Goal: Task Accomplishment & Management: Use online tool/utility

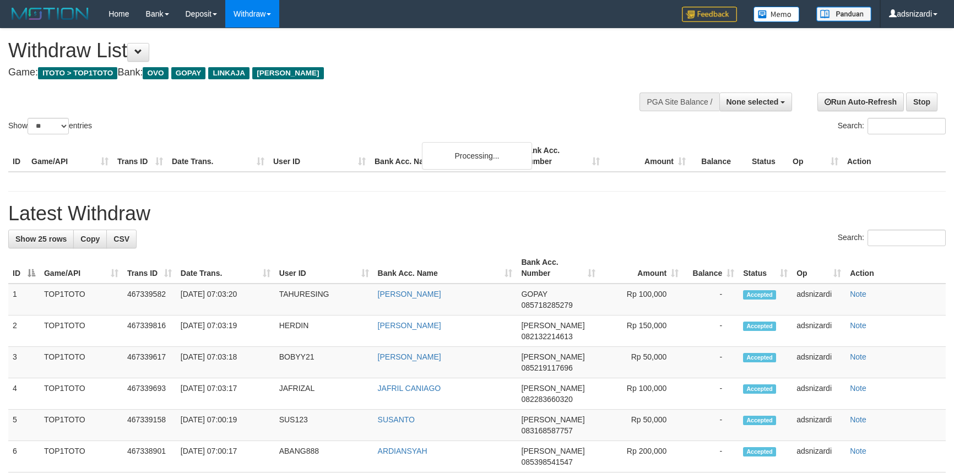
select select
select select "**"
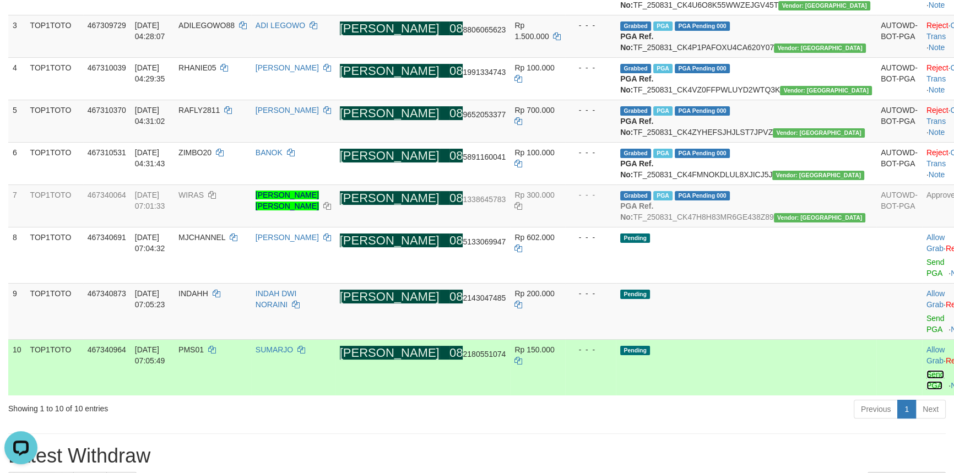
click at [927, 390] on link "Send PGA" at bounding box center [936, 380] width 18 height 20
click at [927, 334] on link "Send PGA" at bounding box center [936, 324] width 18 height 20
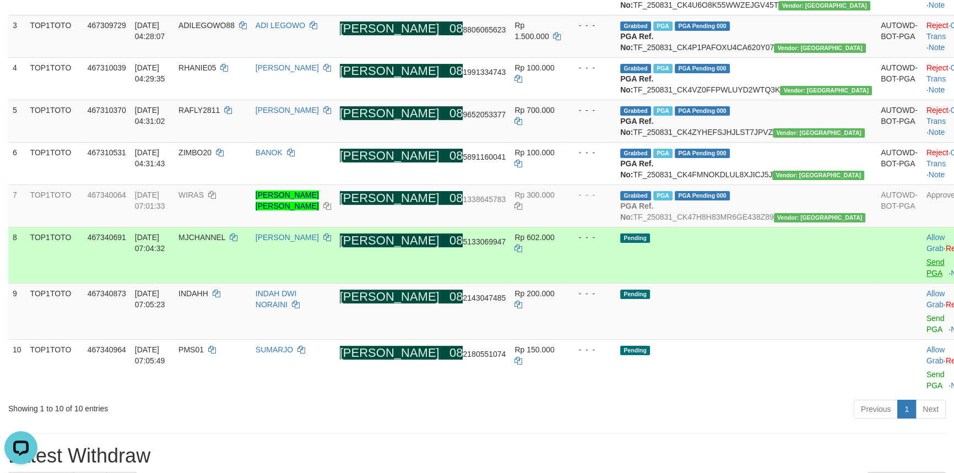
drag, startPoint x: 880, startPoint y: 358, endPoint x: 885, endPoint y: 329, distance: 29.0
click at [922, 283] on td "Allow Grab · Reject Send PGA · Note" at bounding box center [949, 255] width 55 height 56
click at [927, 278] on link "Send PGA" at bounding box center [936, 268] width 18 height 20
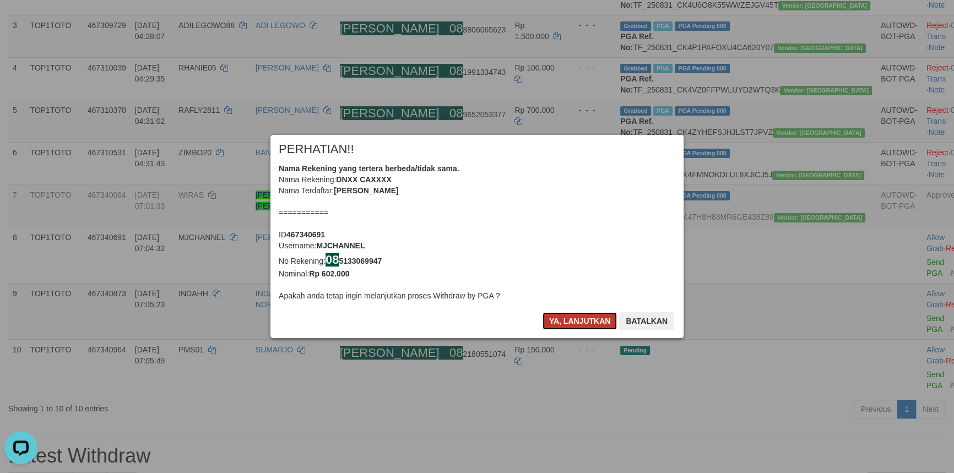
click at [572, 328] on button "Ya, lanjutkan" at bounding box center [580, 321] width 75 height 18
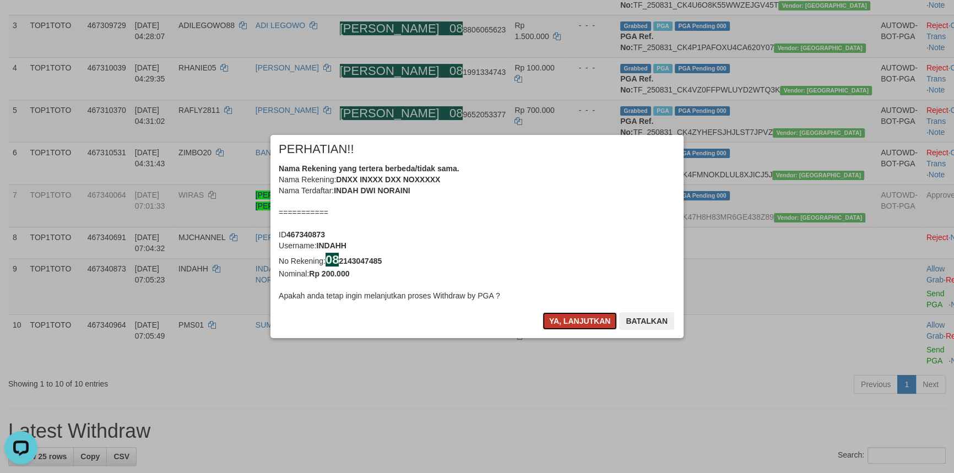
click at [575, 320] on button "Ya, lanjutkan" at bounding box center [580, 321] width 75 height 18
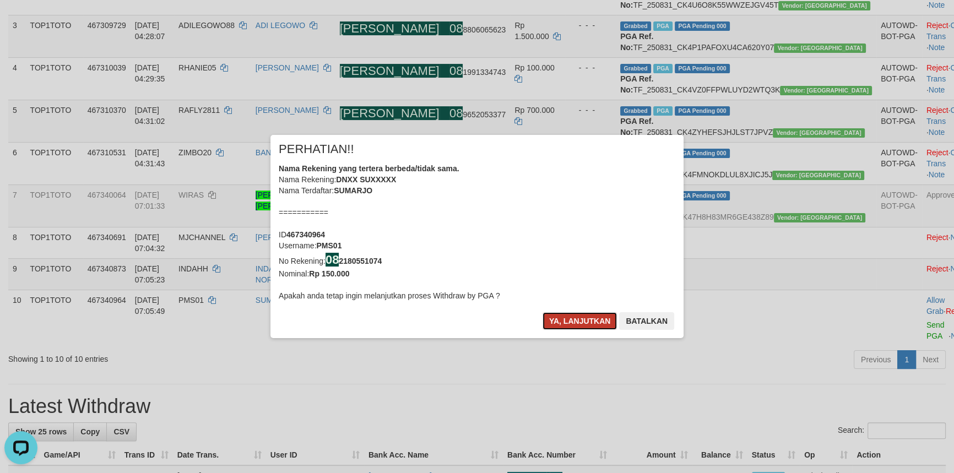
click at [575, 320] on button "Ya, lanjutkan" at bounding box center [580, 321] width 75 height 18
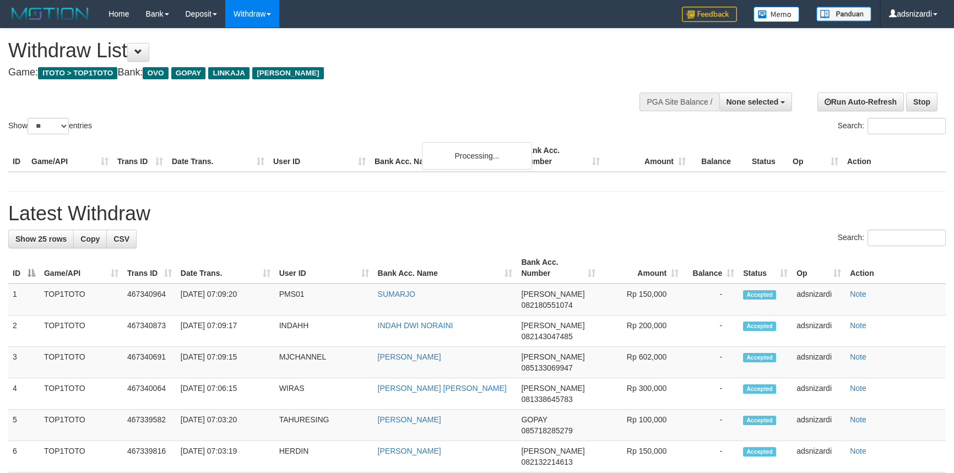
select select
select select "**"
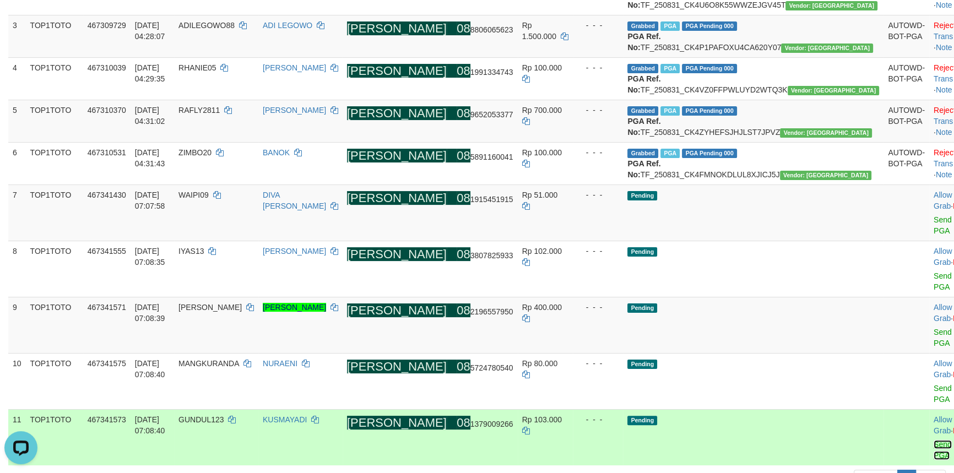
click at [934, 440] on link "Send PGA" at bounding box center [943, 450] width 18 height 20
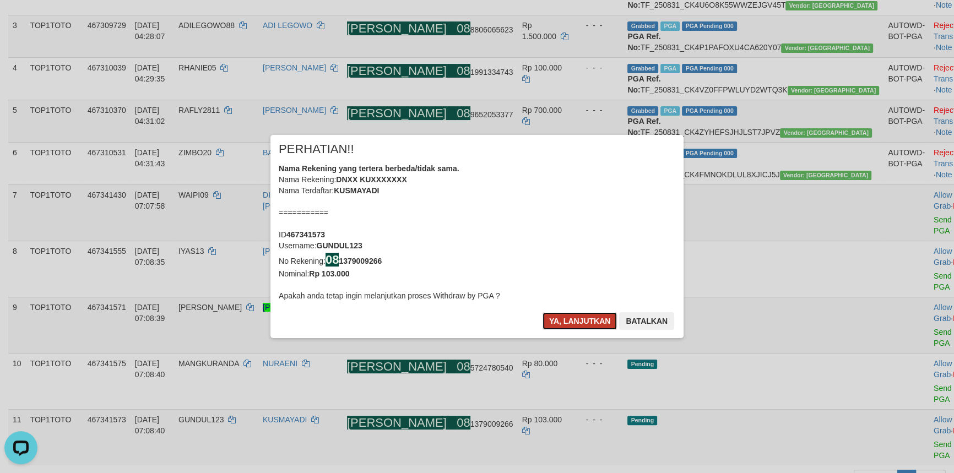
click at [585, 315] on button "Ya, lanjutkan" at bounding box center [580, 321] width 75 height 18
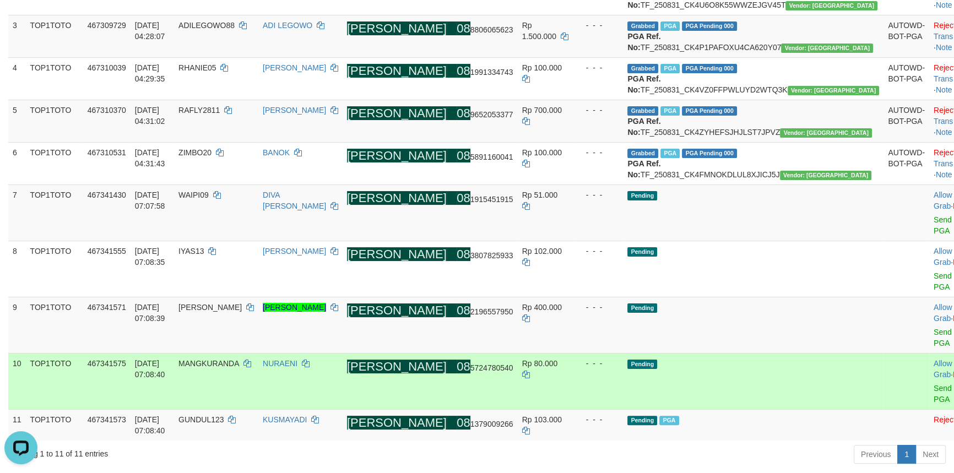
click at [934, 380] on div at bounding box center [957, 381] width 46 height 3
click at [934, 384] on link "Send PGA" at bounding box center [943, 394] width 18 height 20
click at [934, 342] on link "Send PGA" at bounding box center [943, 338] width 18 height 20
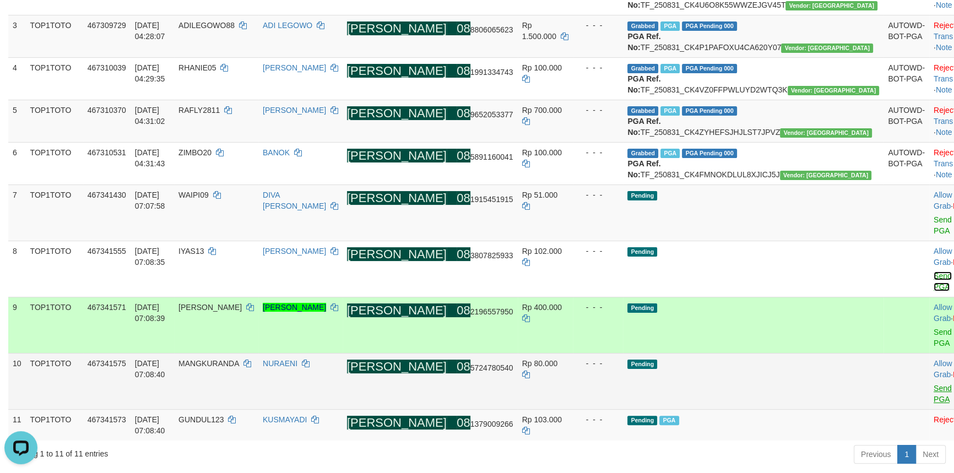
click at [934, 291] on link "Send PGA" at bounding box center [943, 282] width 18 height 20
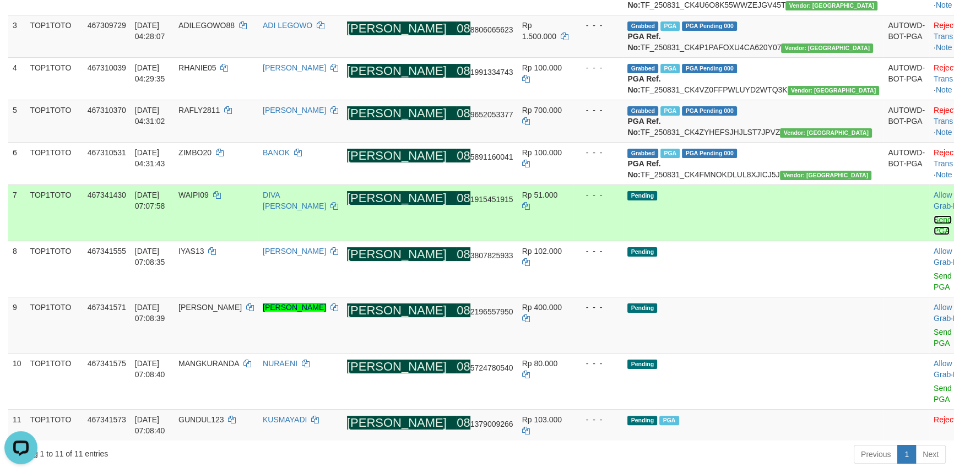
click at [934, 235] on link "Send PGA" at bounding box center [943, 225] width 18 height 20
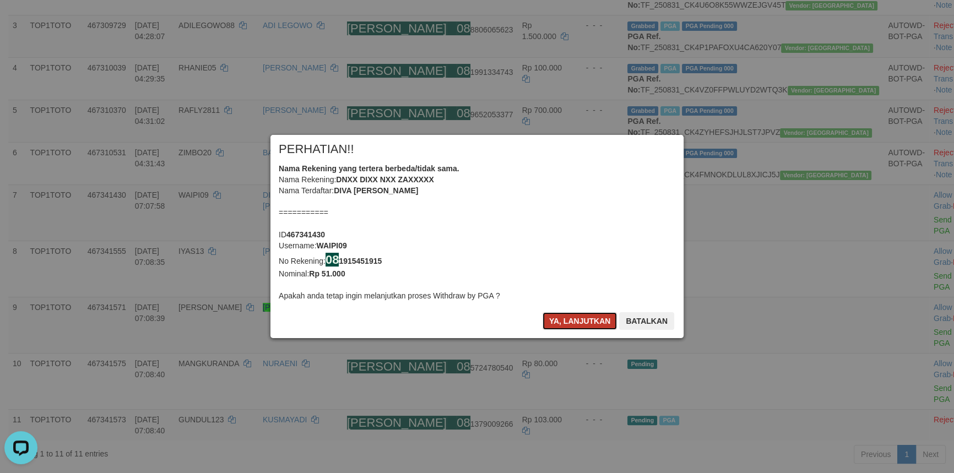
click at [579, 323] on button "Ya, lanjutkan" at bounding box center [580, 321] width 75 height 18
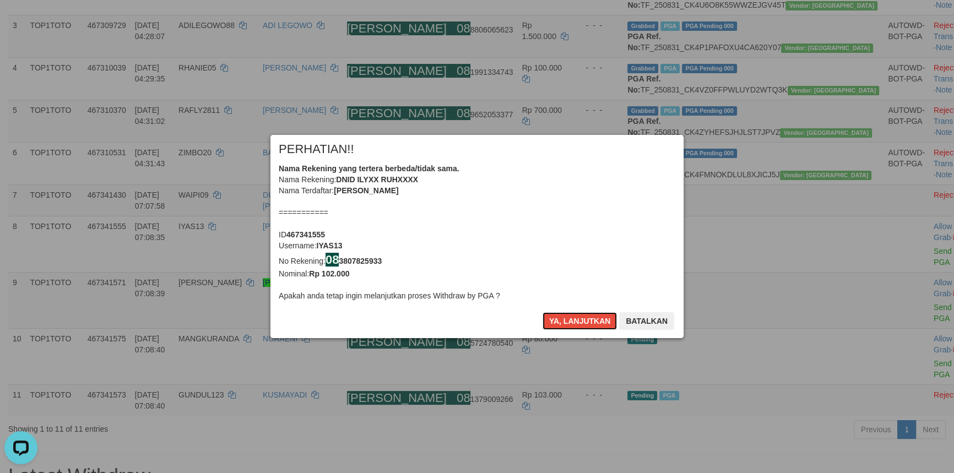
click at [579, 323] on button "Ya, lanjutkan" at bounding box center [580, 321] width 75 height 18
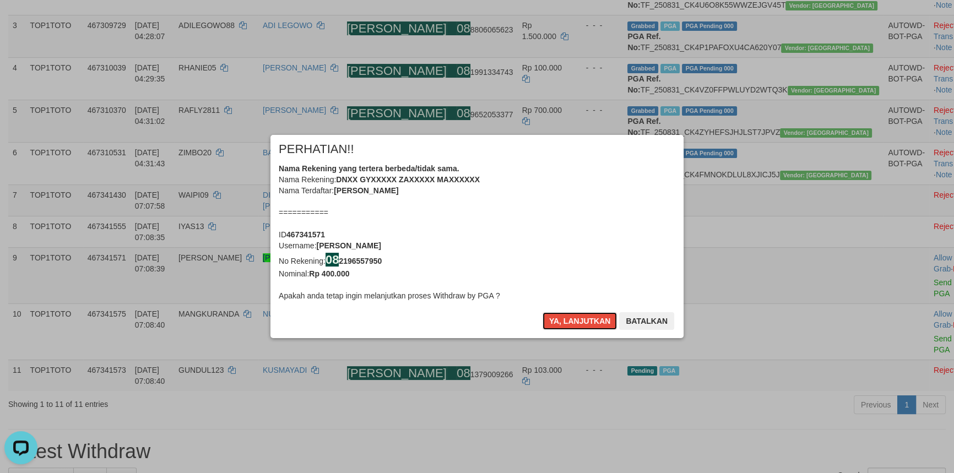
click at [579, 323] on button "Ya, lanjutkan" at bounding box center [580, 321] width 75 height 18
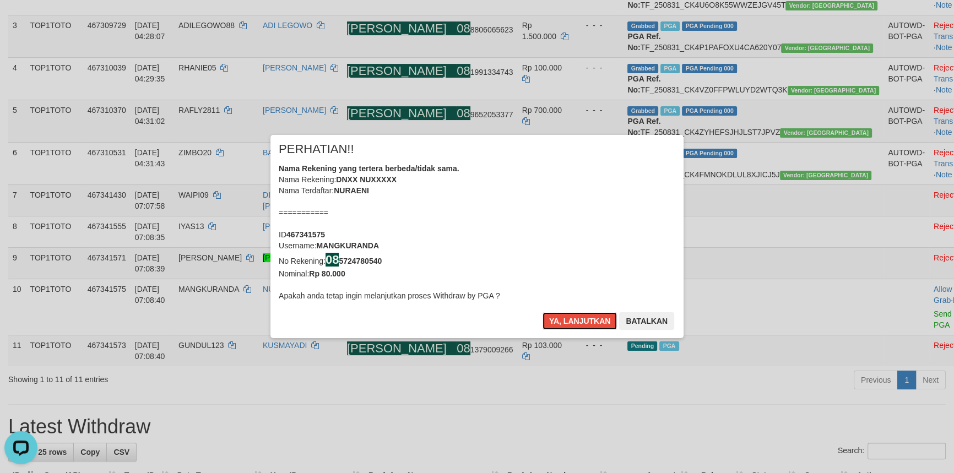
click at [579, 323] on button "Ya, lanjutkan" at bounding box center [580, 321] width 75 height 18
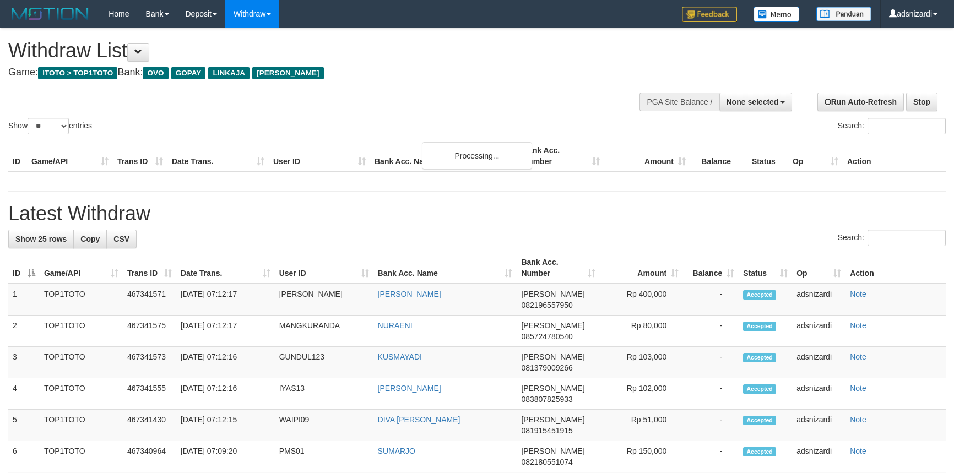
select select
select select "**"
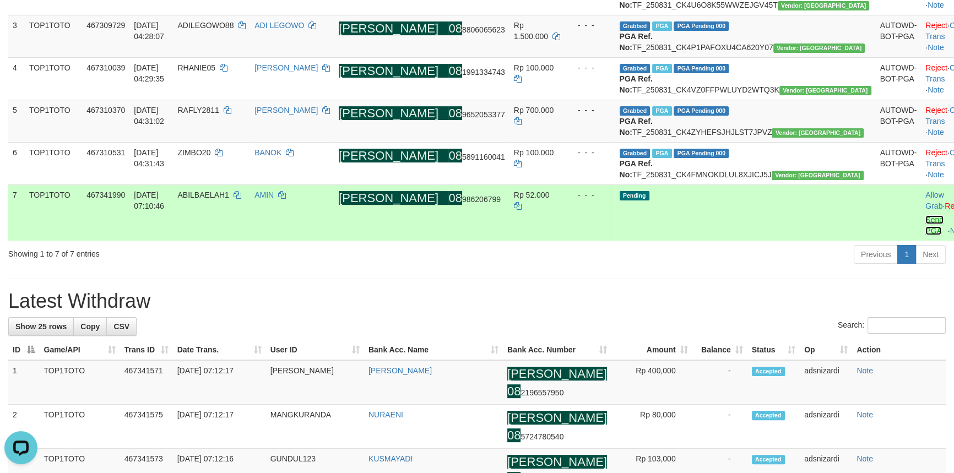
drag, startPoint x: 886, startPoint y: 277, endPoint x: 880, endPoint y: 278, distance: 6.2
click at [926, 235] on link "Send PGA" at bounding box center [935, 225] width 18 height 20
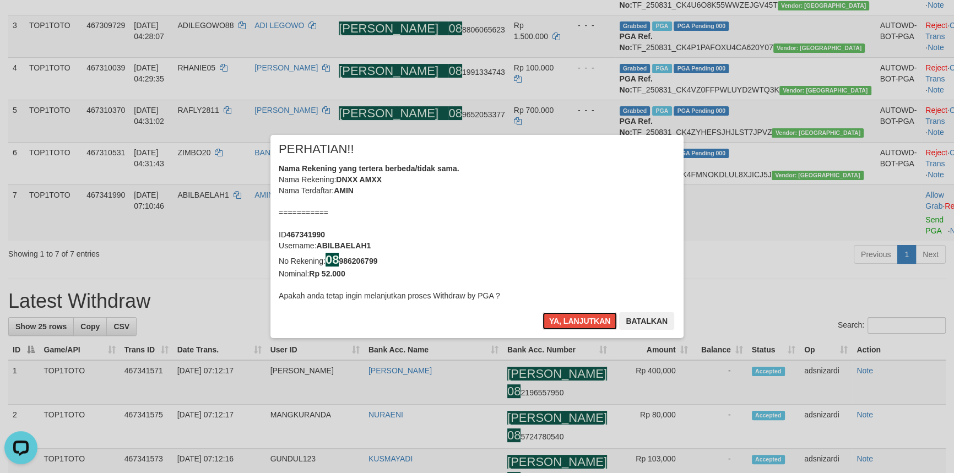
click at [543, 312] on button "Ya, lanjutkan" at bounding box center [580, 321] width 75 height 18
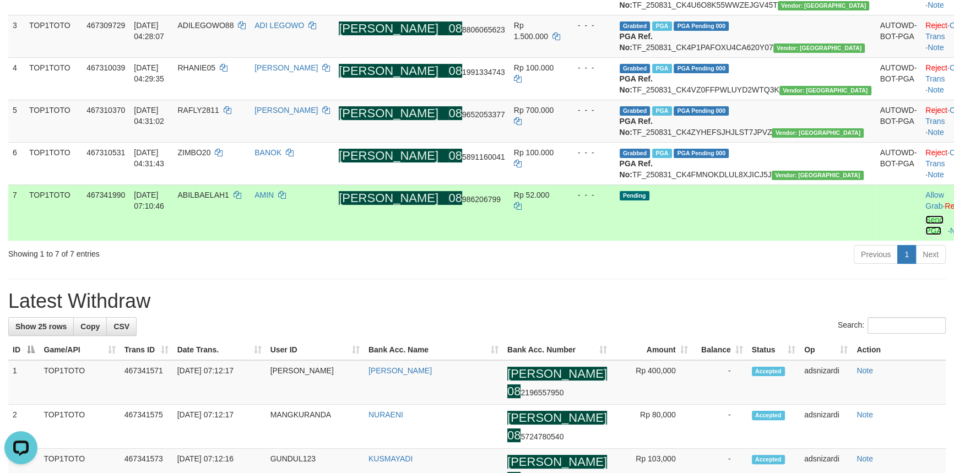
scroll to position [41, 0]
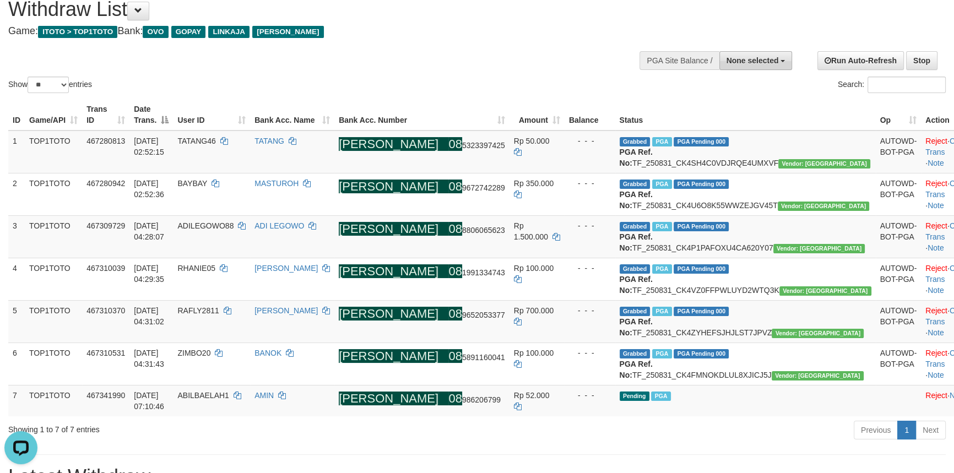
click at [756, 56] on span "None selected" at bounding box center [753, 60] width 52 height 9
click at [726, 113] on label "[ITOTO] TOP1TOTO" at bounding box center [740, 116] width 104 height 14
select select "***"
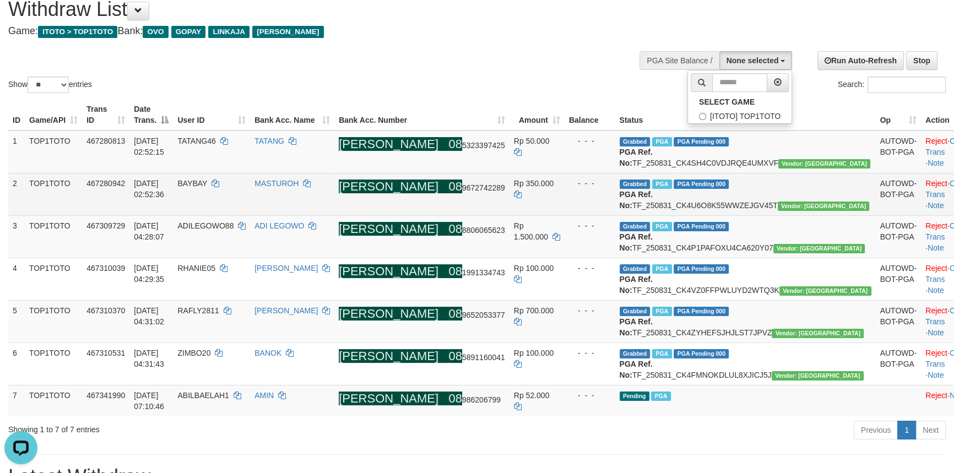
scroll to position [10, 0]
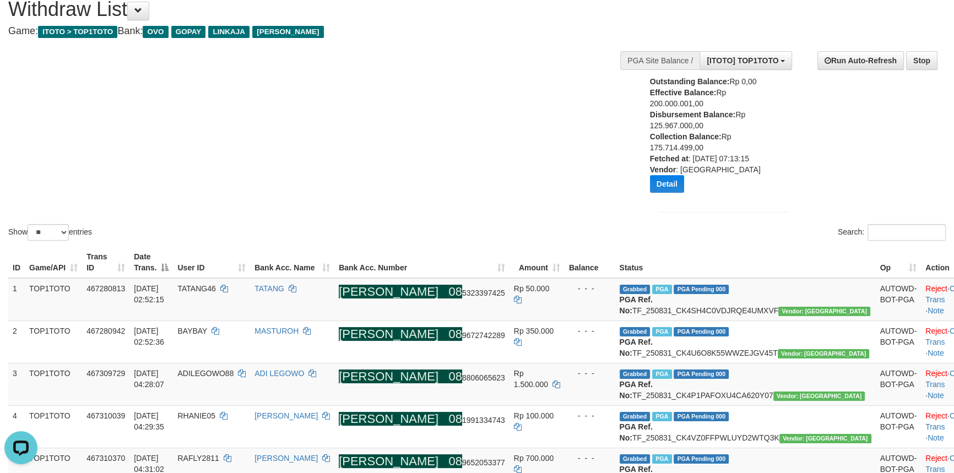
click at [417, 218] on div "Show ** ** ** *** entries Search:" at bounding box center [477, 115] width 954 height 256
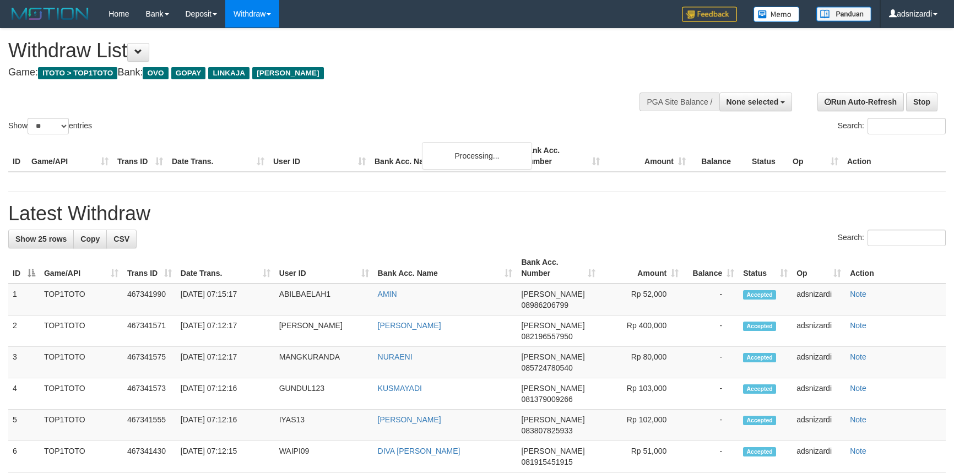
select select
select select "**"
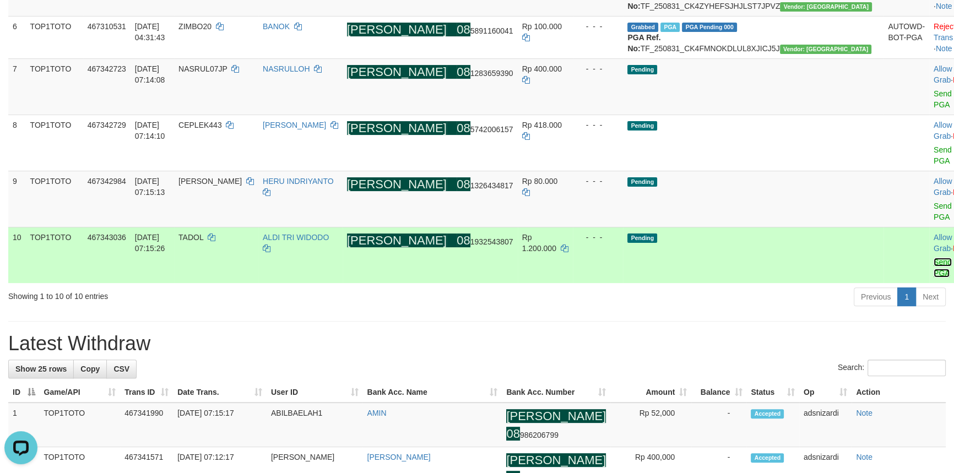
click at [934, 258] on link "Send PGA" at bounding box center [943, 268] width 18 height 20
click at [934, 216] on link "Send PGA" at bounding box center [943, 212] width 18 height 20
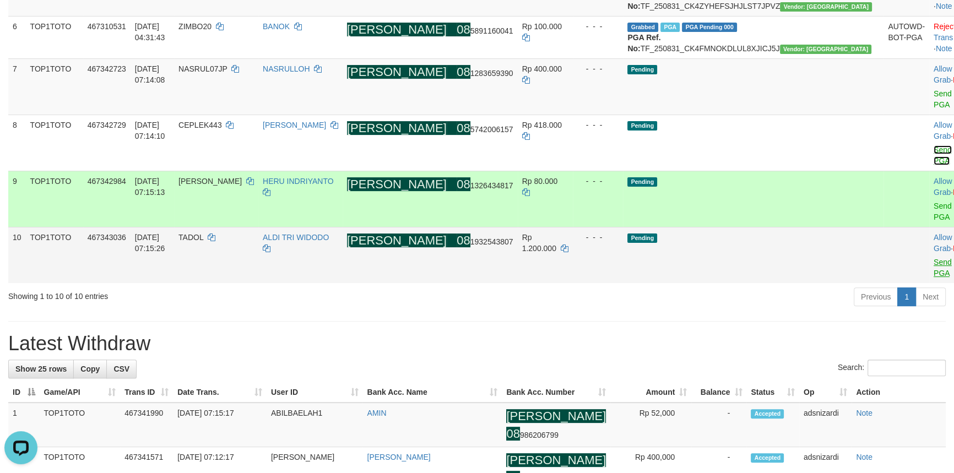
click at [934, 165] on link "Send PGA" at bounding box center [943, 155] width 18 height 20
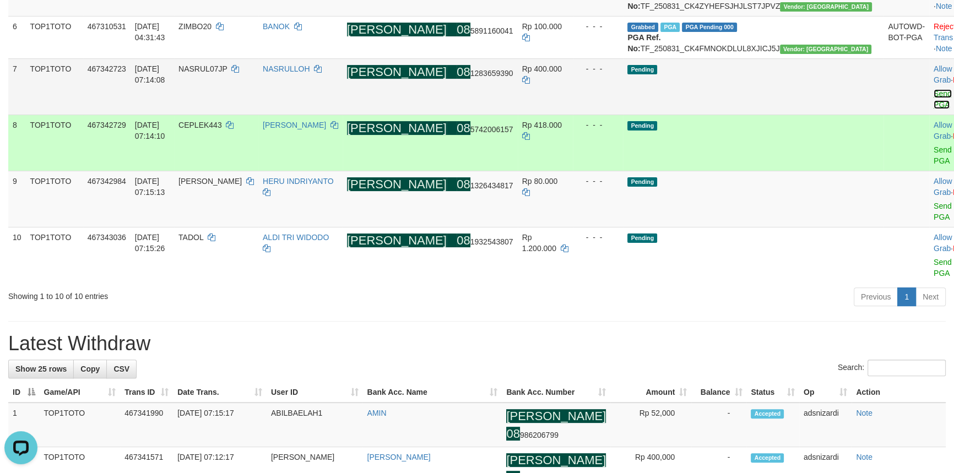
click at [934, 109] on link "Send PGA" at bounding box center [943, 99] width 18 height 20
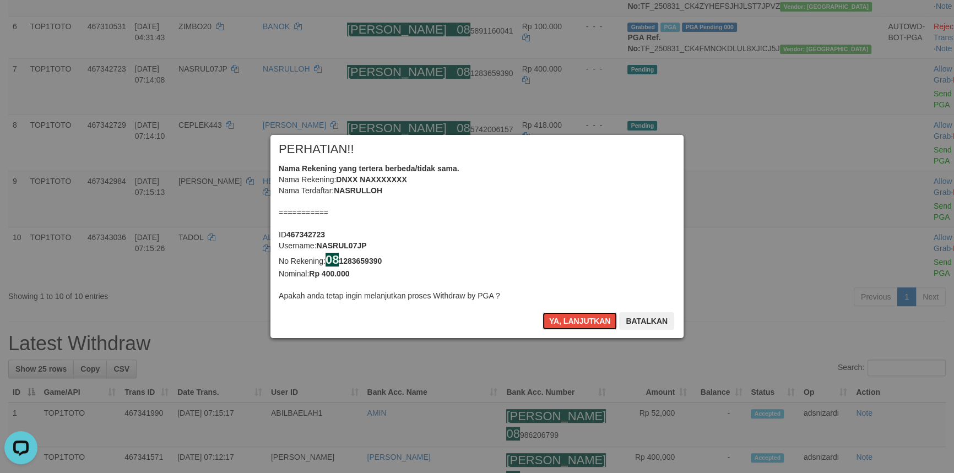
click at [583, 314] on button "Ya, lanjutkan" at bounding box center [580, 321] width 75 height 18
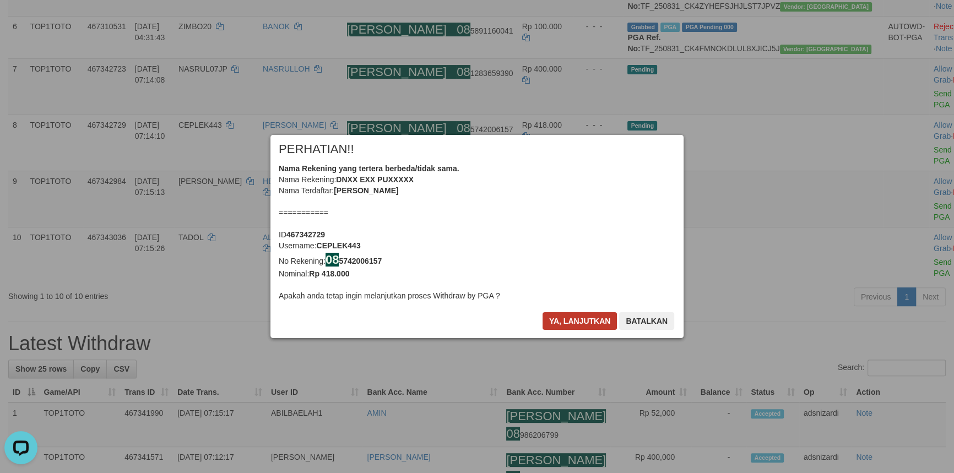
scroll to position [360, 0]
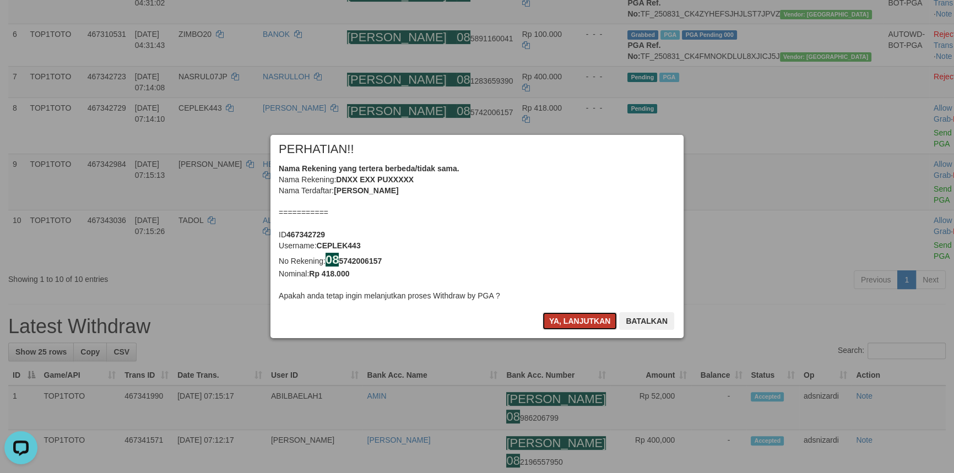
click at [583, 314] on button "Ya, lanjutkan" at bounding box center [580, 321] width 75 height 18
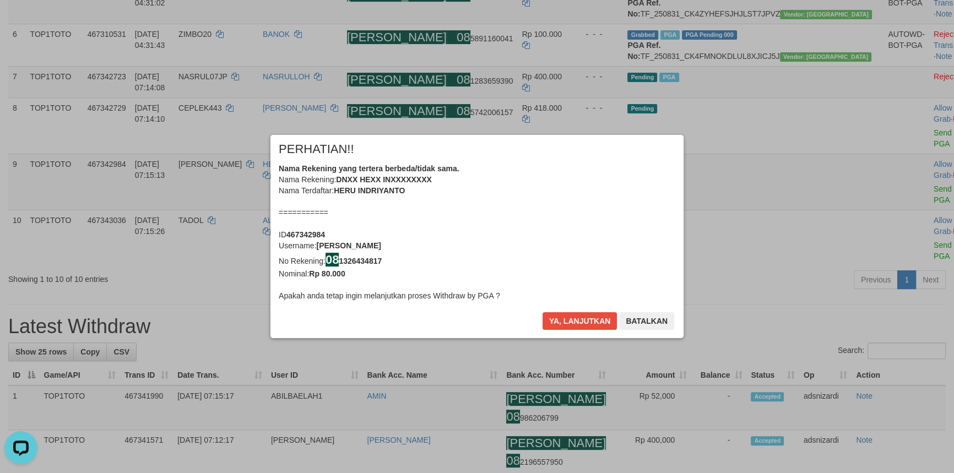
scroll to position [353, 0]
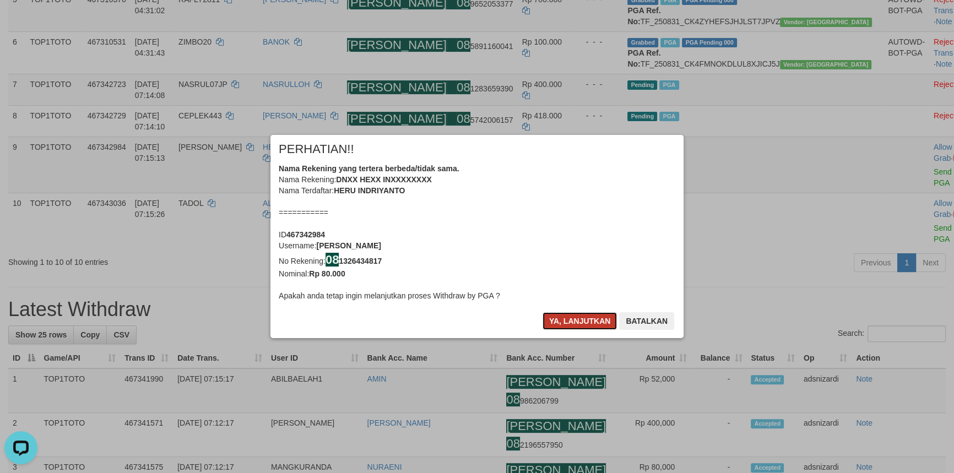
click at [585, 313] on button "Ya, lanjutkan" at bounding box center [580, 321] width 75 height 18
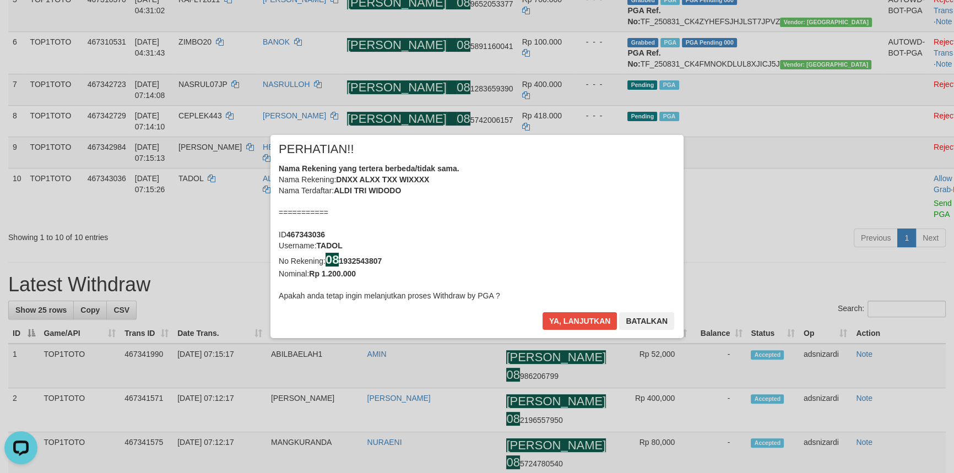
scroll to position [345, 0]
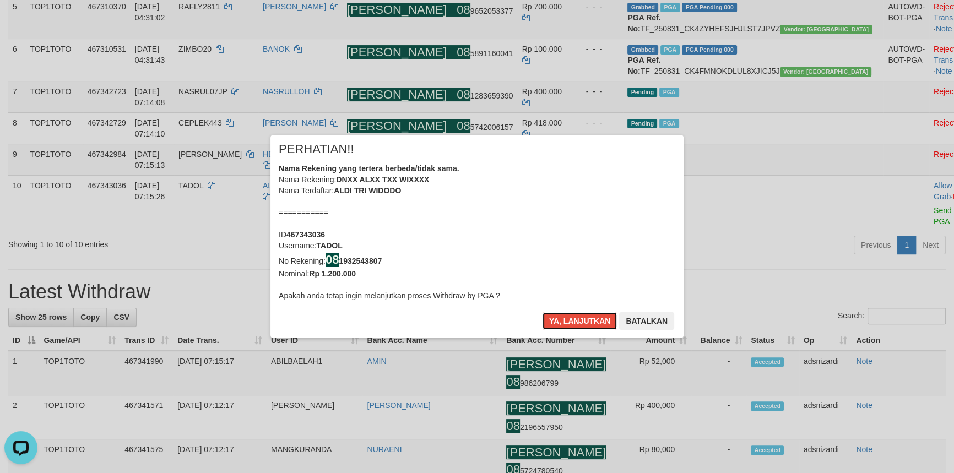
click at [585, 313] on button "Ya, lanjutkan" at bounding box center [580, 321] width 75 height 18
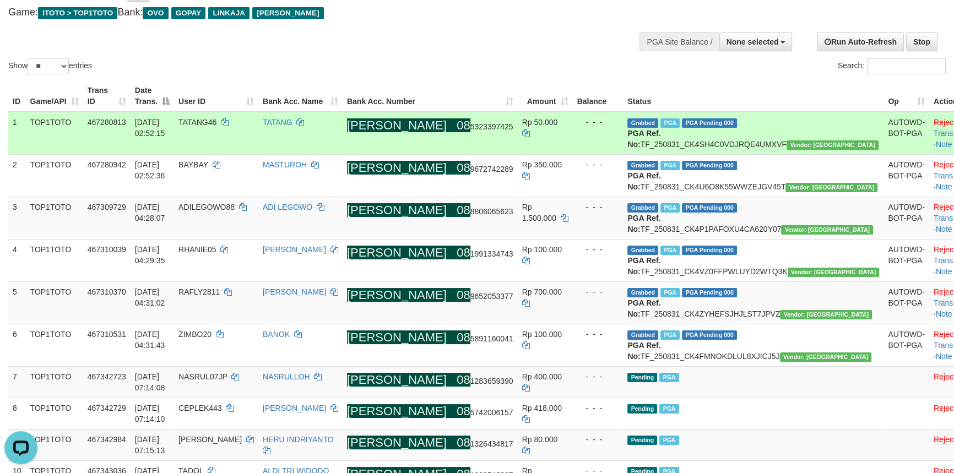
scroll to position [0, 0]
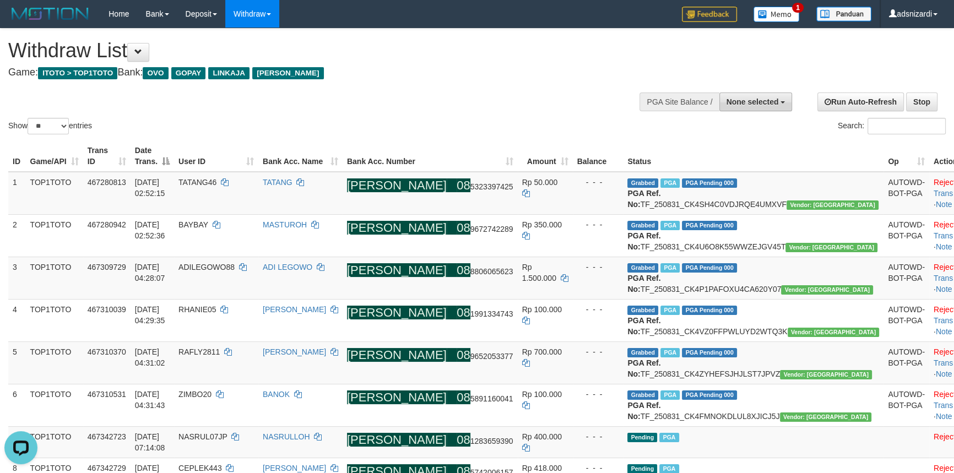
click at [743, 104] on span "None selected" at bounding box center [753, 102] width 52 height 9
click at [736, 159] on label "[ITOTO] TOP1TOTO" at bounding box center [740, 157] width 104 height 14
select select "***"
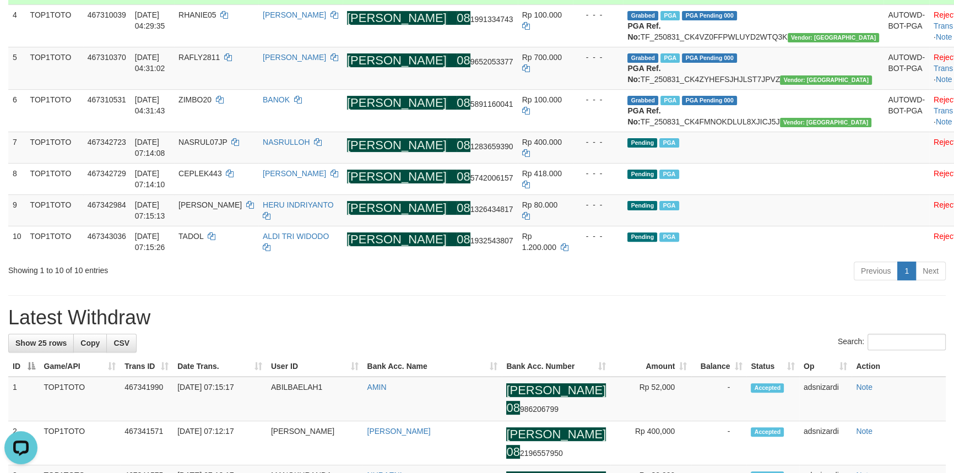
scroll to position [451, 0]
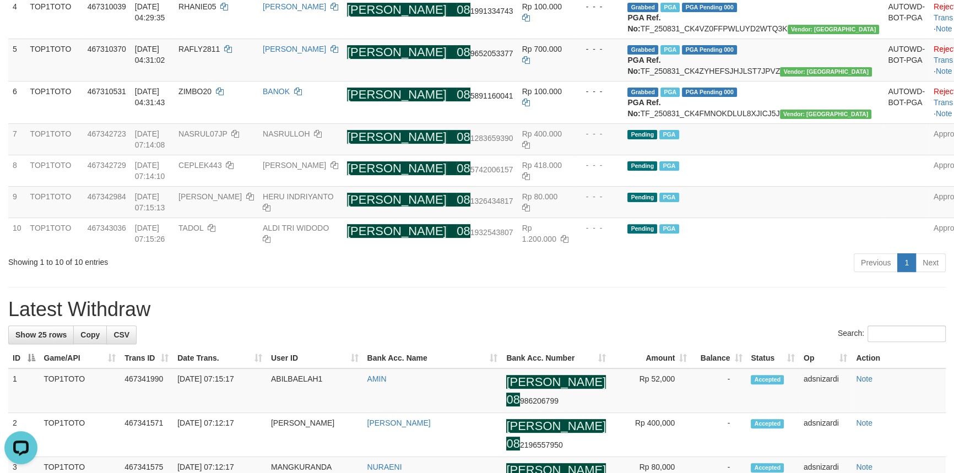
click at [558, 321] on h1 "Latest Withdraw" at bounding box center [477, 310] width 938 height 22
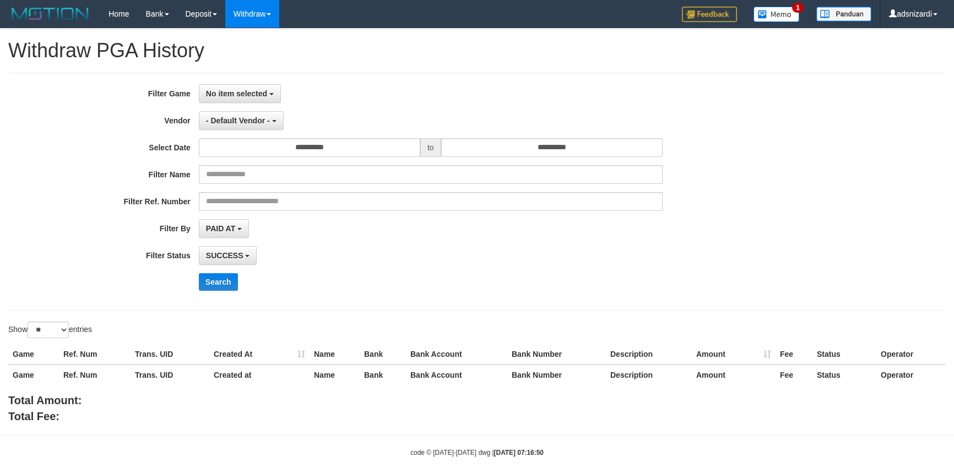
select select
select select "**"
click at [235, 92] on span "No item selected" at bounding box center [236, 93] width 61 height 9
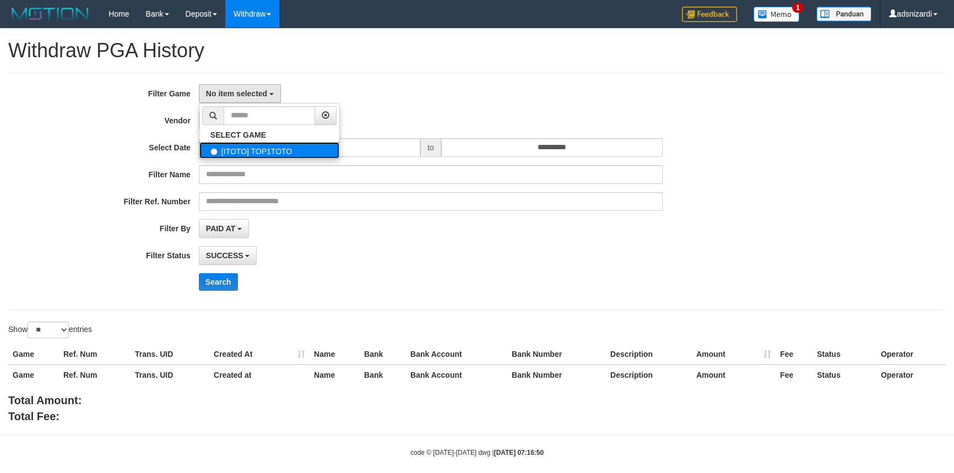
click at [233, 149] on label "[ITOTO] TOP1TOTO" at bounding box center [269, 150] width 140 height 17
select select "***"
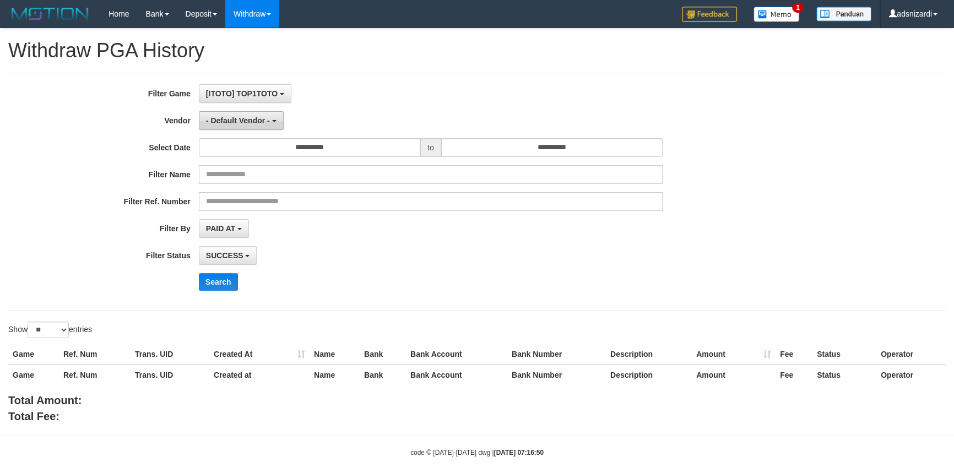
click at [235, 121] on span "- Default Vendor -" at bounding box center [238, 120] width 64 height 9
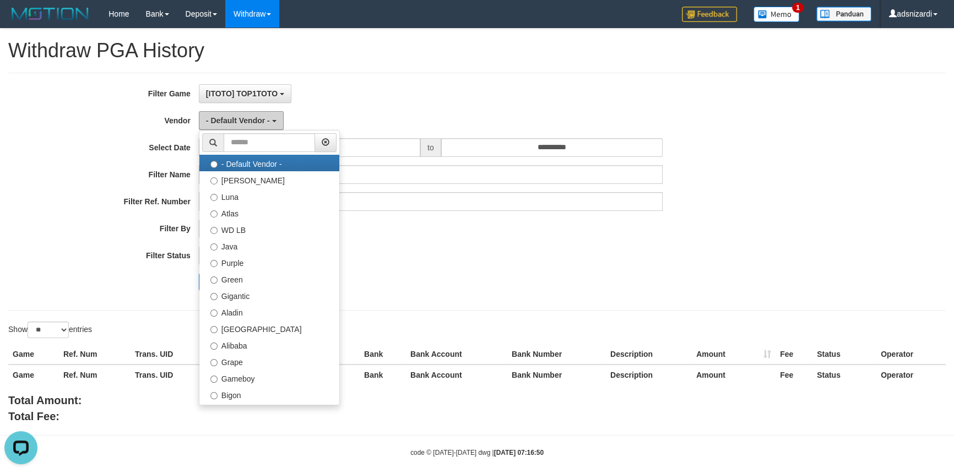
scroll to position [0, 0]
click at [249, 131] on ul "- Default Vendor - Lucy Luna Atlas WD LB Java Purple Green Gigantic Aladin Duba…" at bounding box center [269, 267] width 141 height 275
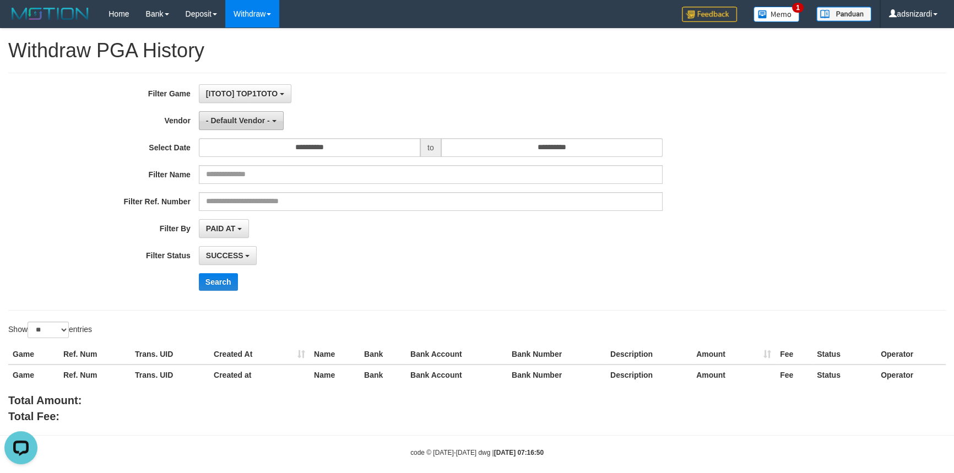
click at [241, 113] on button "- Default Vendor -" at bounding box center [241, 120] width 85 height 19
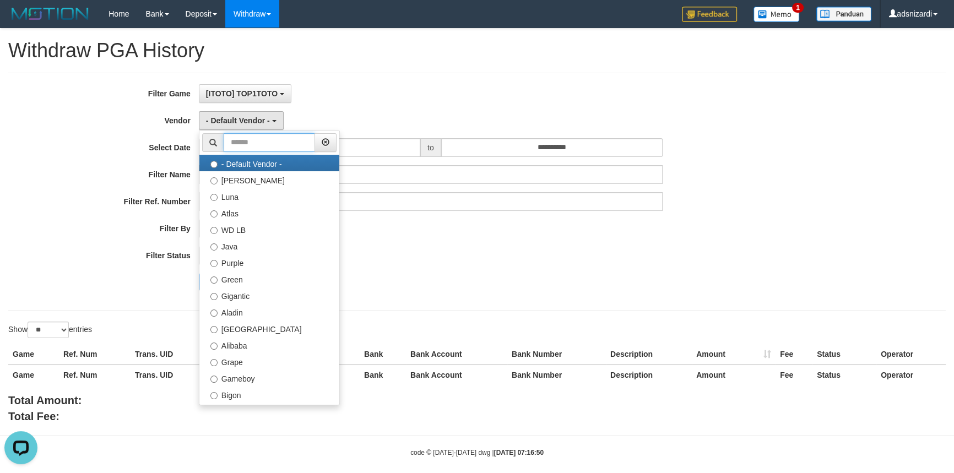
click at [252, 147] on input "text" at bounding box center [269, 142] width 91 height 19
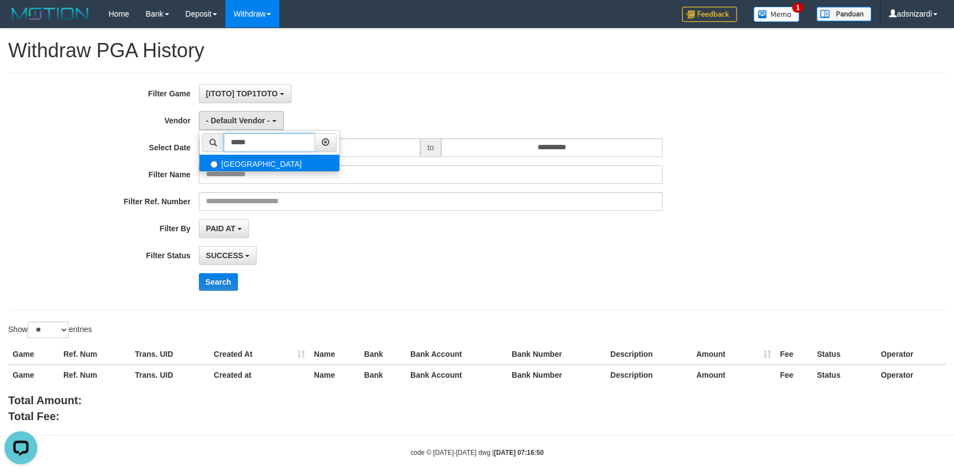
type input "*****"
click at [247, 161] on label "Dubai" at bounding box center [269, 163] width 140 height 17
select select "**********"
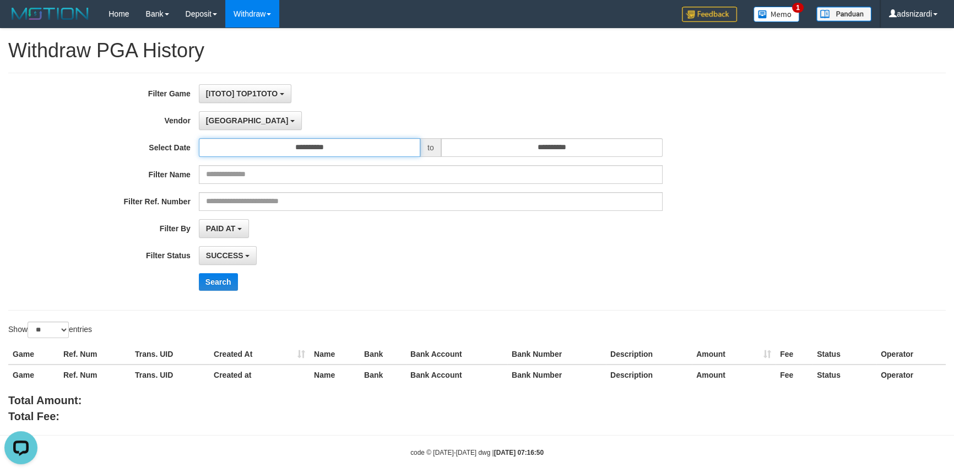
click at [311, 145] on input "**********" at bounding box center [309, 147] width 221 height 19
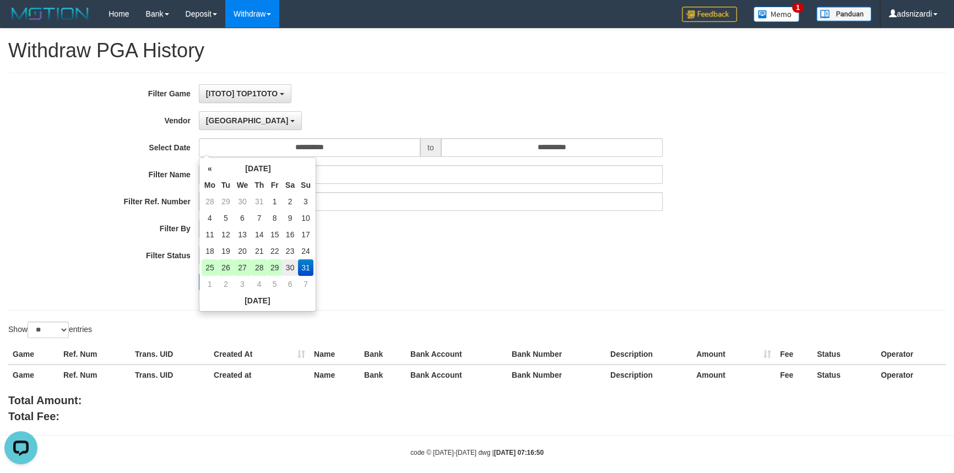
click at [287, 269] on td "30" at bounding box center [290, 268] width 16 height 17
type input "**********"
click at [369, 254] on div "SUCCESS SUCCESS ON PROCESS FAILED" at bounding box center [431, 255] width 464 height 19
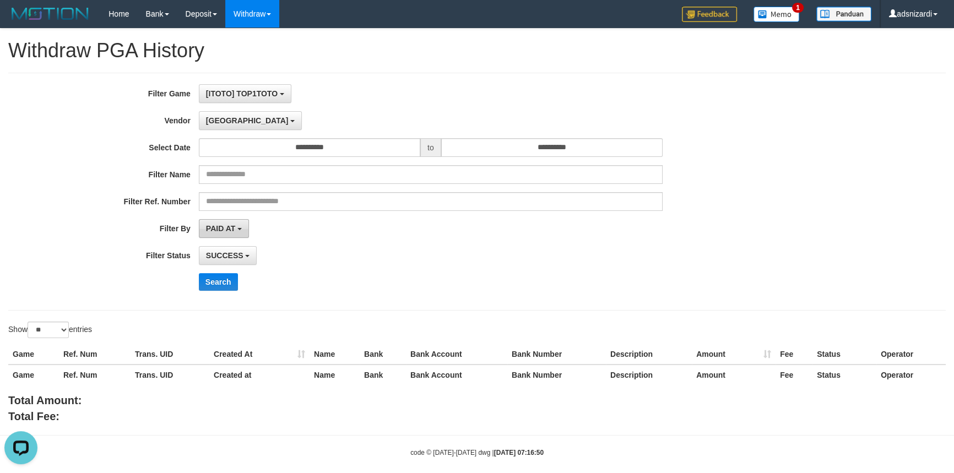
click at [221, 228] on span "PAID AT" at bounding box center [220, 228] width 29 height 9
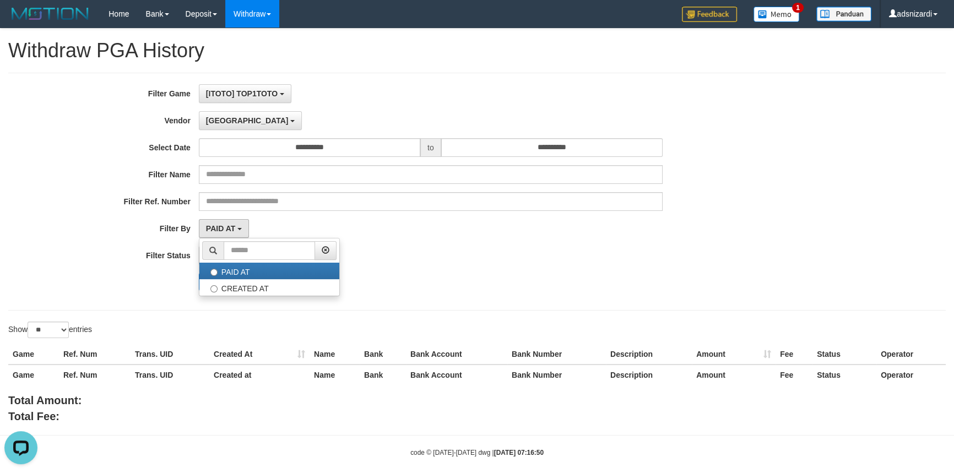
drag, startPoint x: 436, startPoint y: 271, endPoint x: 291, endPoint y: 260, distance: 145.9
click at [435, 271] on div "**********" at bounding box center [397, 191] width 795 height 215
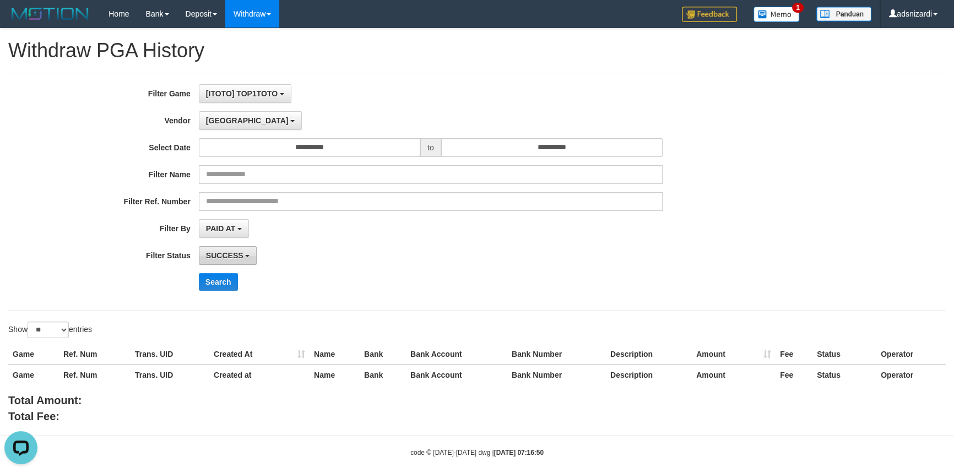
click at [231, 256] on span "SUCCESS" at bounding box center [224, 255] width 37 height 9
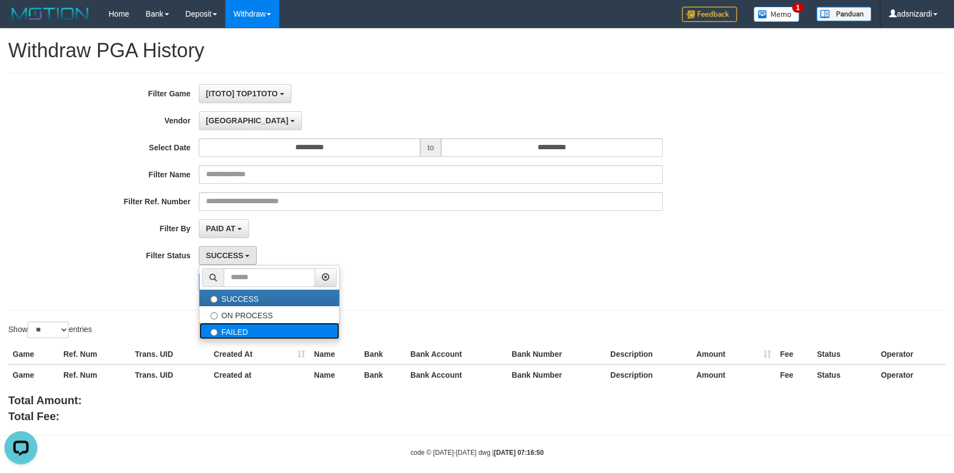
click at [241, 331] on label "FAILED" at bounding box center [269, 331] width 140 height 17
select select "*"
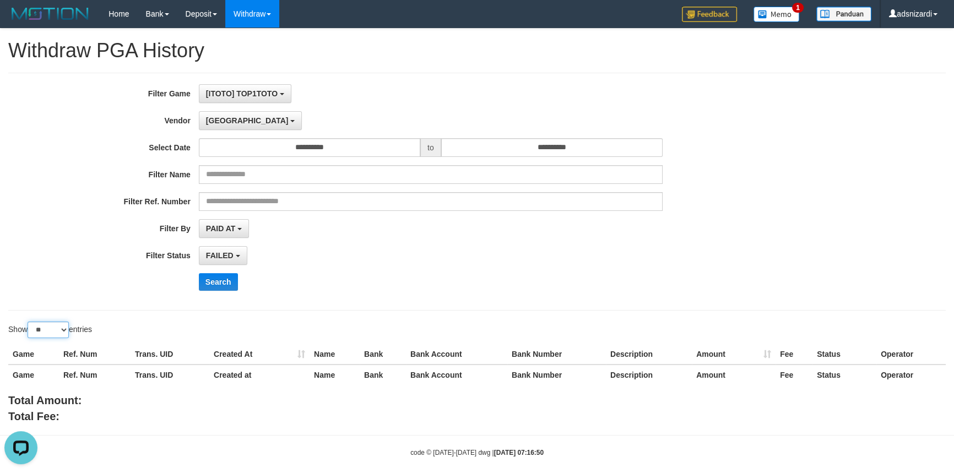
click at [50, 323] on select "** ** ** ***" at bounding box center [48, 330] width 41 height 17
select select "***"
click at [29, 322] on select "** ** ** ***" at bounding box center [48, 330] width 41 height 17
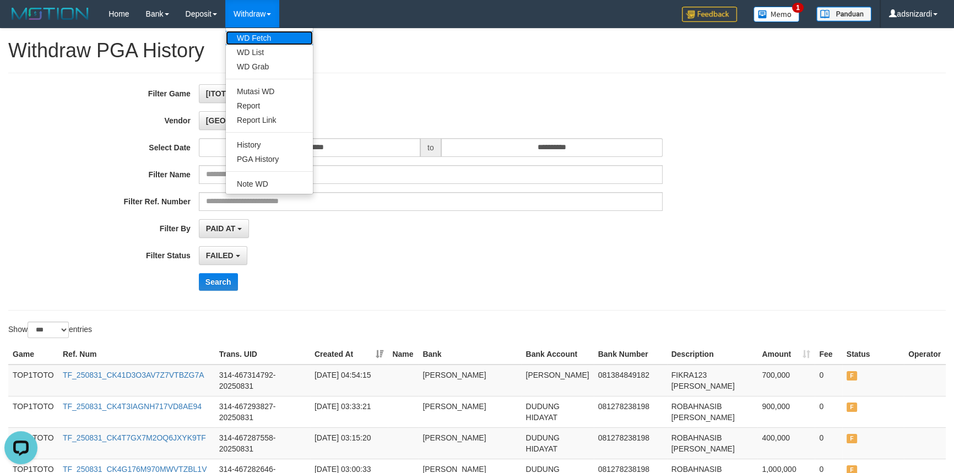
click at [258, 33] on link "WD Fetch" at bounding box center [269, 38] width 87 height 14
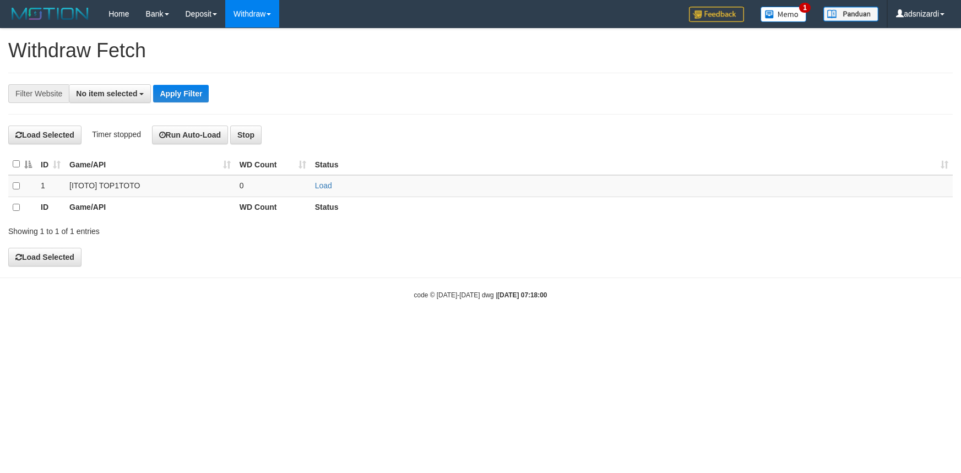
select select
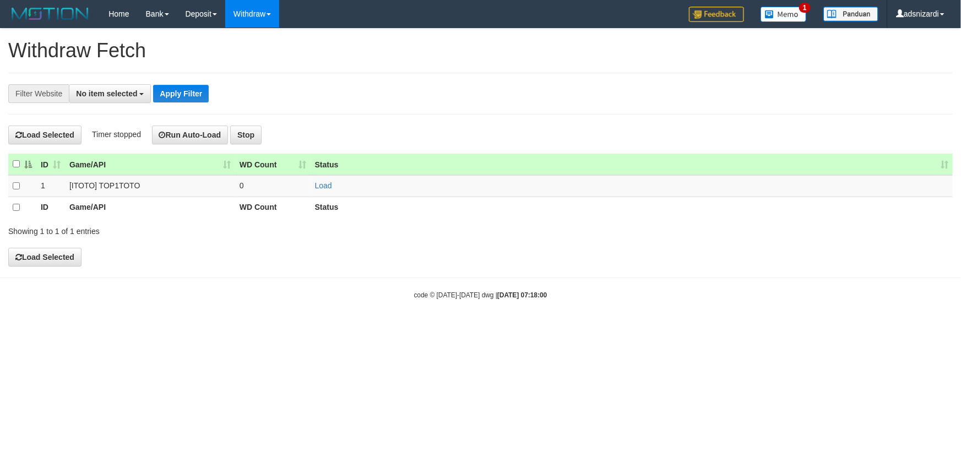
drag, startPoint x: 16, startPoint y: 159, endPoint x: 32, endPoint y: 160, distance: 16.0
click at [16, 159] on th at bounding box center [22, 164] width 28 height 21
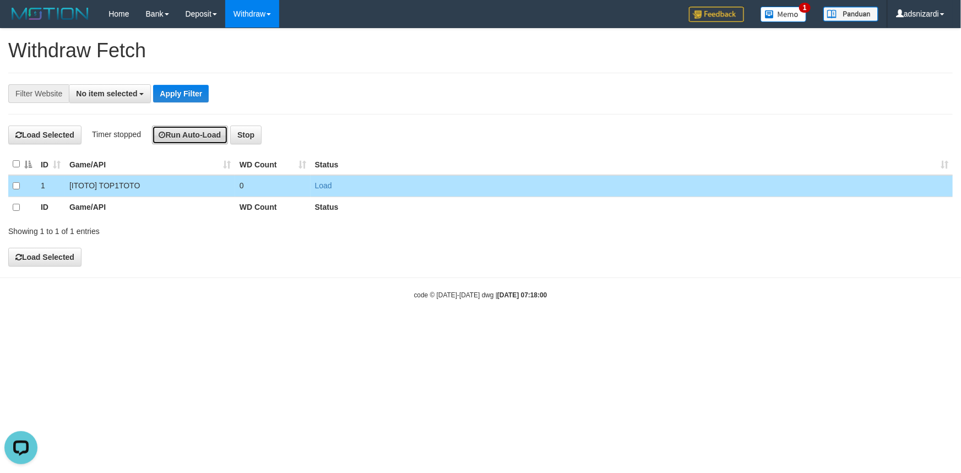
click at [183, 134] on button "Run Auto-Load" at bounding box center [190, 135] width 77 height 19
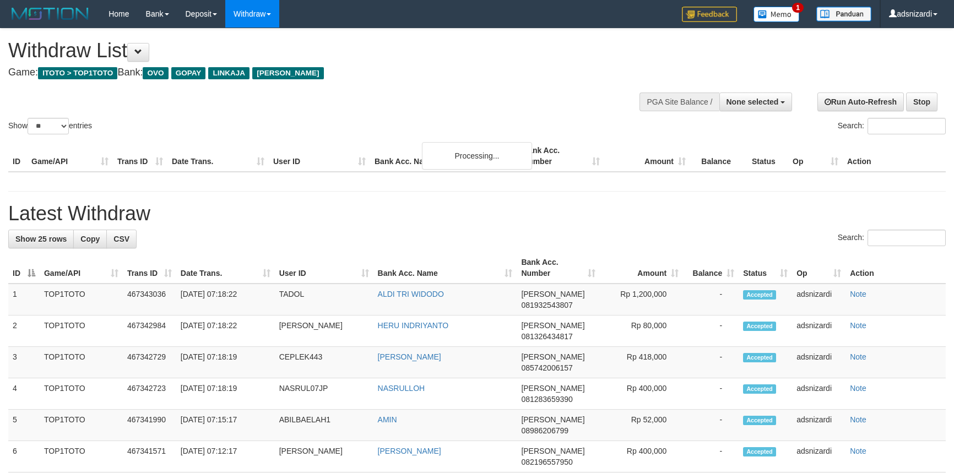
select select
select select "**"
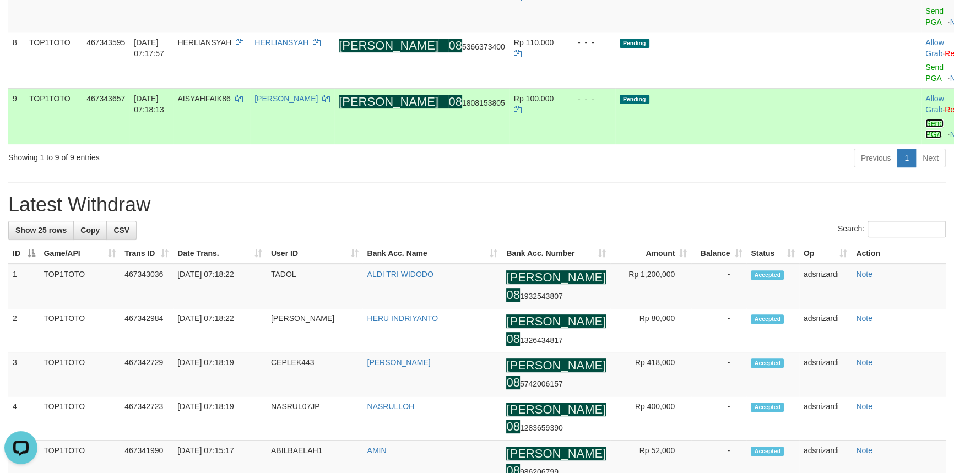
click at [926, 131] on link "Send PGA" at bounding box center [935, 129] width 18 height 20
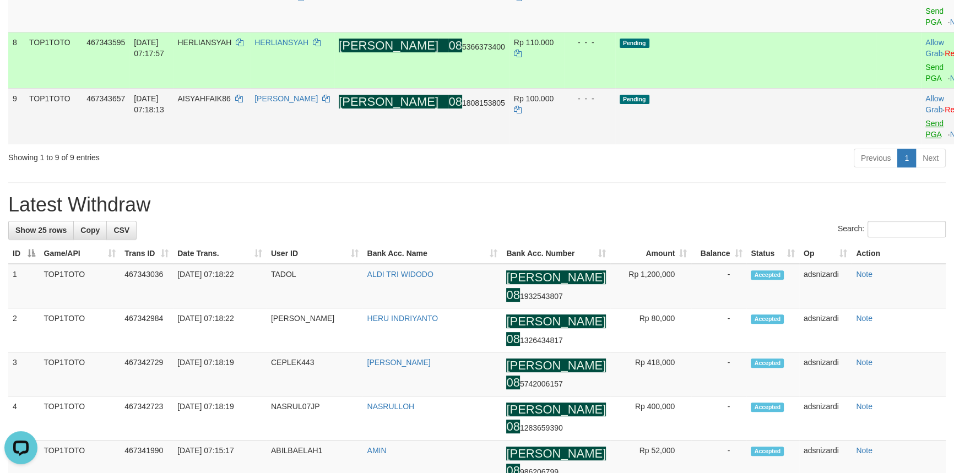
click at [926, 62] on div at bounding box center [949, 60] width 46 height 3
click at [926, 83] on link "Send PGA" at bounding box center [935, 73] width 18 height 20
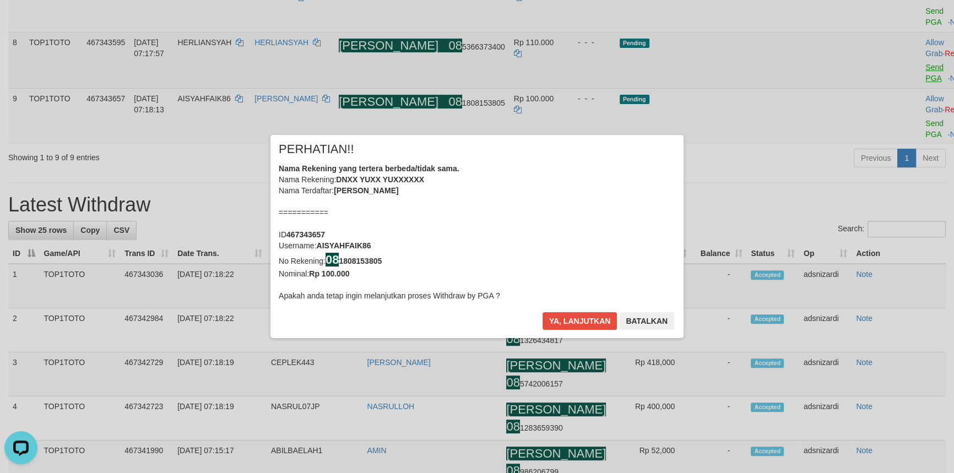
click at [874, 62] on div "× PERHATIAN!! Nama Rekening yang tertera berbeda/tidak sama. Nama Rekening: DNX…" at bounding box center [477, 236] width 954 height 473
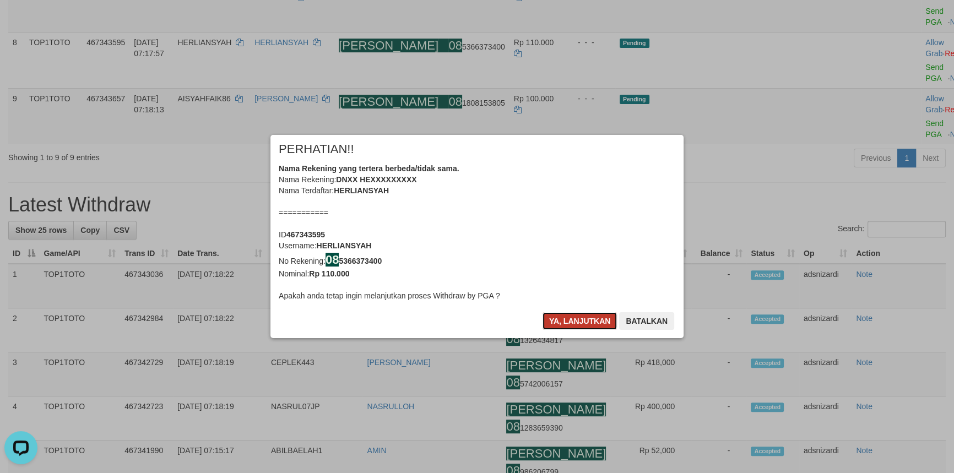
click at [580, 318] on button "Ya, lanjutkan" at bounding box center [580, 321] width 75 height 18
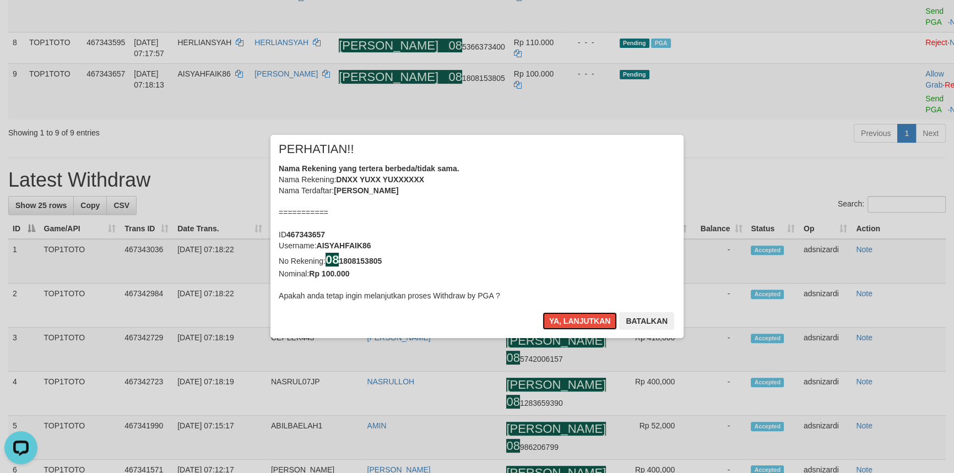
click at [580, 318] on button "Ya, lanjutkan" at bounding box center [580, 321] width 75 height 18
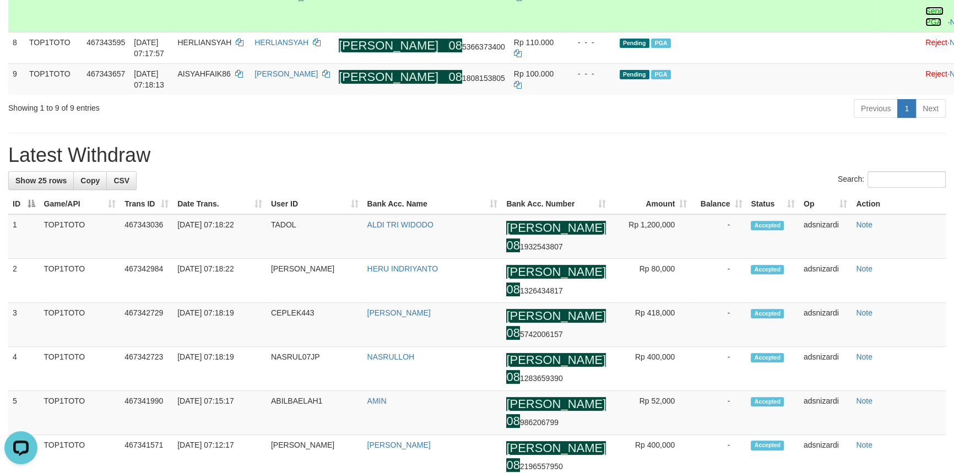
click at [926, 26] on link "Send PGA" at bounding box center [935, 17] width 18 height 20
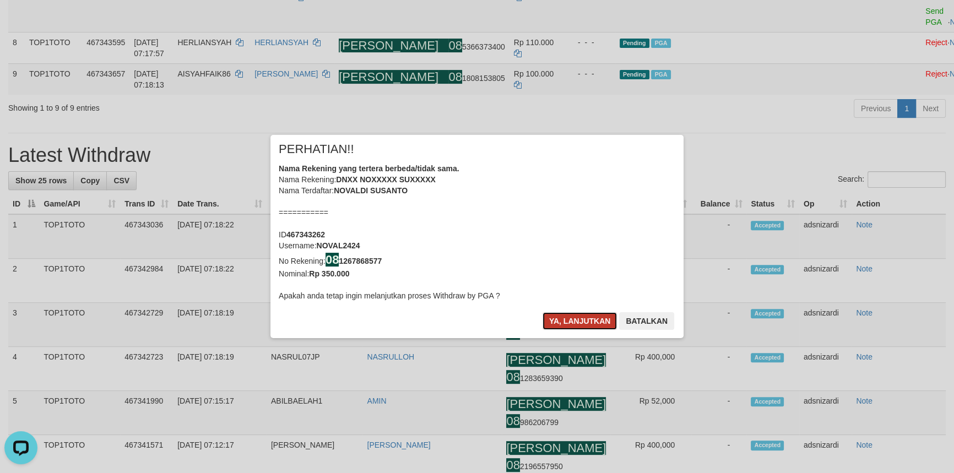
click at [584, 322] on button "Ya, lanjutkan" at bounding box center [580, 321] width 75 height 18
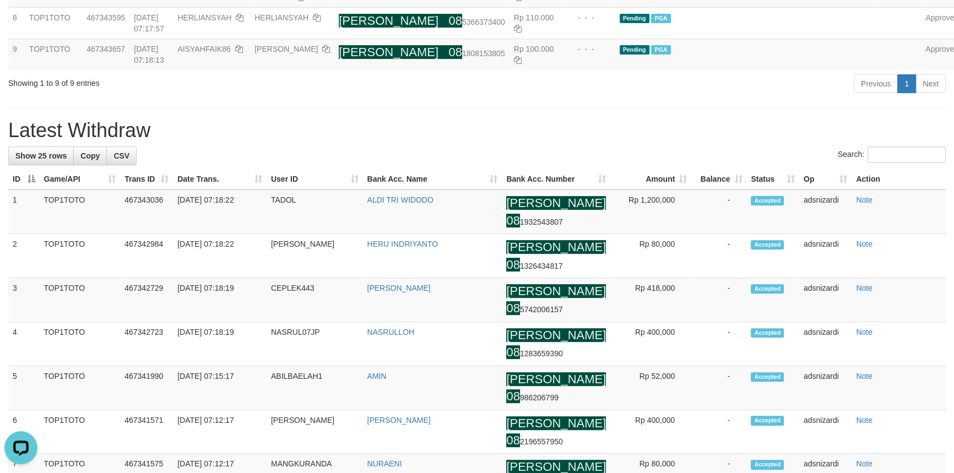
click at [577, 151] on div "**********" at bounding box center [477, 456] width 954 height 1756
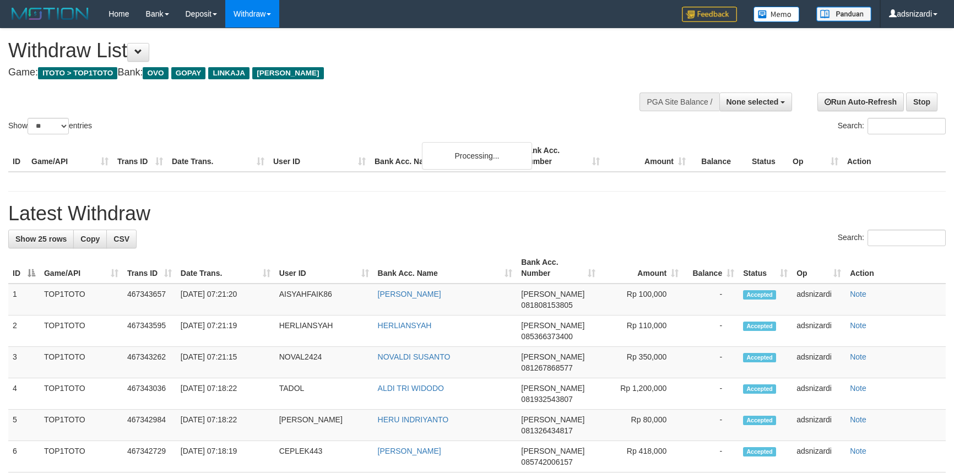
select select
select select "**"
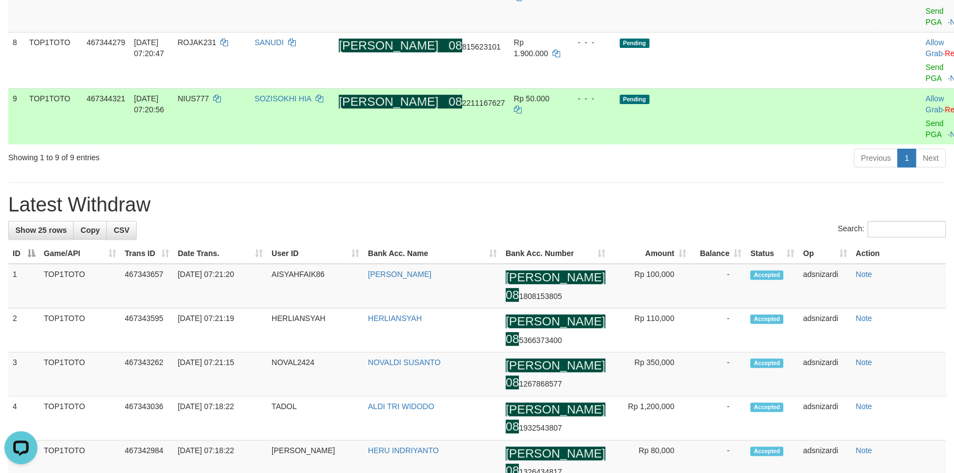
click at [921, 137] on td "Allow Grab · Reject Send PGA · Note" at bounding box center [948, 116] width 55 height 56
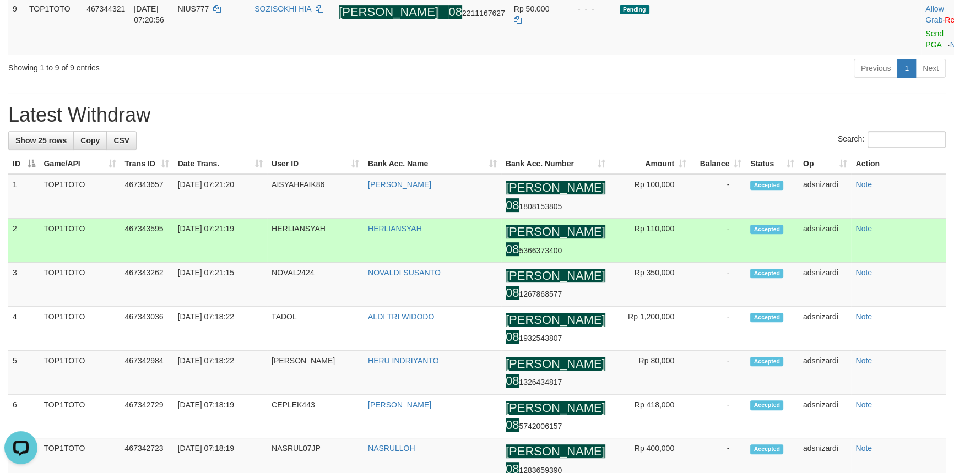
scroll to position [463, 0]
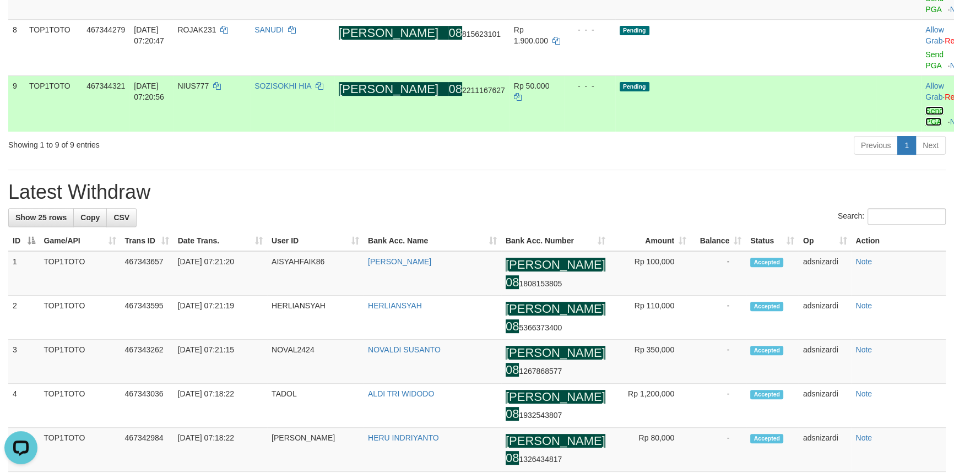
click at [926, 120] on link "Send PGA" at bounding box center [935, 116] width 18 height 20
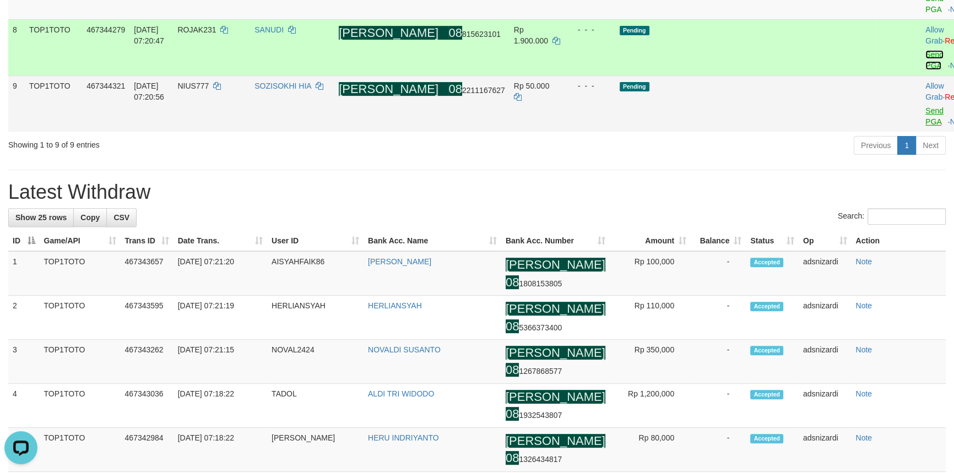
click at [926, 70] on link "Send PGA" at bounding box center [935, 60] width 18 height 20
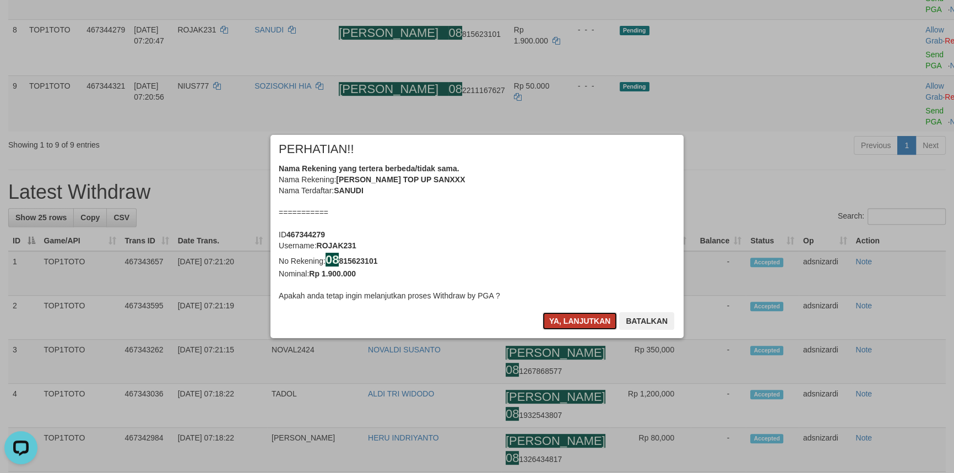
click at [568, 320] on button "Ya, lanjutkan" at bounding box center [580, 321] width 75 height 18
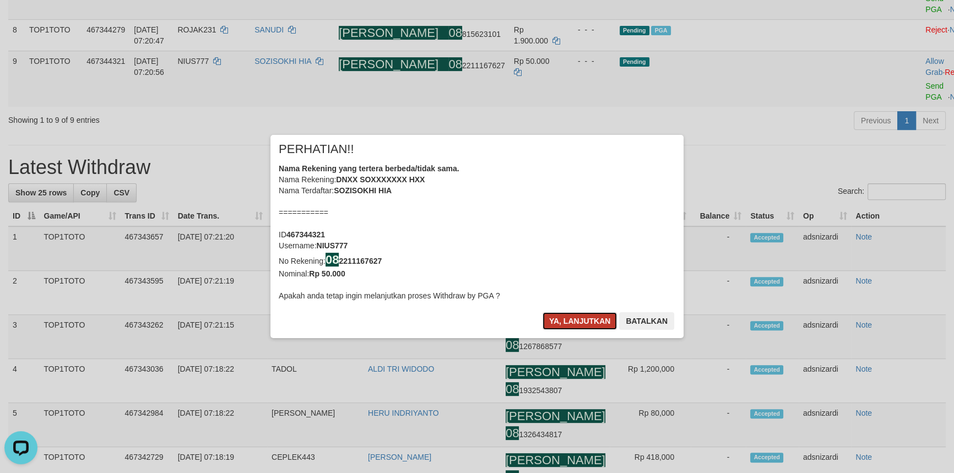
click at [573, 320] on button "Ya, lanjutkan" at bounding box center [580, 321] width 75 height 18
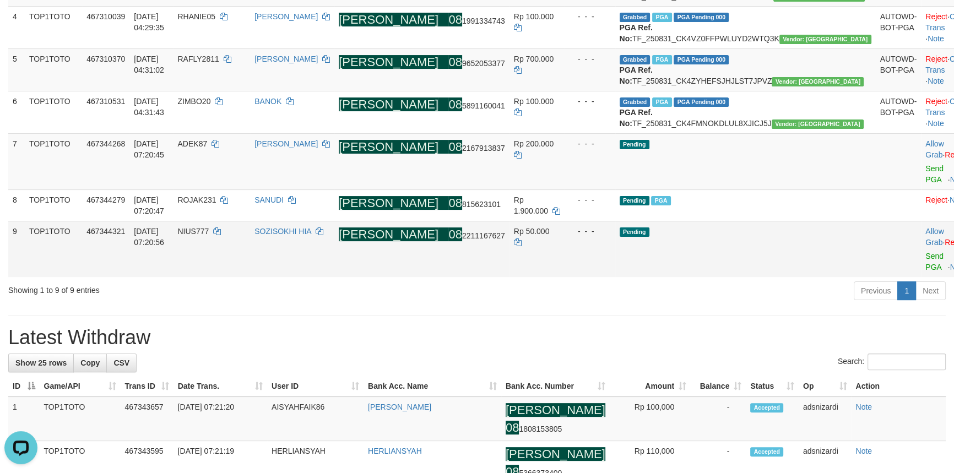
scroll to position [302, 0]
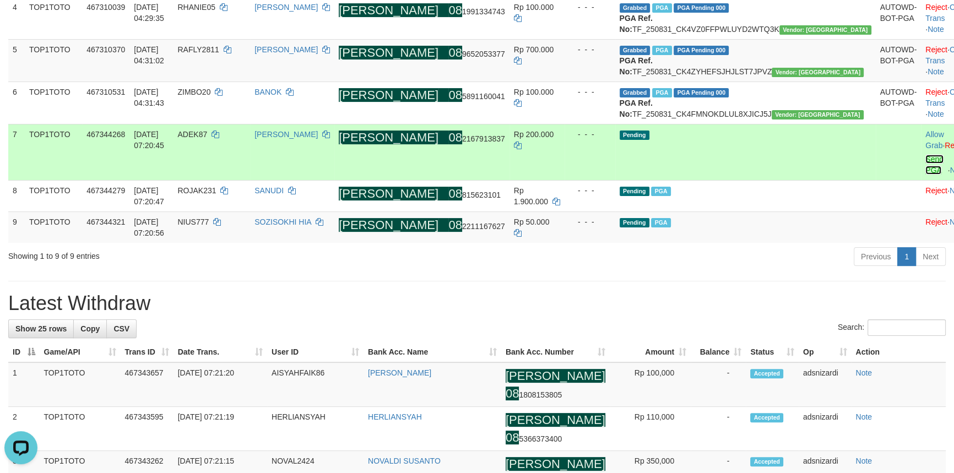
click at [926, 175] on link "Send PGA" at bounding box center [935, 165] width 18 height 20
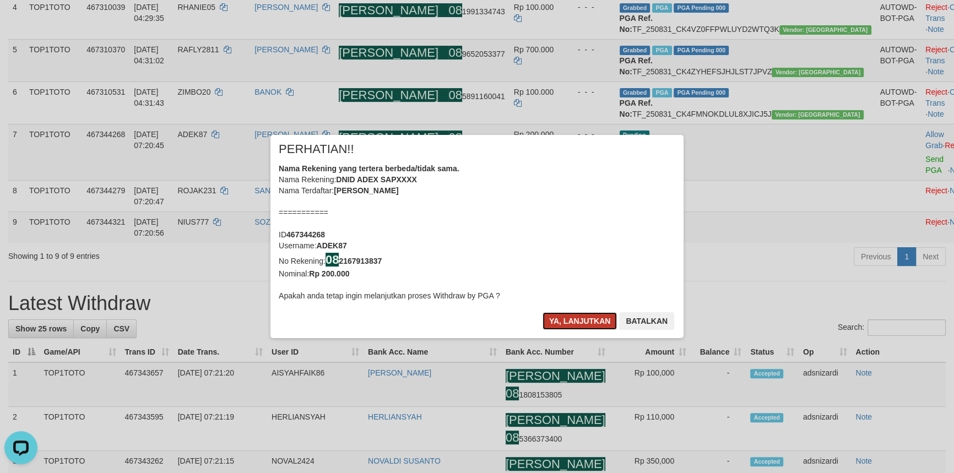
click at [590, 323] on button "Ya, lanjutkan" at bounding box center [580, 321] width 75 height 18
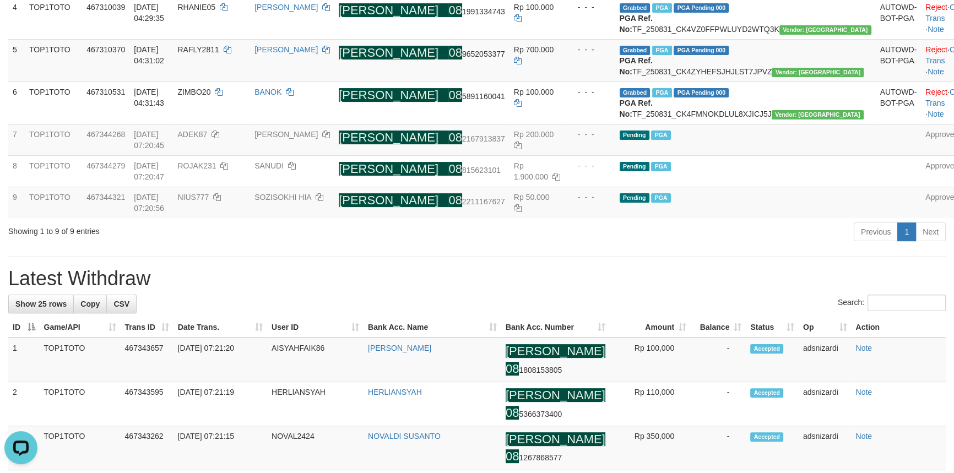
click at [592, 290] on h1 "Latest Withdraw" at bounding box center [477, 279] width 938 height 22
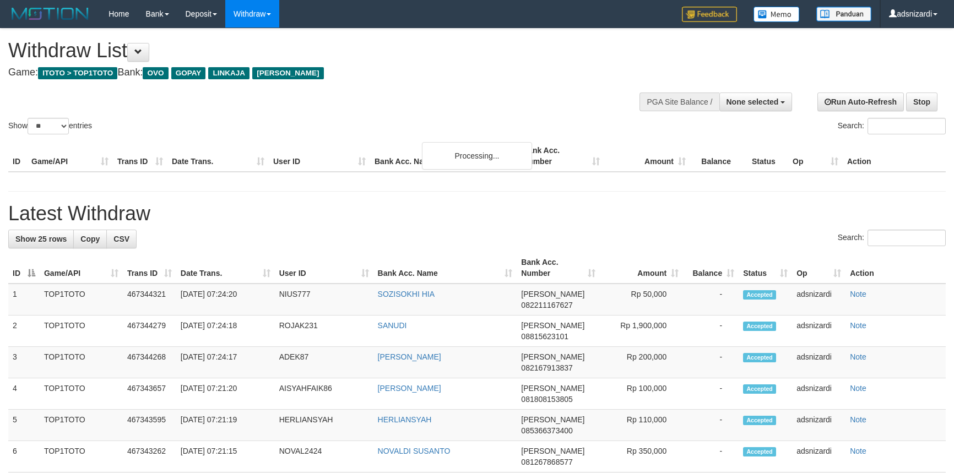
select select
select select "**"
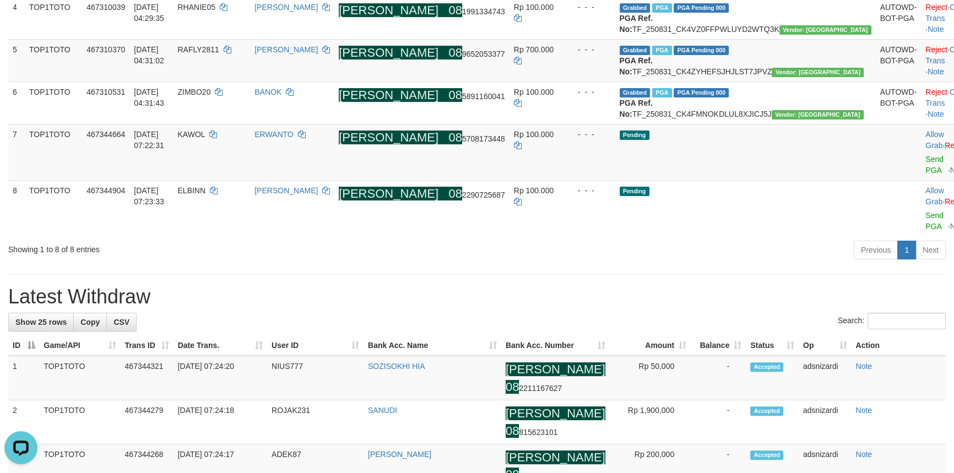
click at [699, 263] on div "Previous 1 Next" at bounding box center [676, 252] width 540 height 24
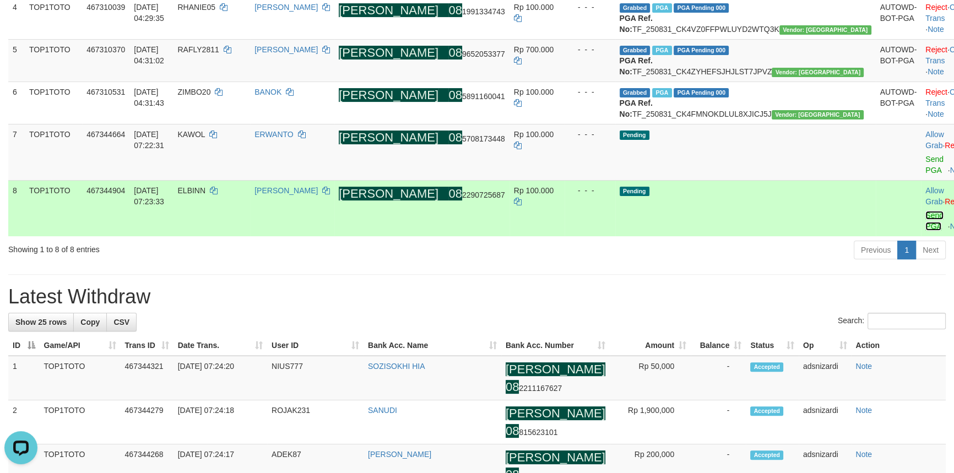
click at [926, 231] on link "Send PGA" at bounding box center [935, 221] width 18 height 20
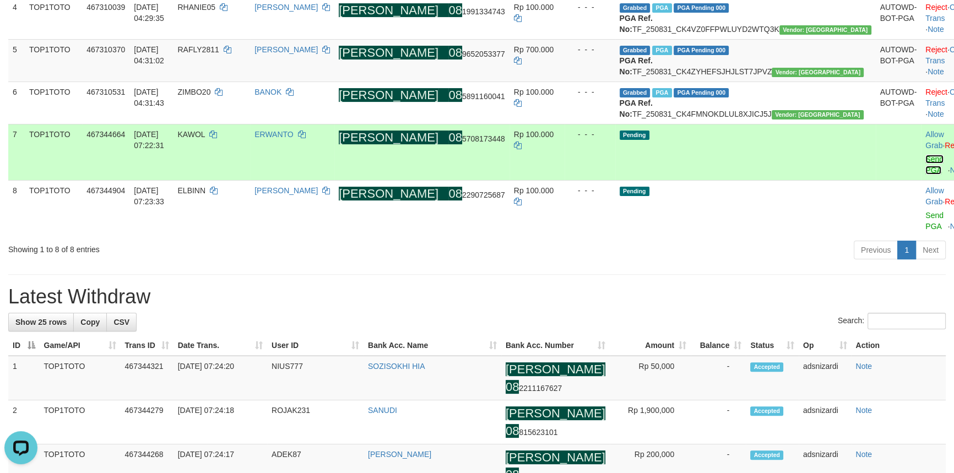
click at [926, 175] on link "Send PGA" at bounding box center [935, 165] width 18 height 20
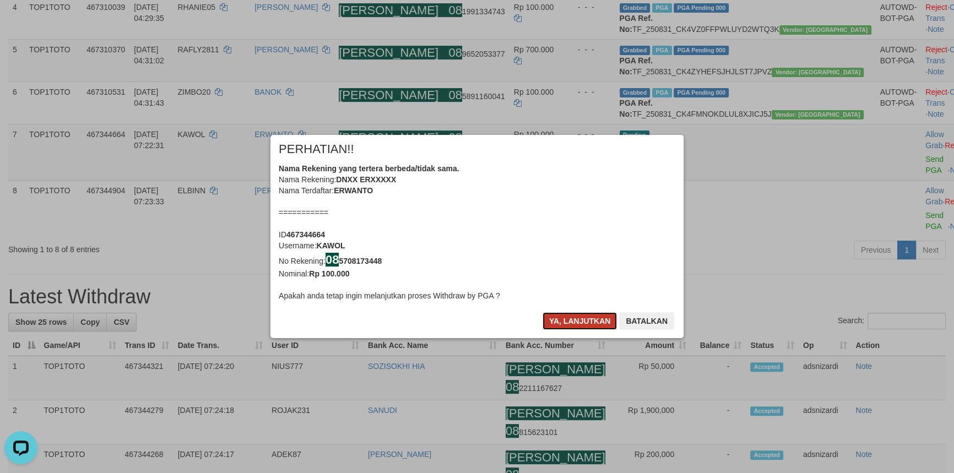
click at [580, 327] on button "Ya, lanjutkan" at bounding box center [580, 321] width 75 height 18
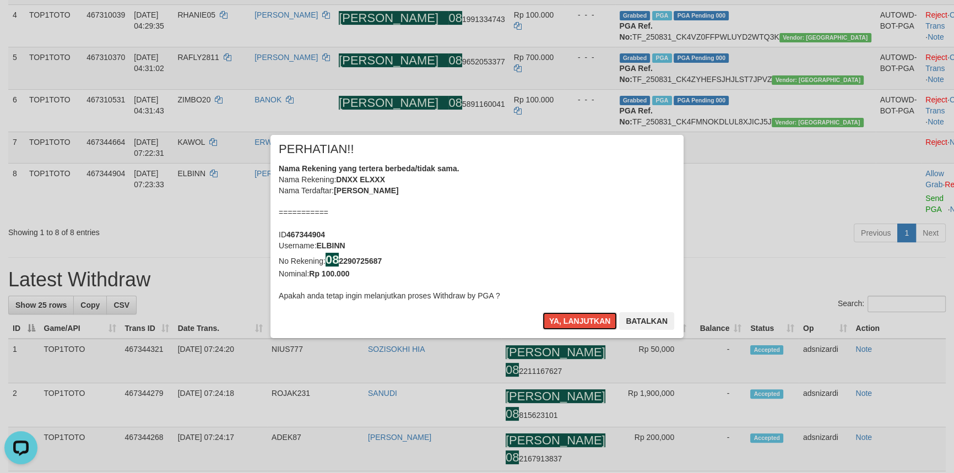
click at [580, 327] on button "Ya, lanjutkan" at bounding box center [580, 321] width 75 height 18
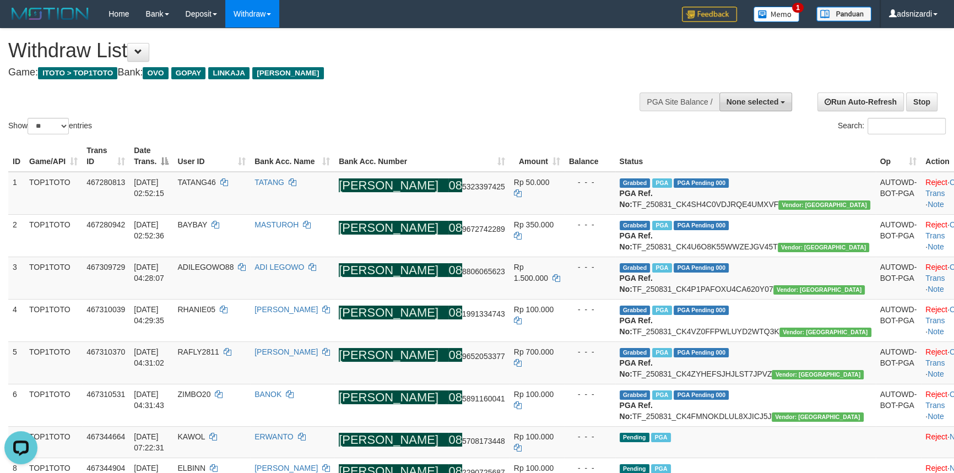
click at [767, 109] on button "None selected" at bounding box center [756, 102] width 73 height 19
click at [743, 158] on label "[ITOTO] TOP1TOTO" at bounding box center [740, 157] width 104 height 14
select select "***"
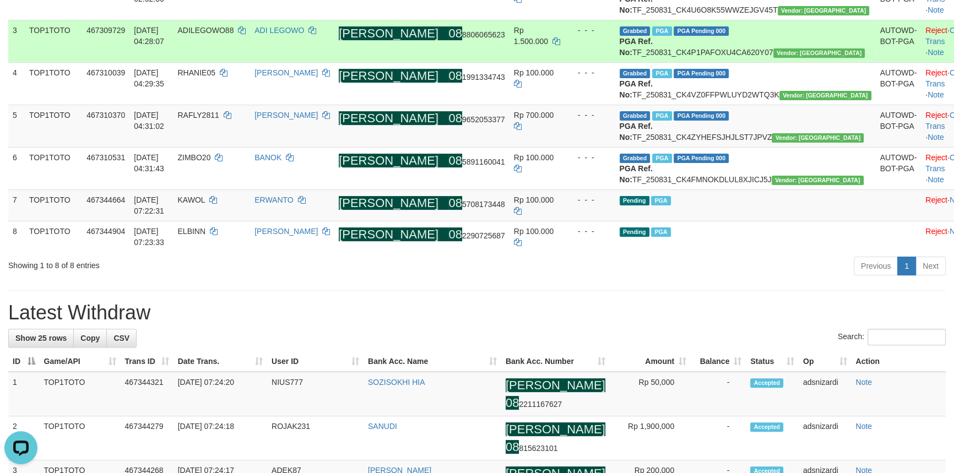
scroll to position [401, 0]
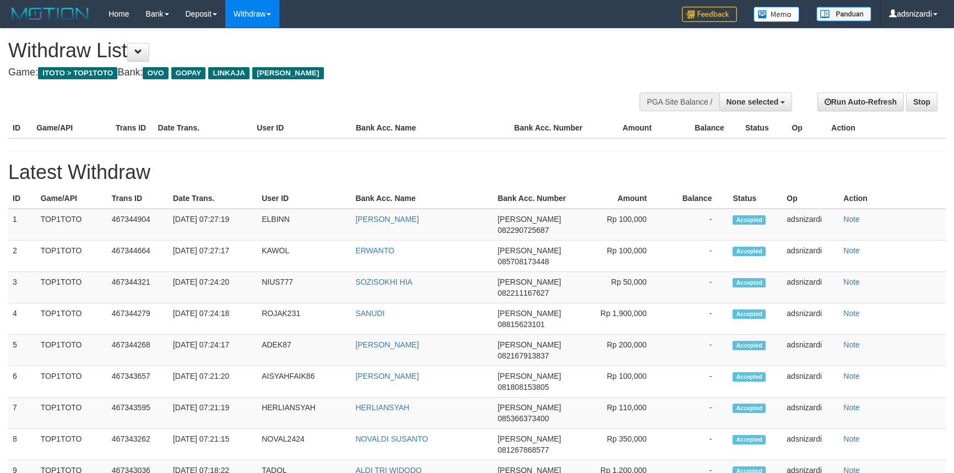
select select
select select "**"
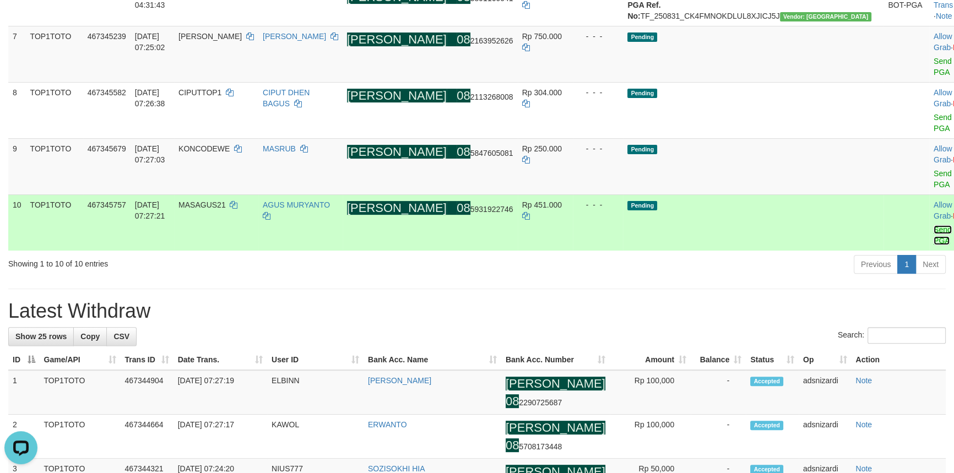
click at [934, 225] on link "Send PGA" at bounding box center [943, 235] width 18 height 20
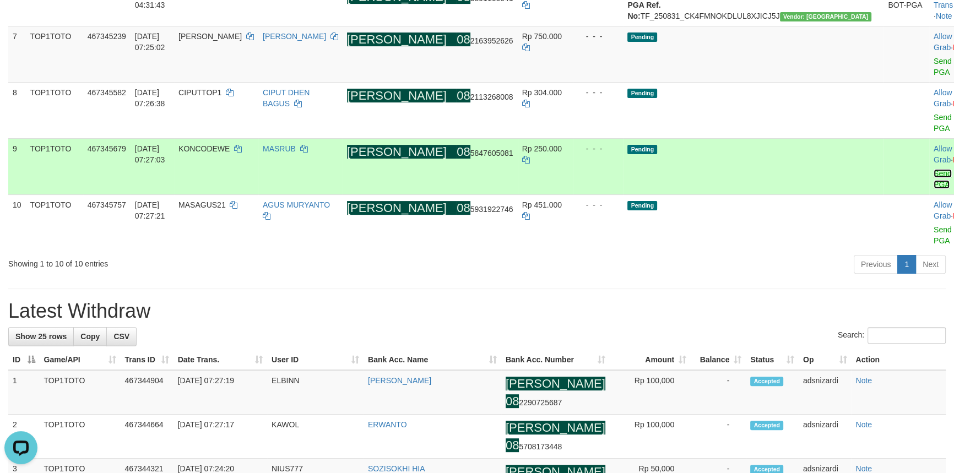
click at [934, 183] on link "Send PGA" at bounding box center [943, 179] width 18 height 20
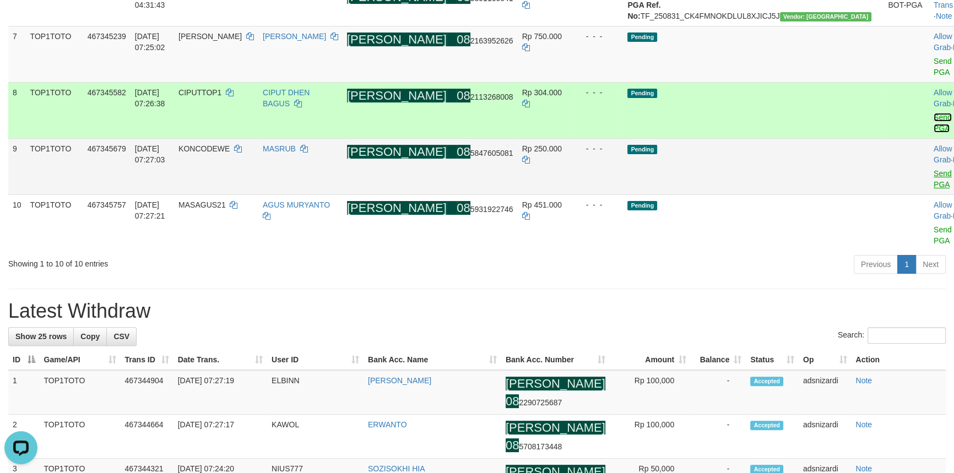
click at [934, 133] on link "Send PGA" at bounding box center [943, 123] width 18 height 20
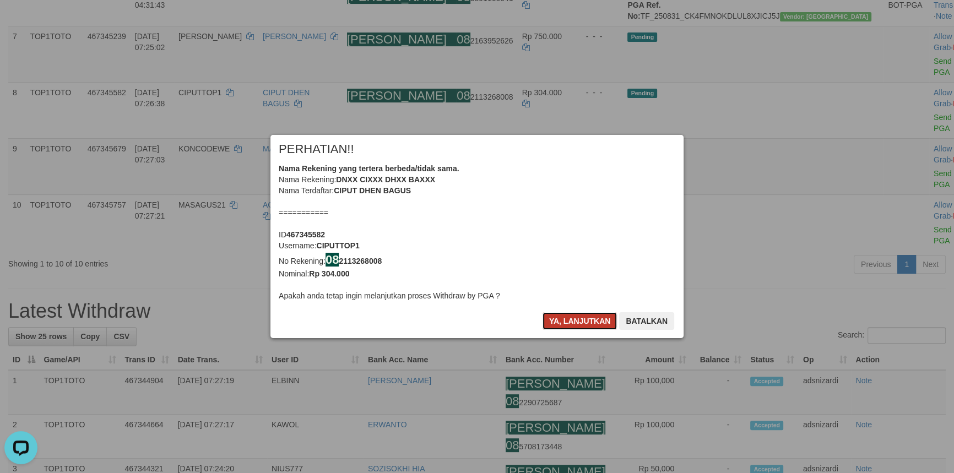
click at [580, 320] on button "Ya, lanjutkan" at bounding box center [580, 321] width 75 height 18
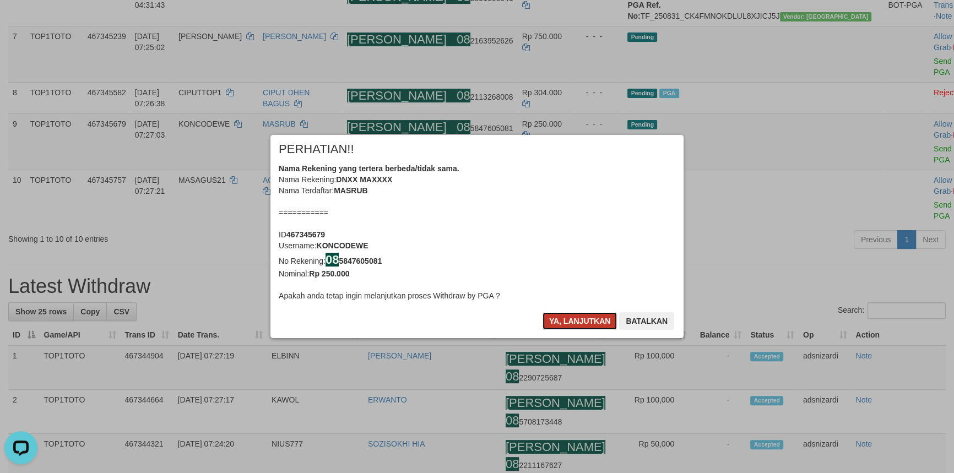
click at [579, 318] on button "Ya, lanjutkan" at bounding box center [580, 321] width 75 height 18
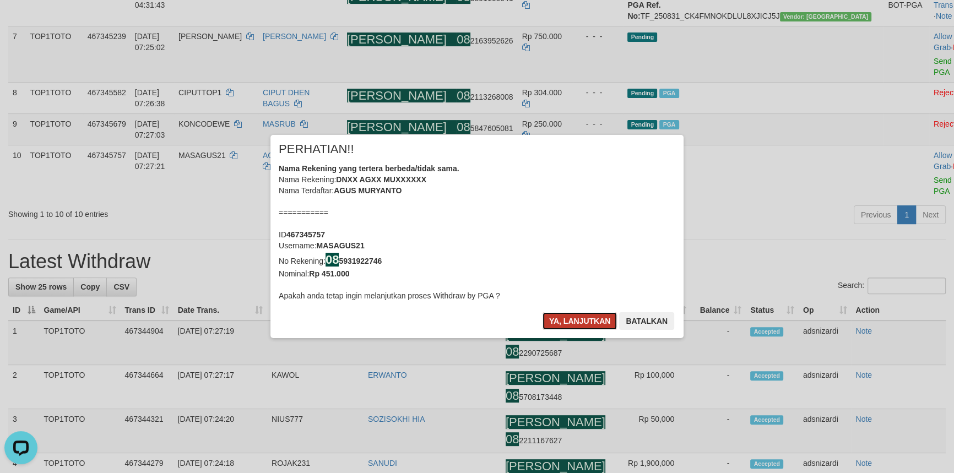
click at [577, 316] on button "Ya, lanjutkan" at bounding box center [580, 321] width 75 height 18
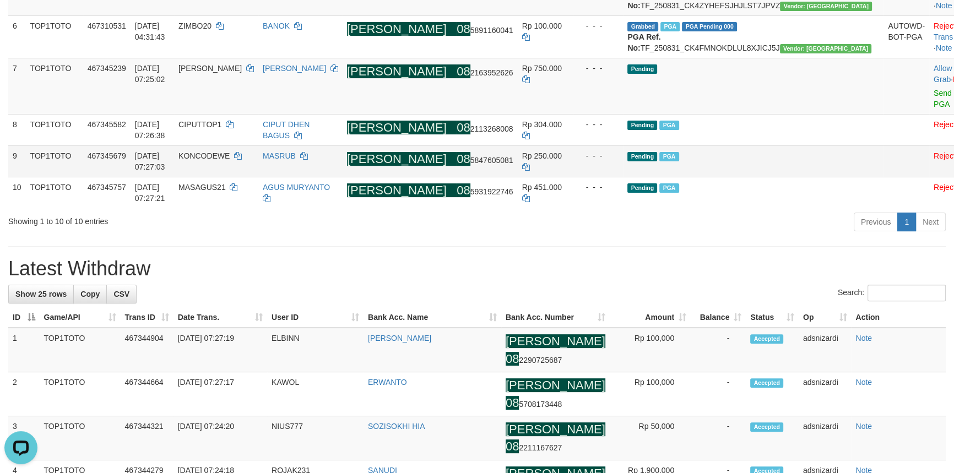
scroll to position [350, 0]
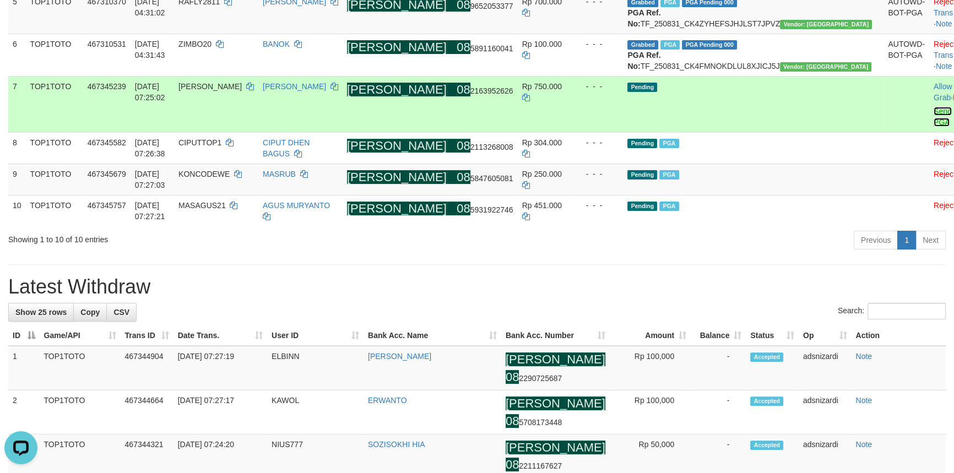
click at [934, 127] on link "Send PGA" at bounding box center [943, 117] width 18 height 20
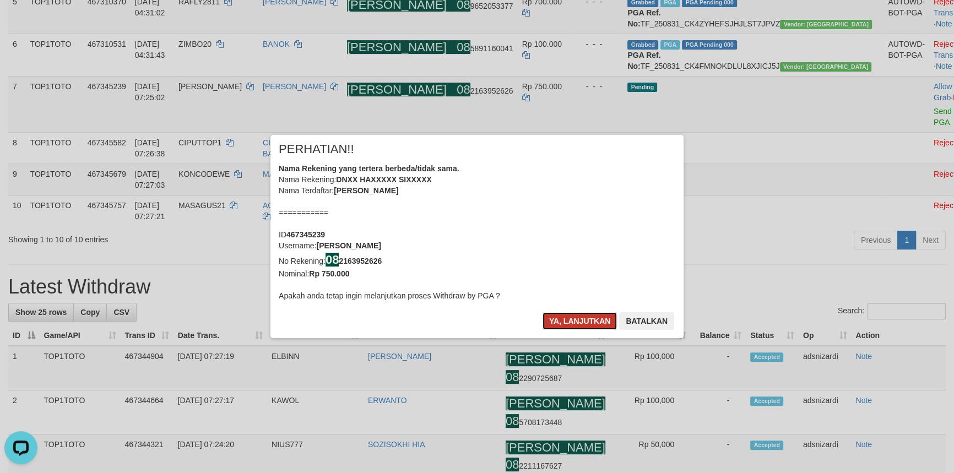
click at [572, 322] on button "Ya, lanjutkan" at bounding box center [580, 321] width 75 height 18
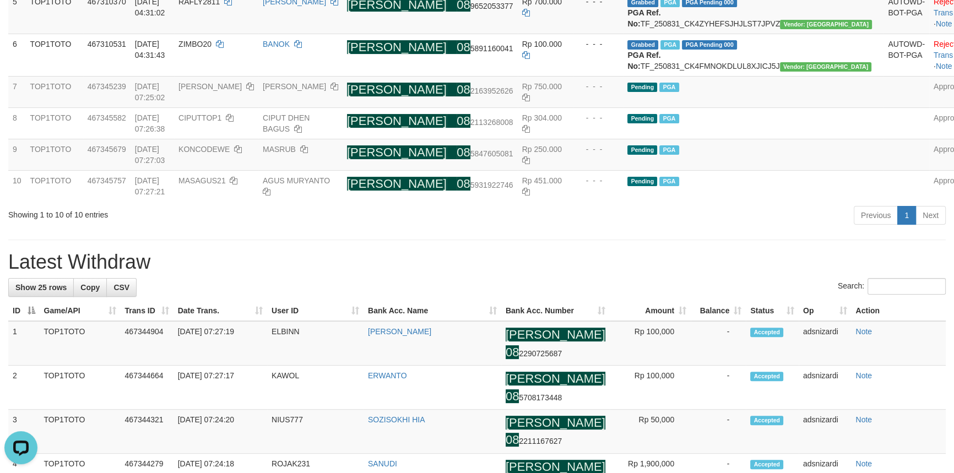
click at [579, 273] on h1 "Latest Withdraw" at bounding box center [477, 262] width 938 height 22
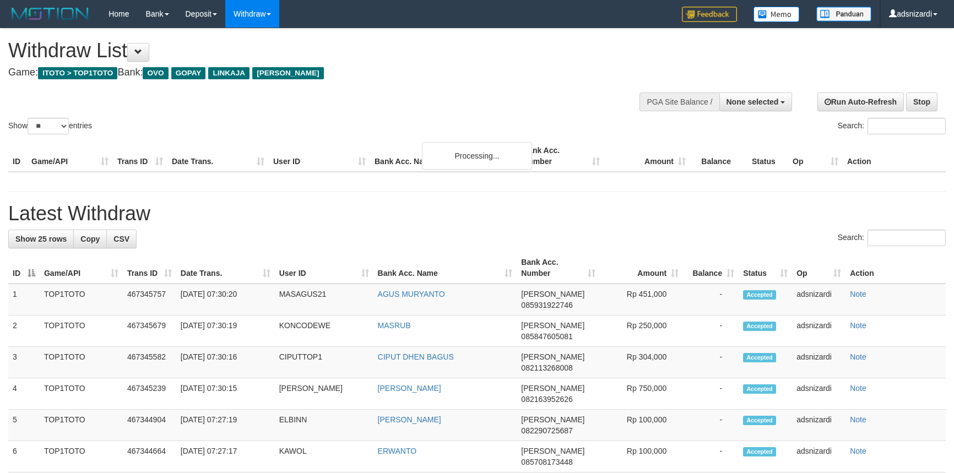
select select
select select "**"
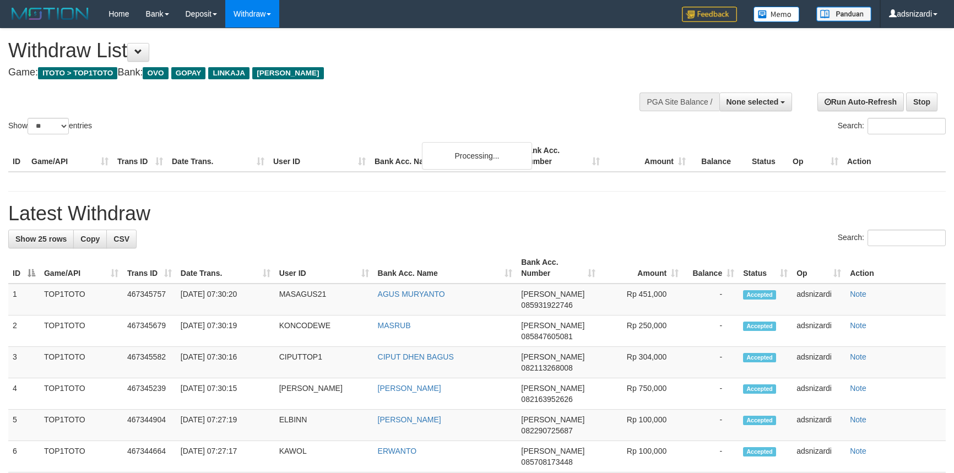
select select
select select "**"
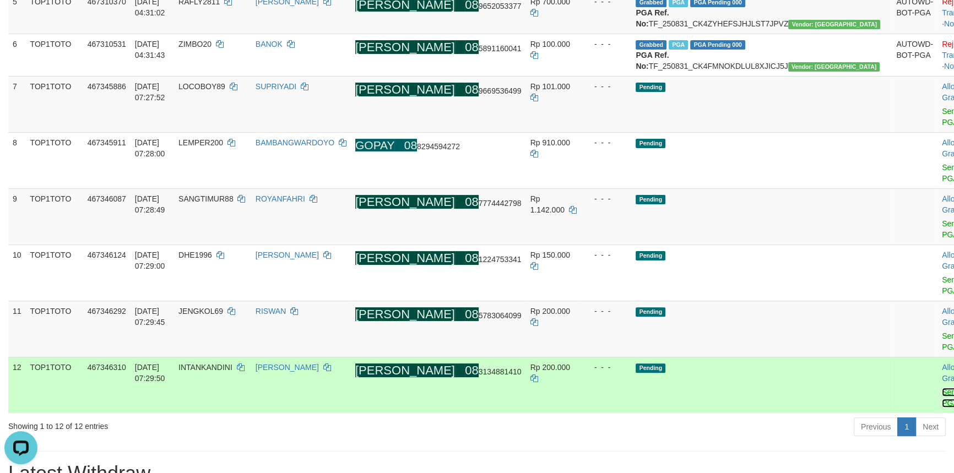
click at [942, 388] on link "Send PGA" at bounding box center [951, 398] width 18 height 20
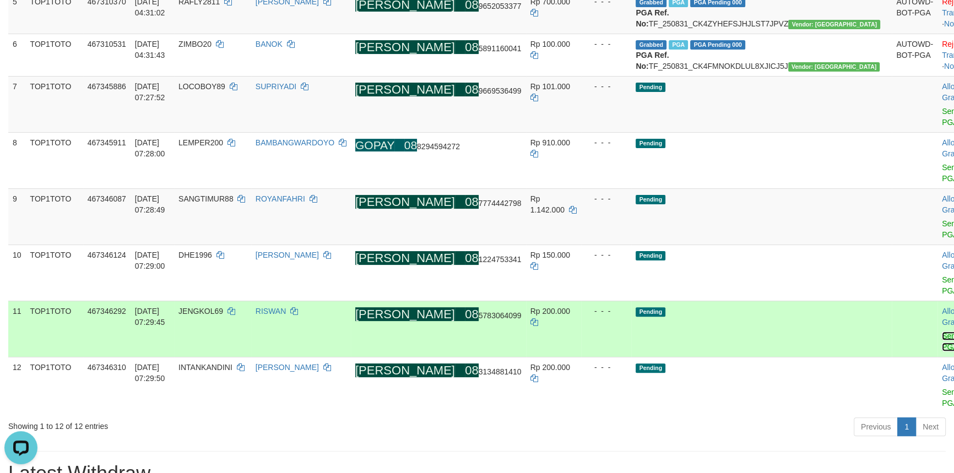
click at [942, 332] on link "Send PGA" at bounding box center [951, 342] width 18 height 20
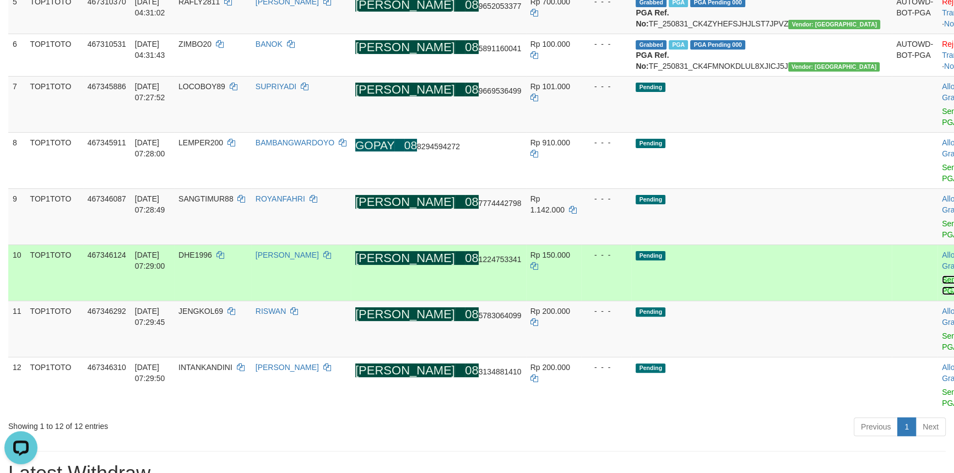
click at [942, 275] on link "Send PGA" at bounding box center [951, 285] width 18 height 20
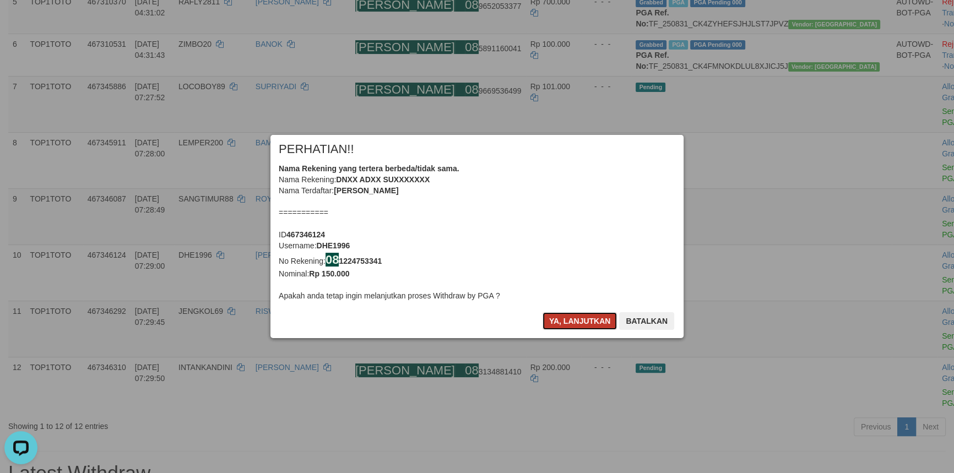
click at [580, 323] on button "Ya, lanjutkan" at bounding box center [580, 321] width 75 height 18
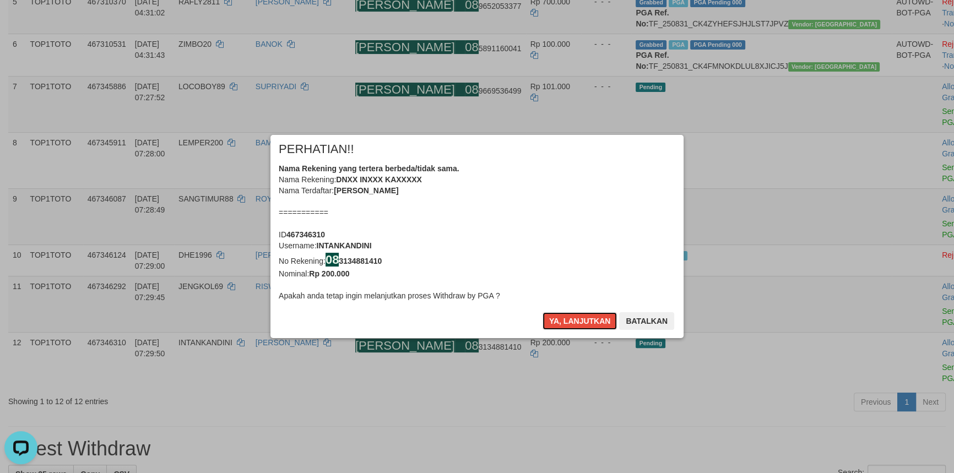
click at [580, 323] on button "Ya, lanjutkan" at bounding box center [580, 321] width 75 height 18
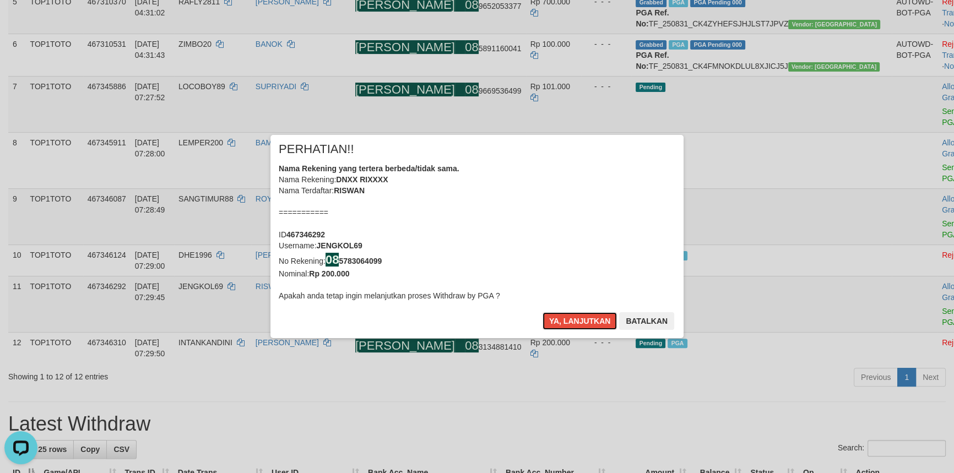
click at [580, 323] on button "Ya, lanjutkan" at bounding box center [580, 321] width 75 height 18
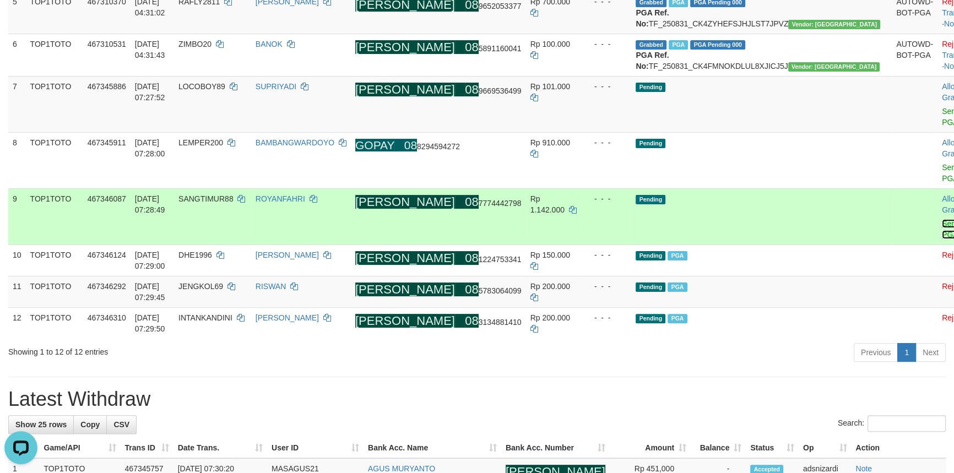
click at [942, 236] on link "Send PGA" at bounding box center [951, 229] width 18 height 20
click at [938, 188] on td "Allow Grab · Reject Send PGA · Note" at bounding box center [965, 160] width 55 height 56
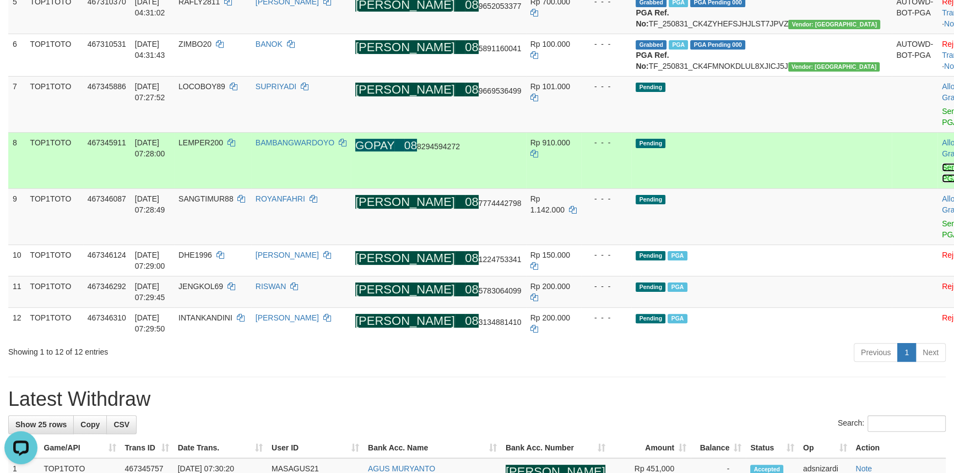
click at [942, 183] on link "Send PGA" at bounding box center [951, 173] width 18 height 20
click at [942, 127] on link "Send PGA" at bounding box center [951, 117] width 18 height 20
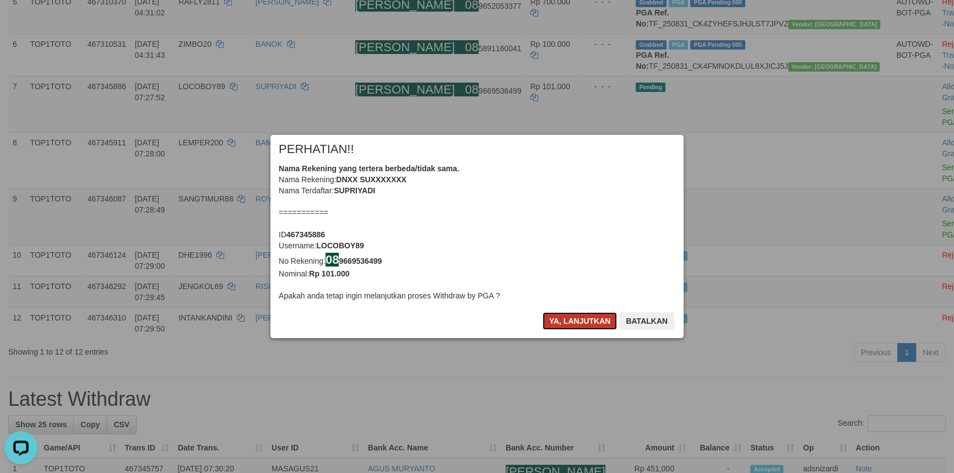
click at [571, 321] on button "Ya, lanjutkan" at bounding box center [580, 321] width 75 height 18
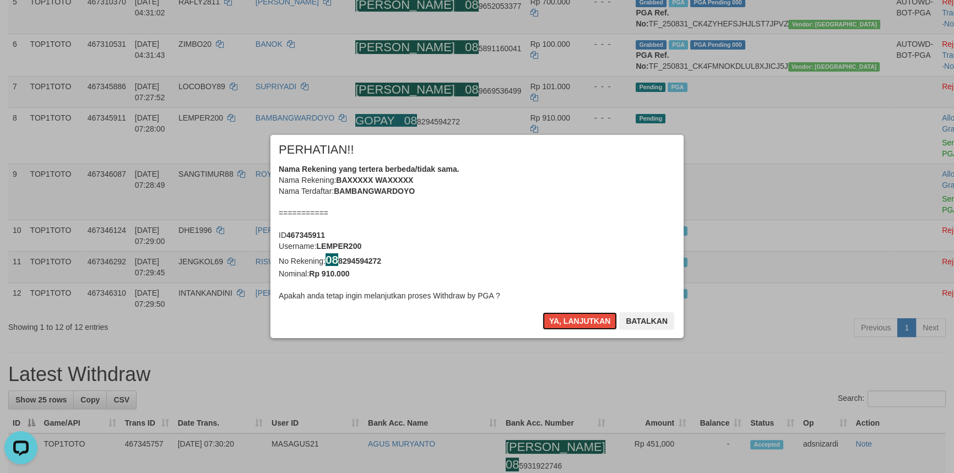
click at [571, 321] on button "Ya, lanjutkan" at bounding box center [580, 321] width 75 height 18
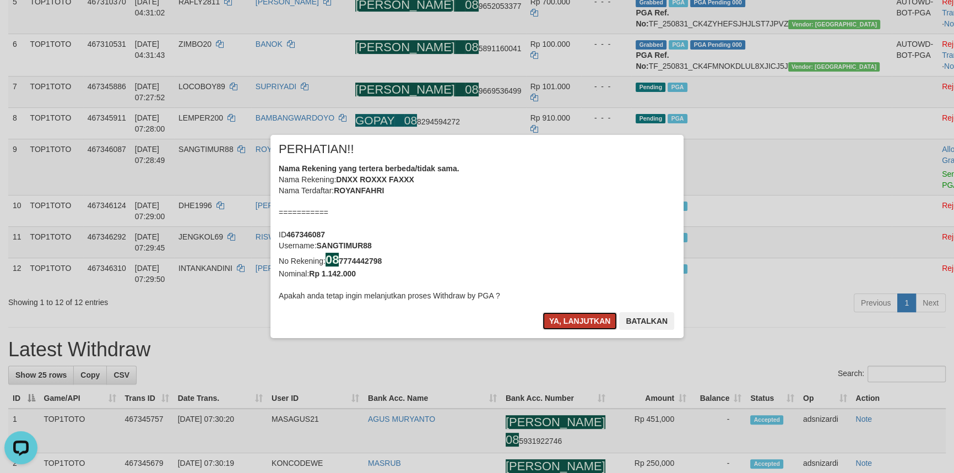
click at [572, 321] on button "Ya, lanjutkan" at bounding box center [580, 321] width 75 height 18
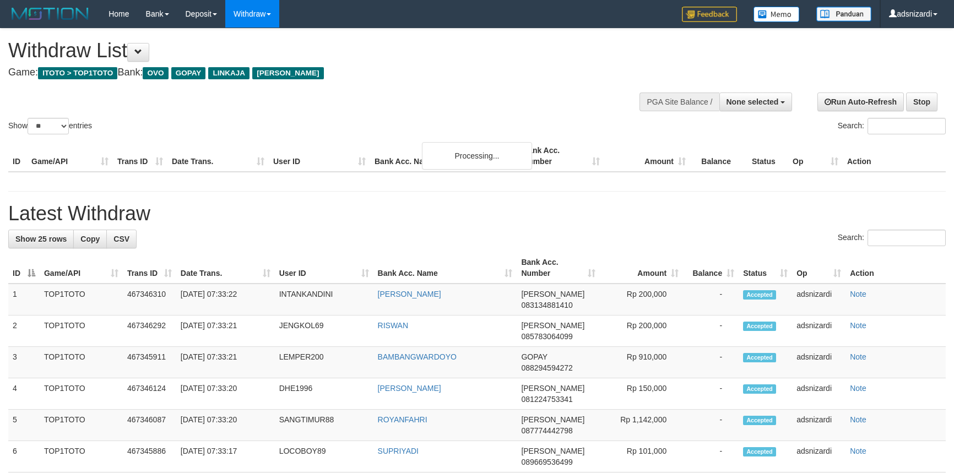
select select
select select "**"
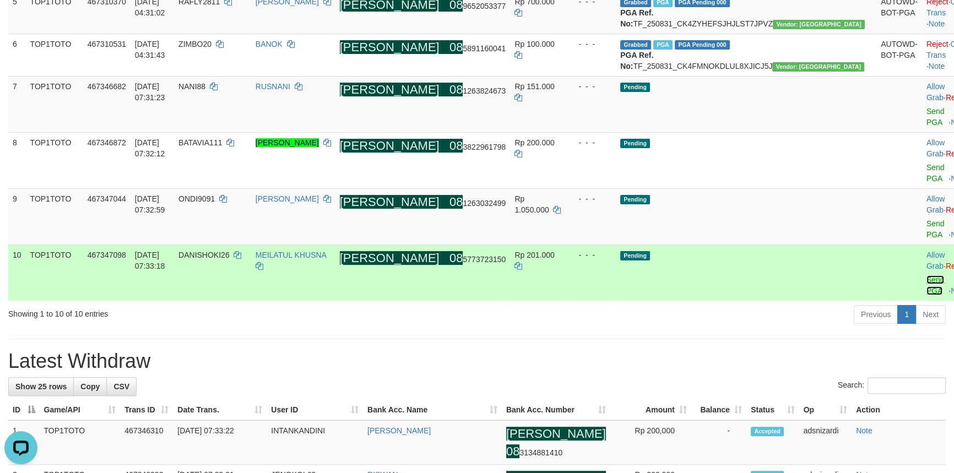
click at [927, 275] on link "Send PGA" at bounding box center [936, 285] width 18 height 20
click at [927, 229] on link "Send PGA" at bounding box center [936, 229] width 18 height 20
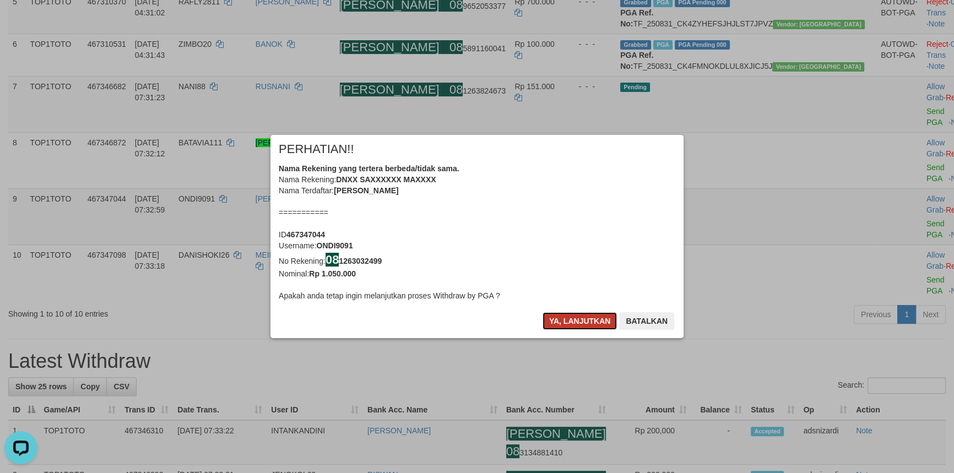
click at [579, 314] on button "Ya, lanjutkan" at bounding box center [580, 321] width 75 height 18
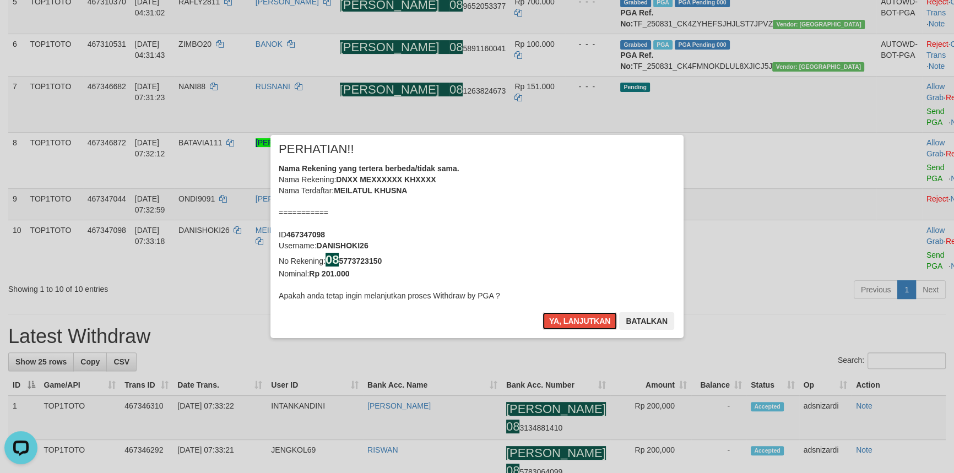
click at [579, 314] on button "Ya, lanjutkan" at bounding box center [580, 321] width 75 height 18
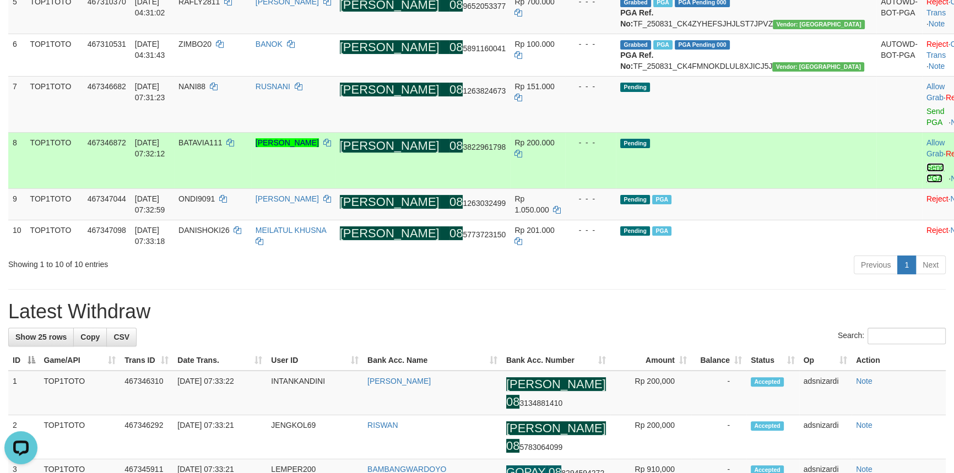
click at [927, 183] on link "Send PGA" at bounding box center [936, 173] width 18 height 20
drag, startPoint x: 880, startPoint y: 199, endPoint x: 882, endPoint y: 165, distance: 34.2
click at [927, 127] on link "Send PGA" at bounding box center [936, 117] width 18 height 20
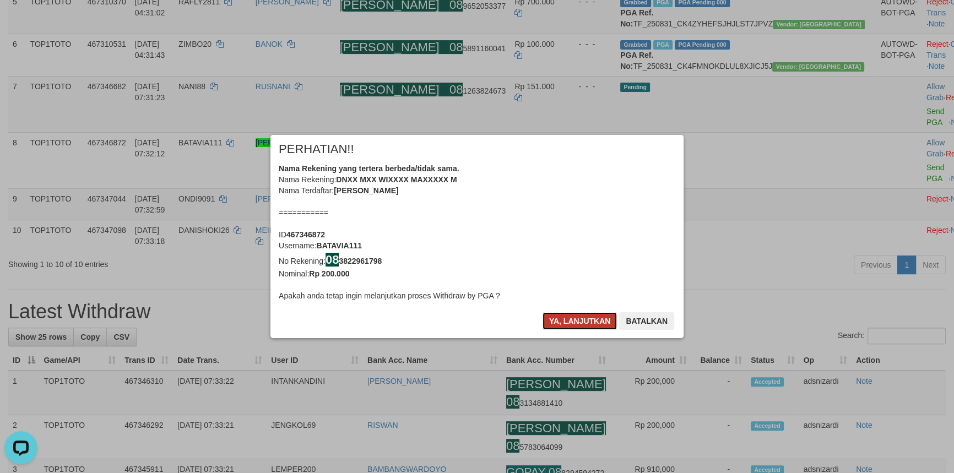
click at [572, 316] on button "Ya, lanjutkan" at bounding box center [580, 321] width 75 height 18
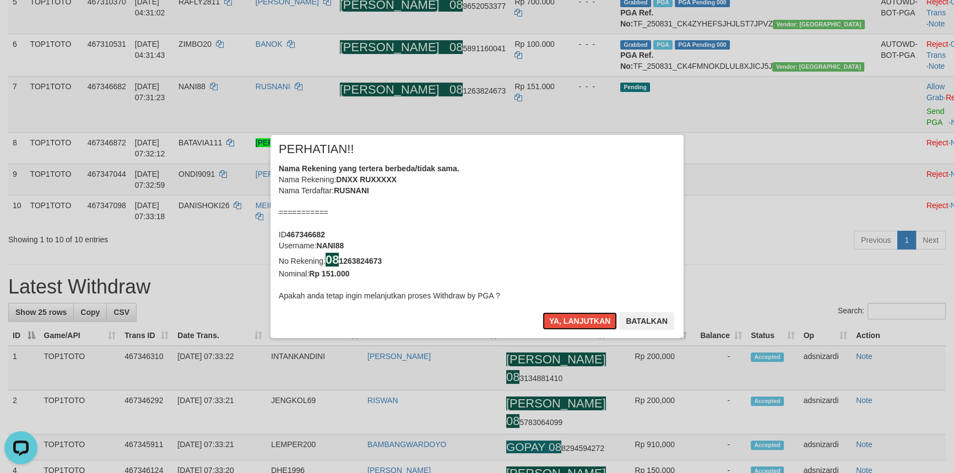
click at [572, 316] on button "Ya, lanjutkan" at bounding box center [580, 321] width 75 height 18
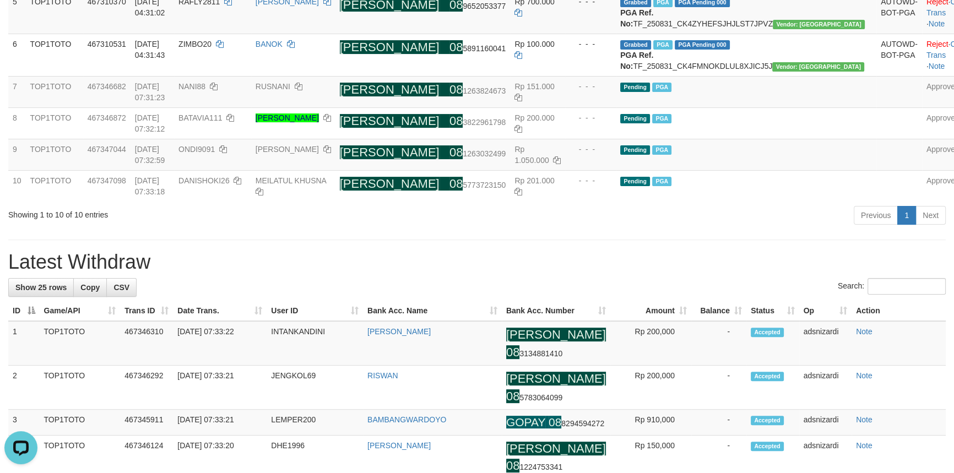
click at [526, 229] on div "Previous 1 Next" at bounding box center [676, 217] width 540 height 24
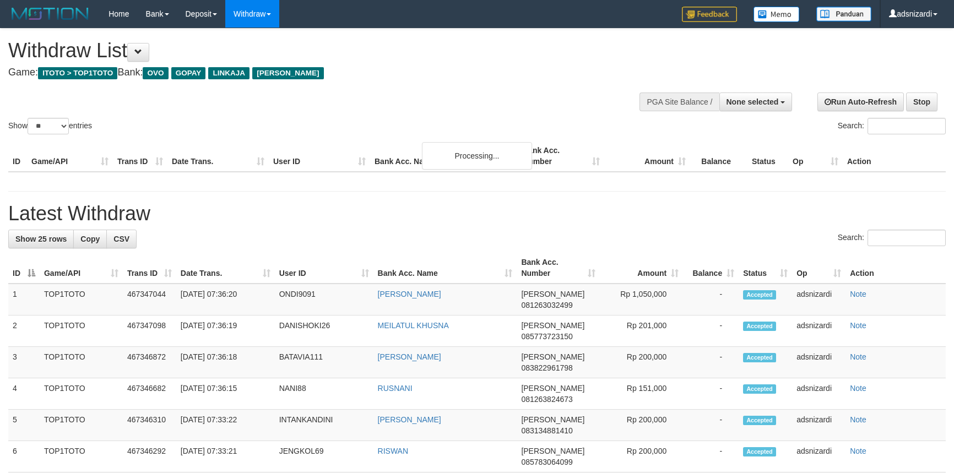
select select
select select "**"
select select
select select "**"
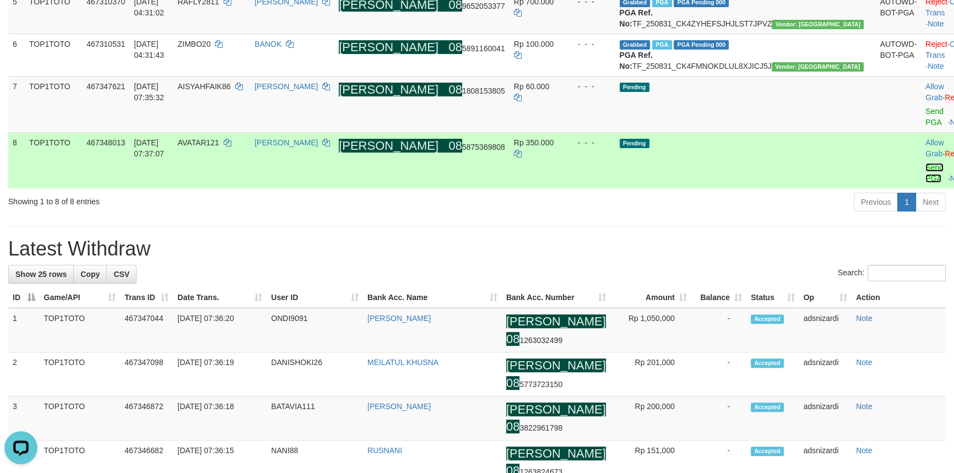
click at [926, 183] on link "Send PGA" at bounding box center [935, 173] width 18 height 20
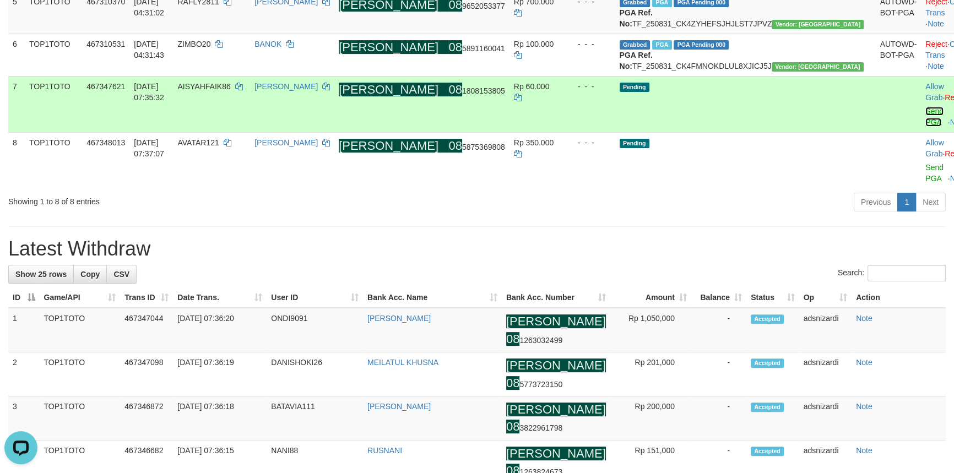
click at [926, 127] on link "Send PGA" at bounding box center [935, 117] width 18 height 20
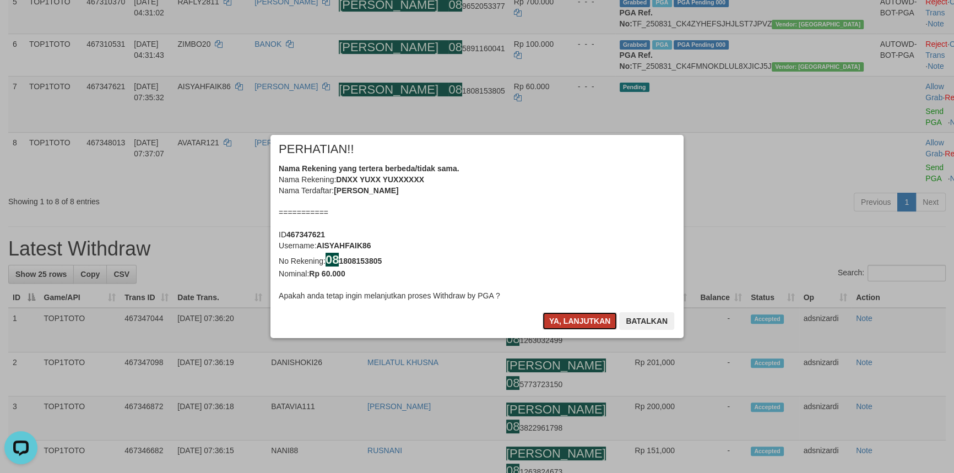
click at [573, 321] on button "Ya, lanjutkan" at bounding box center [580, 321] width 75 height 18
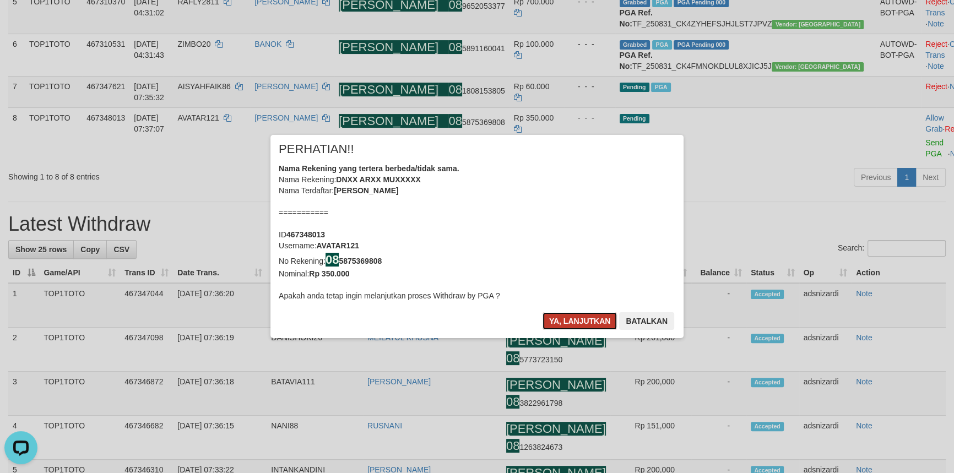
click at [573, 316] on button "Ya, lanjutkan" at bounding box center [580, 321] width 75 height 18
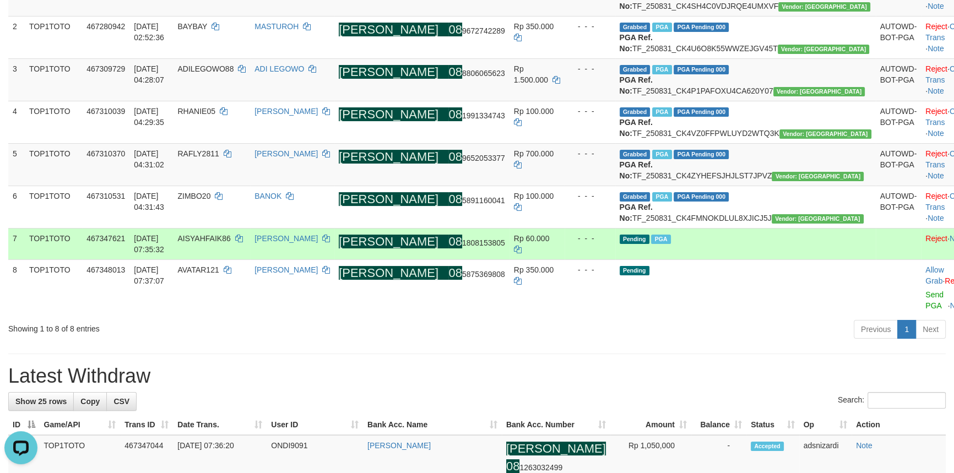
scroll to position [193, 0]
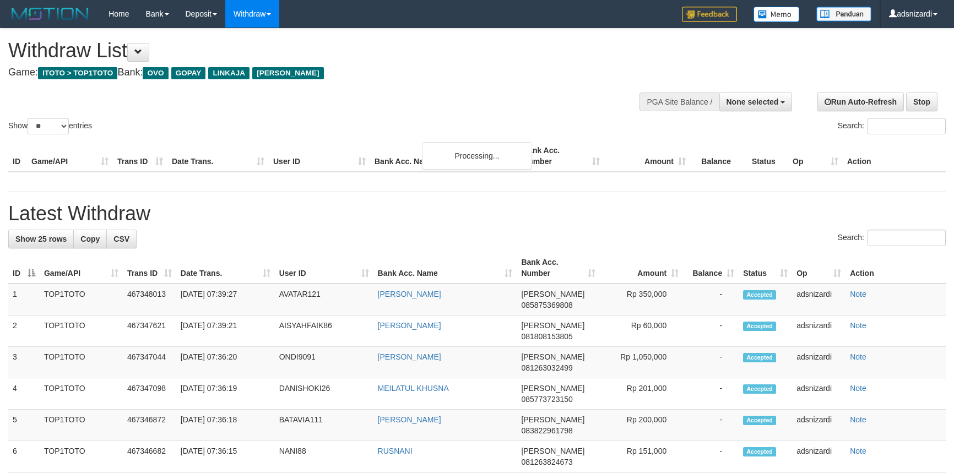
select select
select select "**"
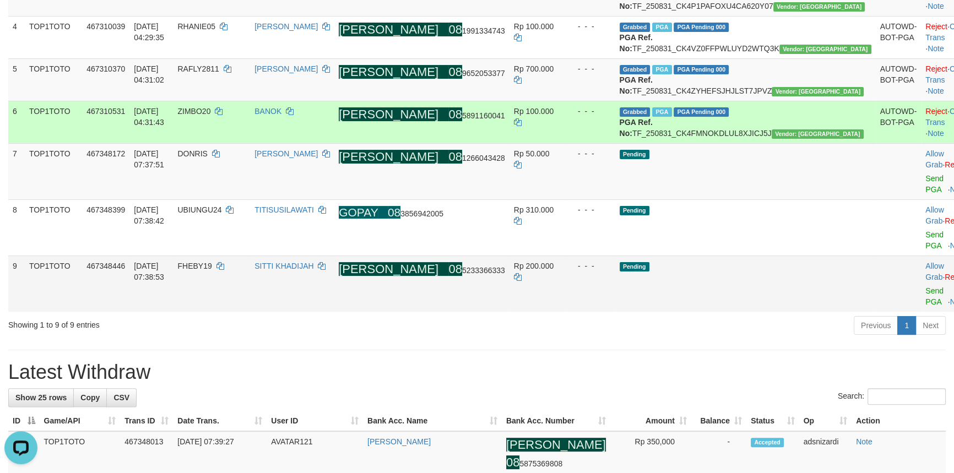
scroll to position [293, 0]
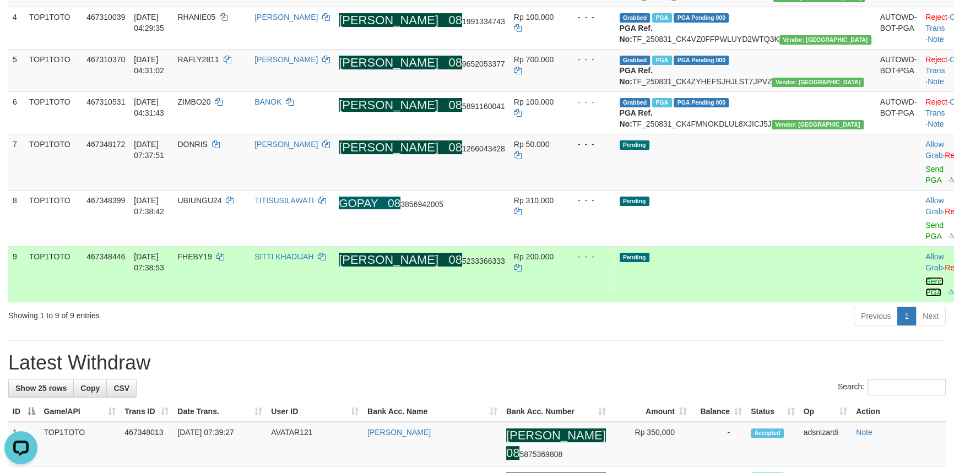
click at [926, 294] on link "Send PGA" at bounding box center [935, 287] width 18 height 20
click at [926, 241] on link "Send PGA" at bounding box center [935, 231] width 18 height 20
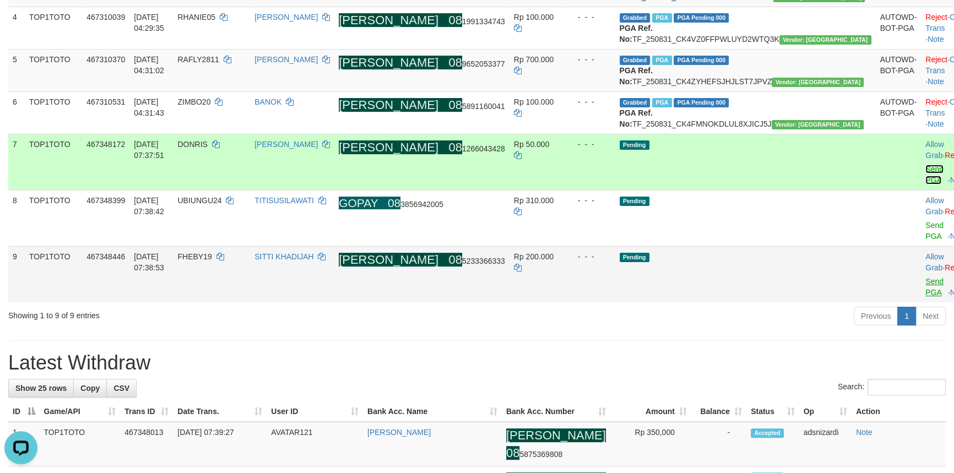
click at [926, 185] on link "Send PGA" at bounding box center [935, 175] width 18 height 20
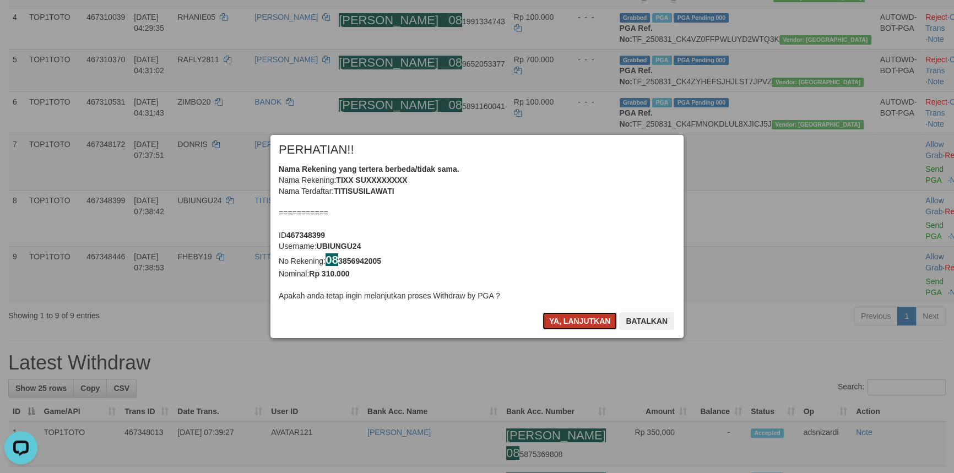
click at [585, 316] on button "Ya, lanjutkan" at bounding box center [580, 321] width 75 height 18
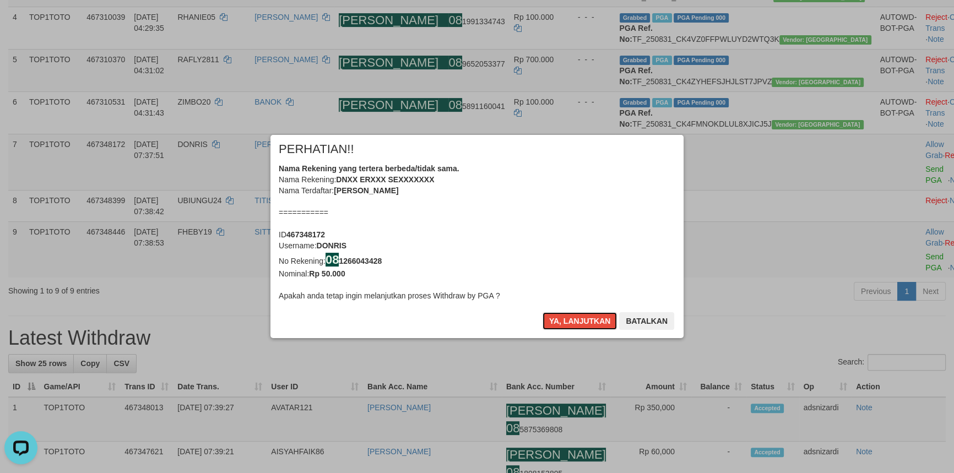
click at [586, 316] on button "Ya, lanjutkan" at bounding box center [580, 321] width 75 height 18
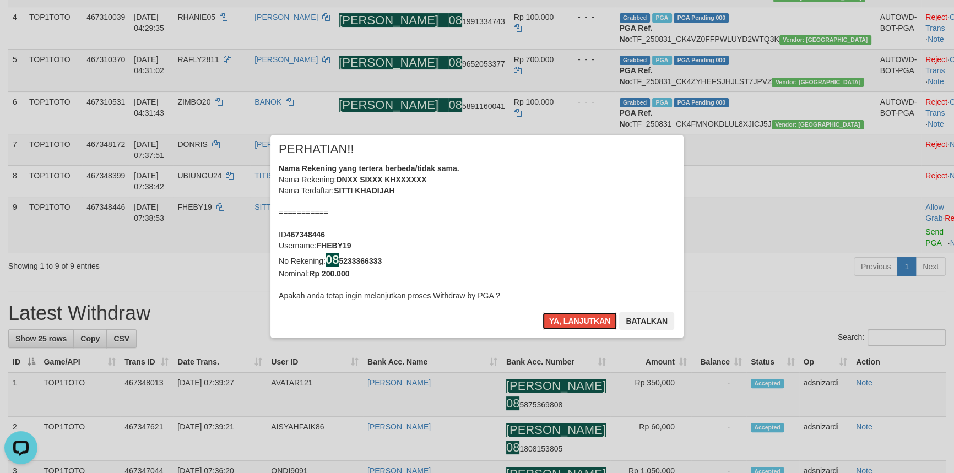
click at [586, 316] on button "Ya, lanjutkan" at bounding box center [580, 321] width 75 height 18
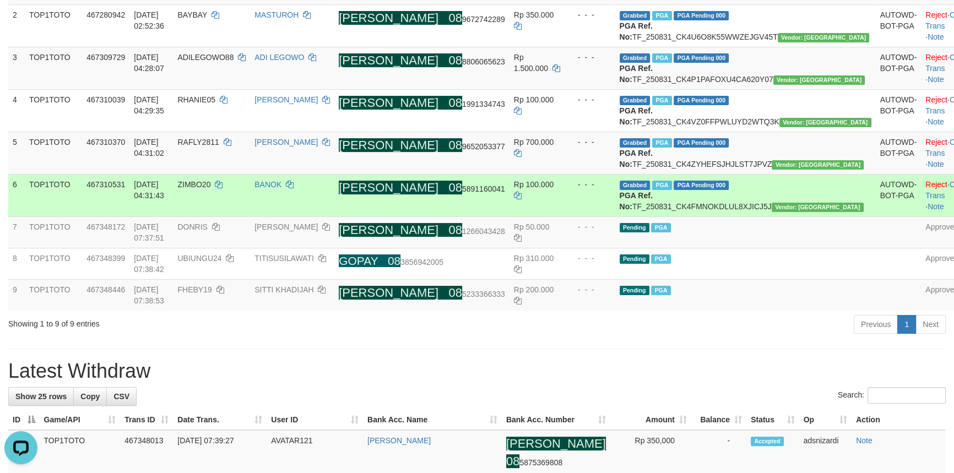
scroll to position [235, 0]
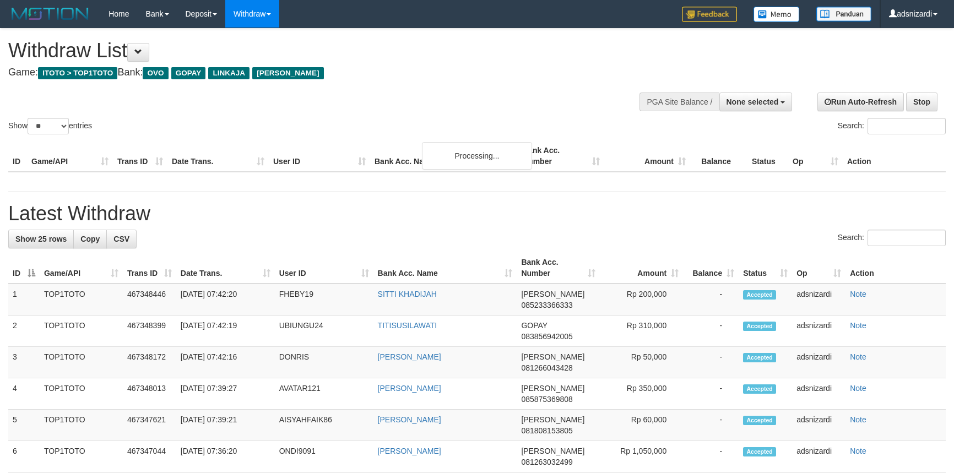
select select
select select "**"
select select
select select "**"
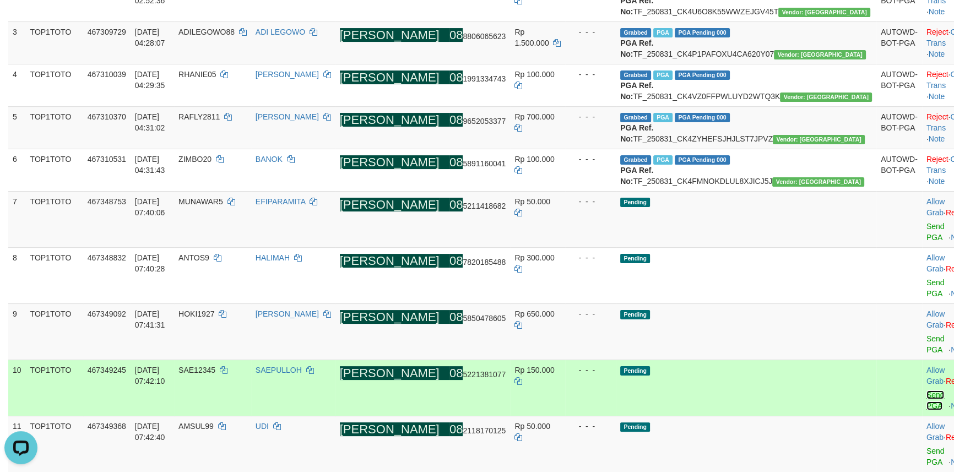
click at [927, 391] on link "Send PGA" at bounding box center [936, 401] width 18 height 20
click at [927, 352] on link "Send PGA" at bounding box center [936, 344] width 18 height 20
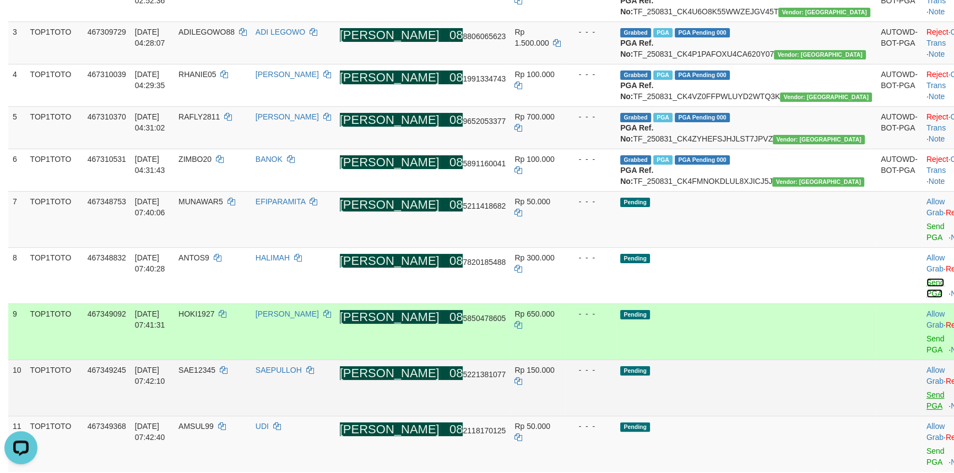
click at [927, 298] on link "Send PGA" at bounding box center [936, 288] width 18 height 20
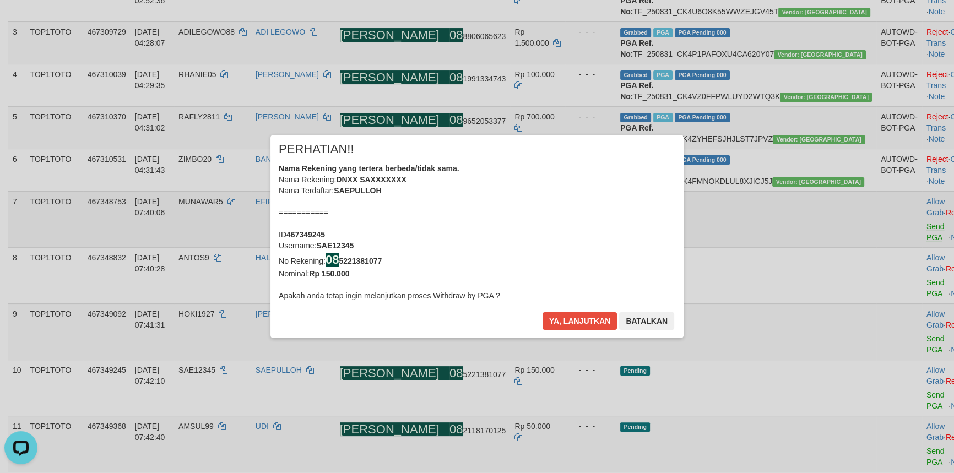
click at [887, 280] on div "× PERHATIAN!! Nama Rekening yang tertera berbeda/tidak sama. Nama Rekening: DNX…" at bounding box center [477, 237] width 954 height 248
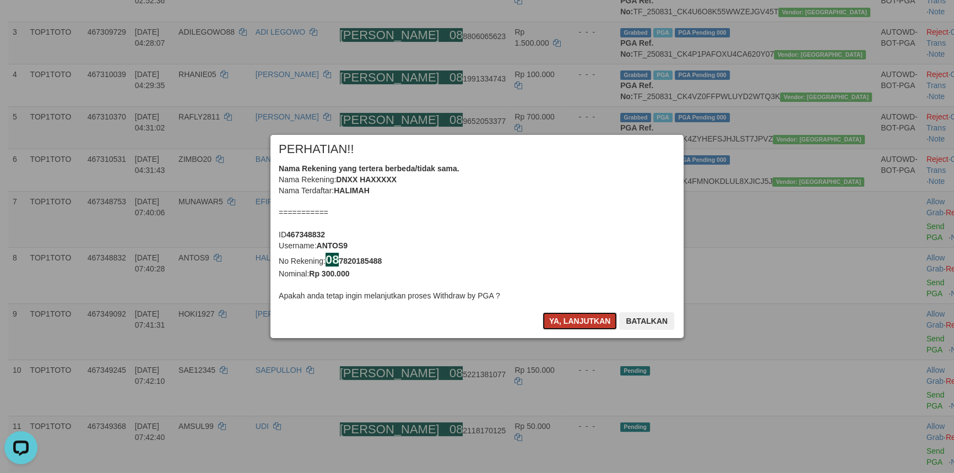
click at [579, 315] on button "Ya, lanjutkan" at bounding box center [580, 321] width 75 height 18
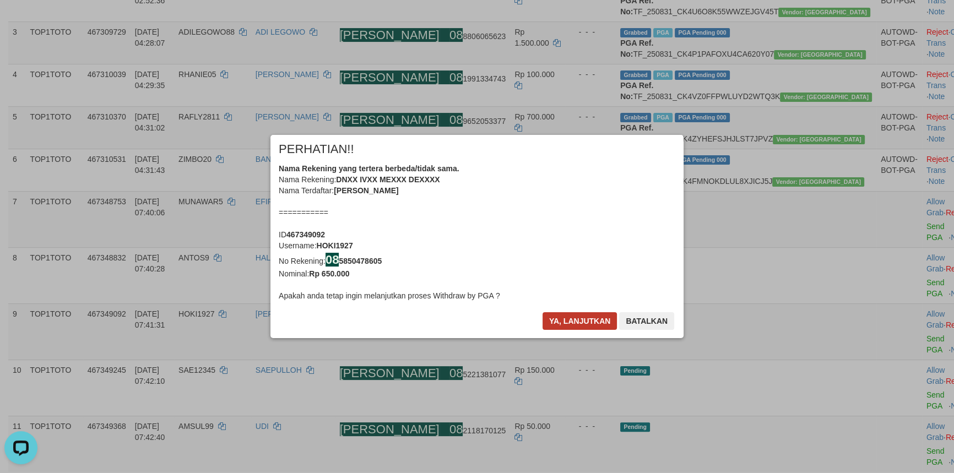
scroll to position [228, 0]
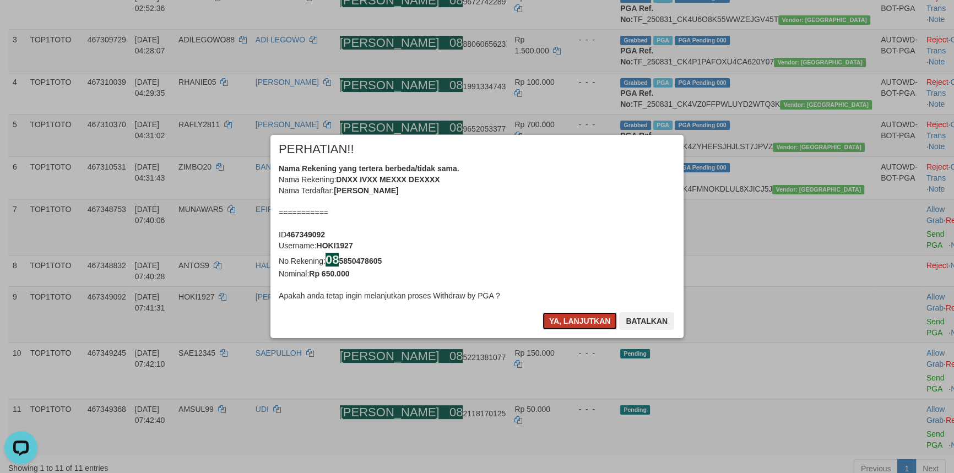
click at [577, 316] on button "Ya, lanjutkan" at bounding box center [580, 321] width 75 height 18
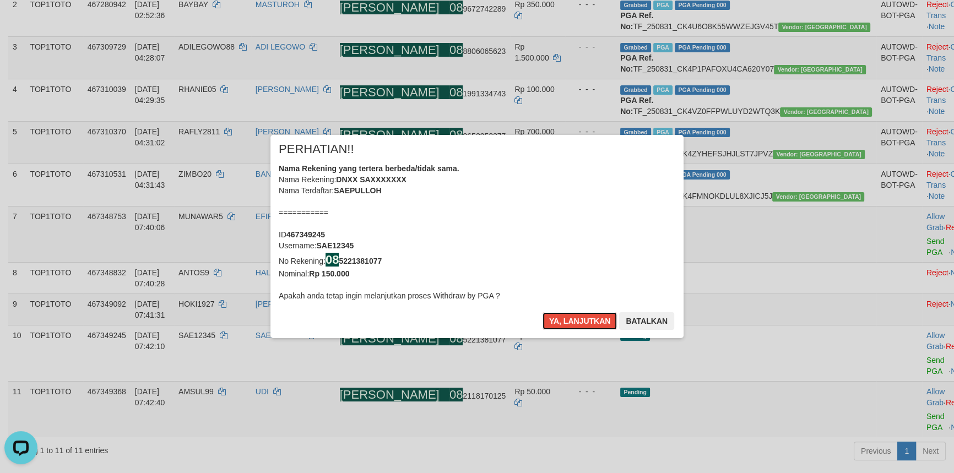
click at [577, 316] on button "Ya, lanjutkan" at bounding box center [580, 321] width 75 height 18
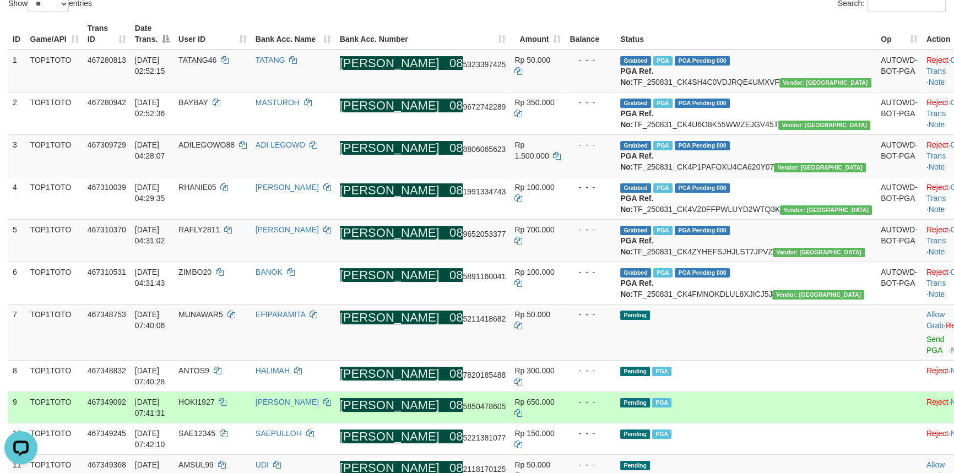
scroll to position [213, 0]
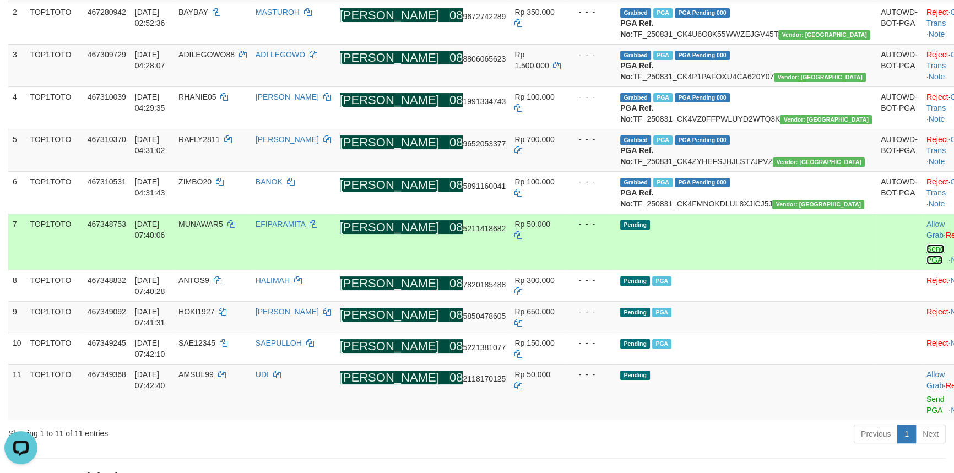
click at [927, 264] on link "Send PGA" at bounding box center [936, 255] width 18 height 20
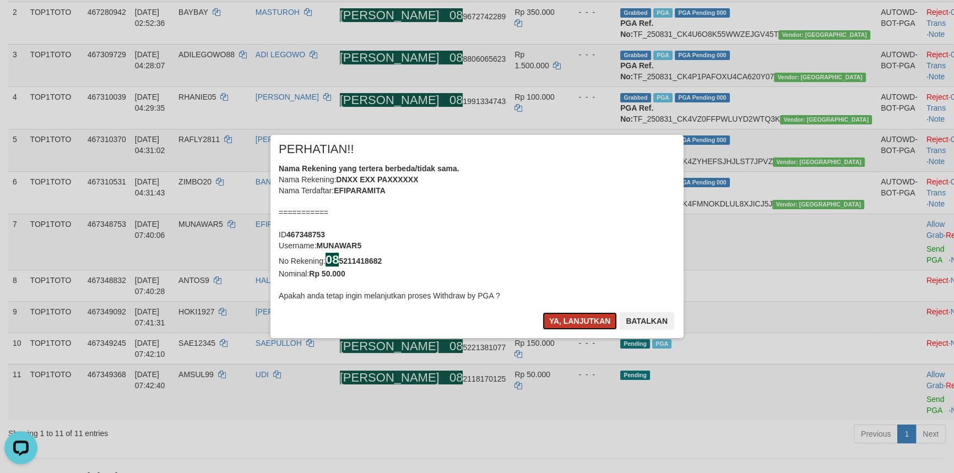
click at [574, 318] on button "Ya, lanjutkan" at bounding box center [580, 321] width 75 height 18
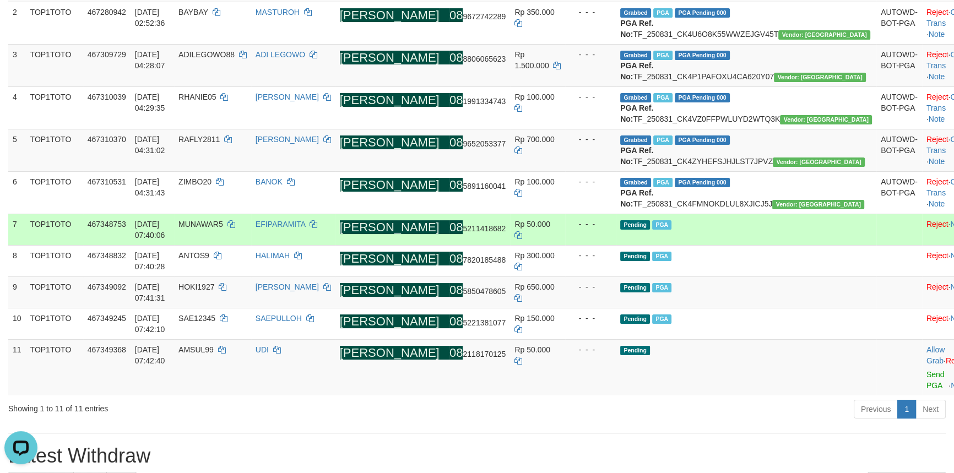
scroll to position [205, 0]
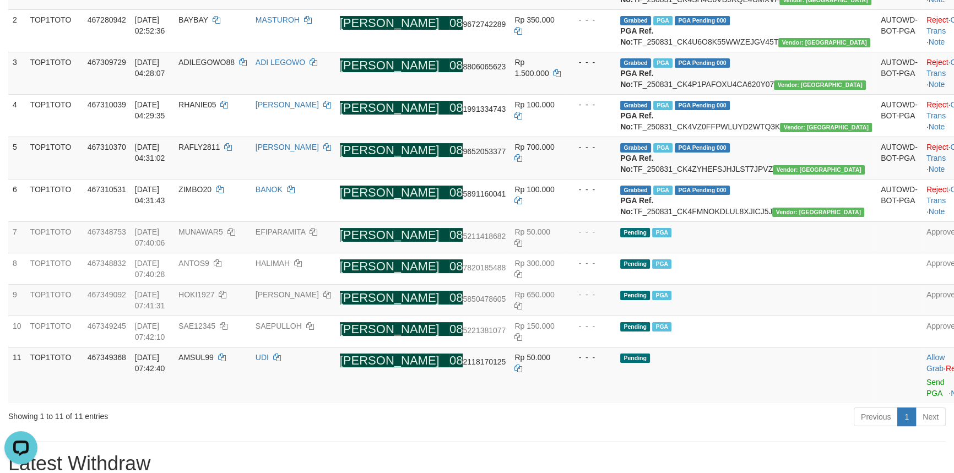
click at [569, 430] on div "Previous 1 Next" at bounding box center [676, 419] width 540 height 24
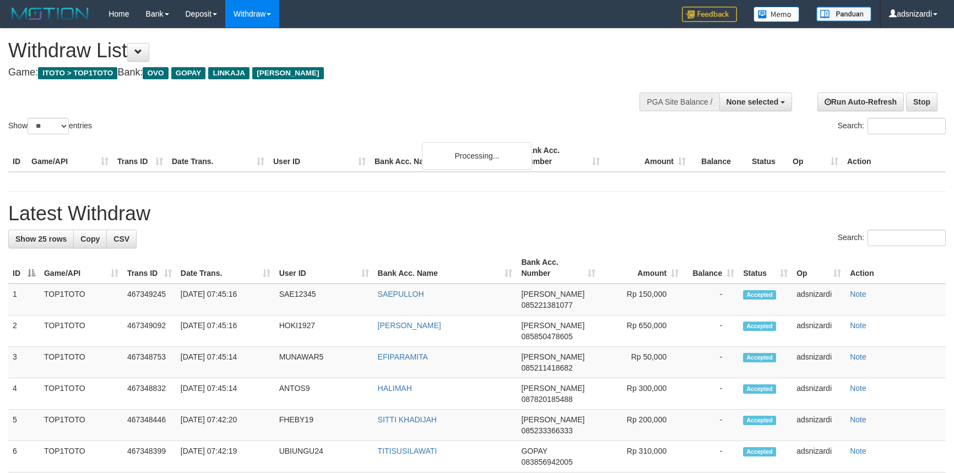
select select
select select "**"
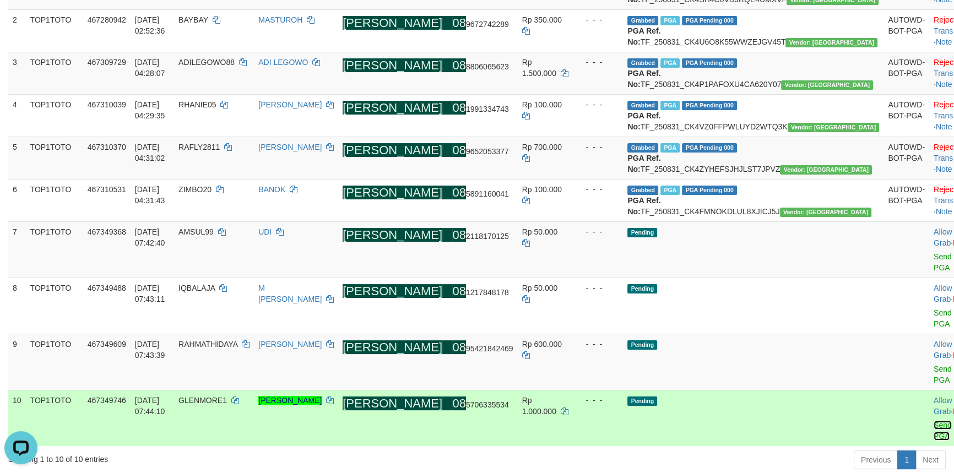
click at [934, 421] on link "Send PGA" at bounding box center [943, 431] width 18 height 20
click at [934, 375] on link "Send PGA" at bounding box center [943, 375] width 18 height 20
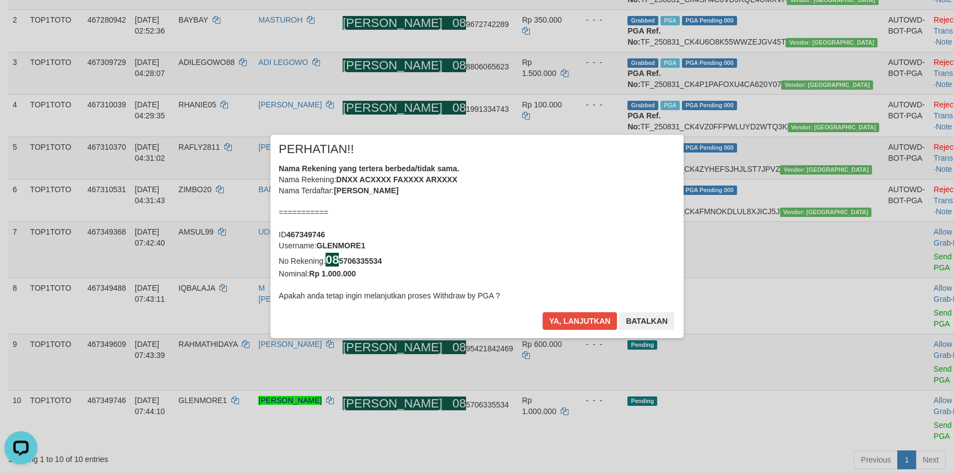
click at [882, 342] on div "× PERHATIAN!! Nama Rekening yang tertera berbeda/tidak sama. Nama Rekening: DNX…" at bounding box center [477, 237] width 954 height 248
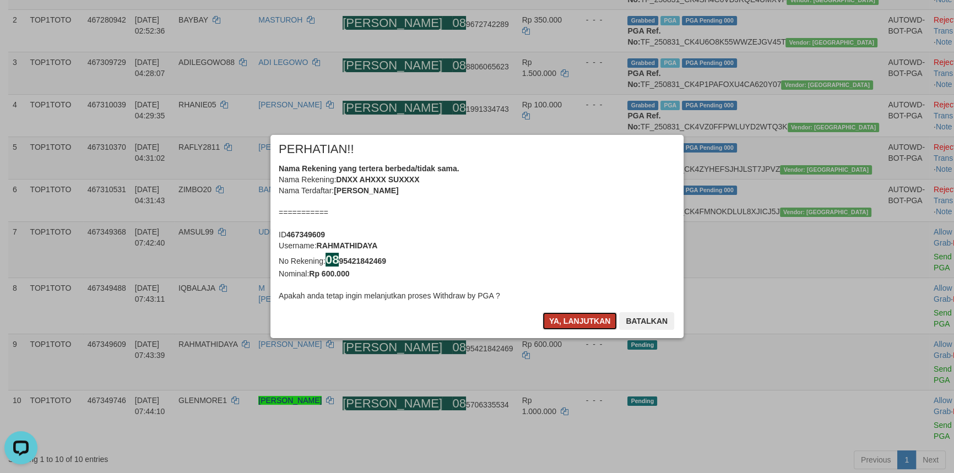
click at [580, 319] on button "Ya, lanjutkan" at bounding box center [580, 321] width 75 height 18
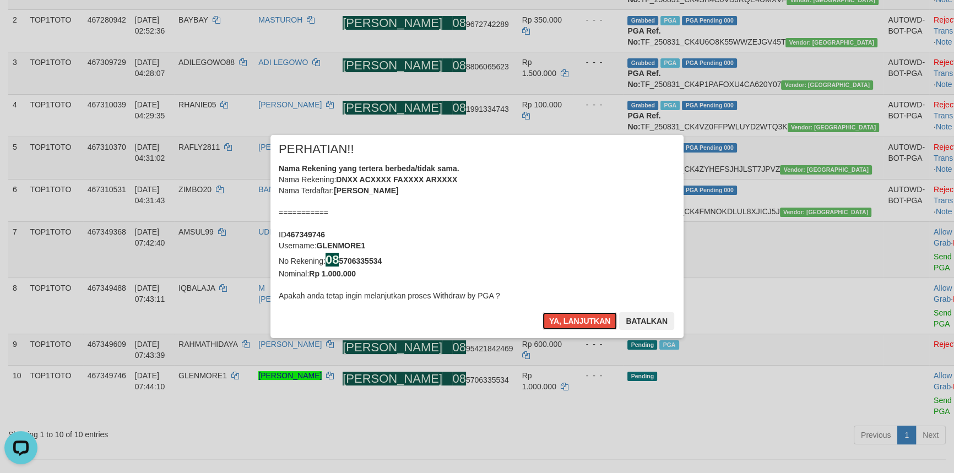
click at [580, 319] on button "Ya, lanjutkan" at bounding box center [580, 321] width 75 height 18
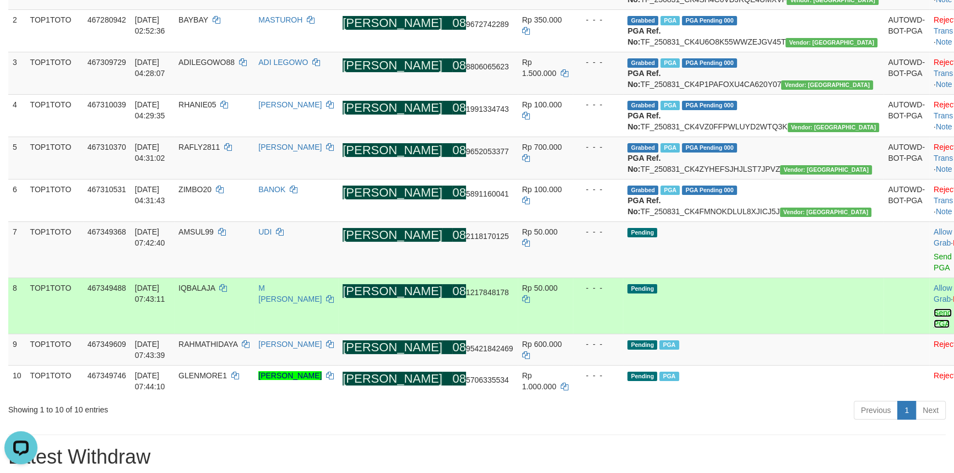
click at [934, 328] on link "Send PGA" at bounding box center [943, 319] width 18 height 20
click at [934, 272] on link "Send PGA" at bounding box center [943, 262] width 18 height 20
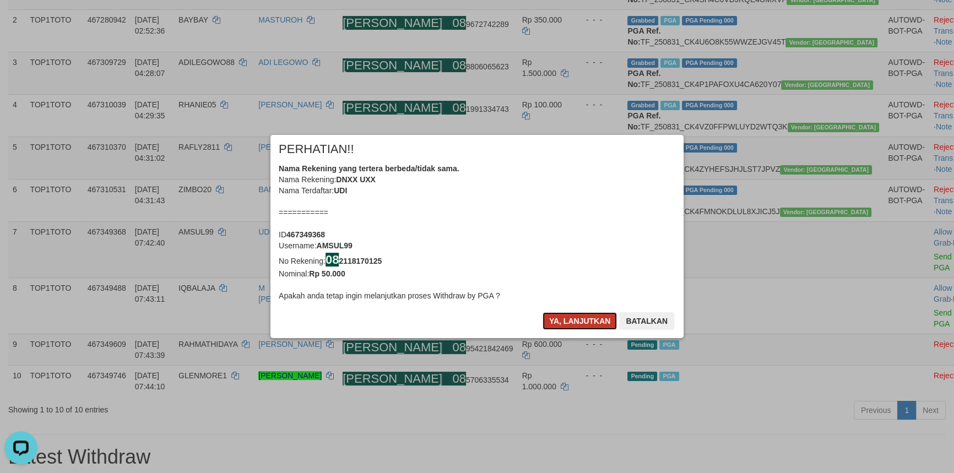
click at [570, 317] on button "Ya, lanjutkan" at bounding box center [580, 321] width 75 height 18
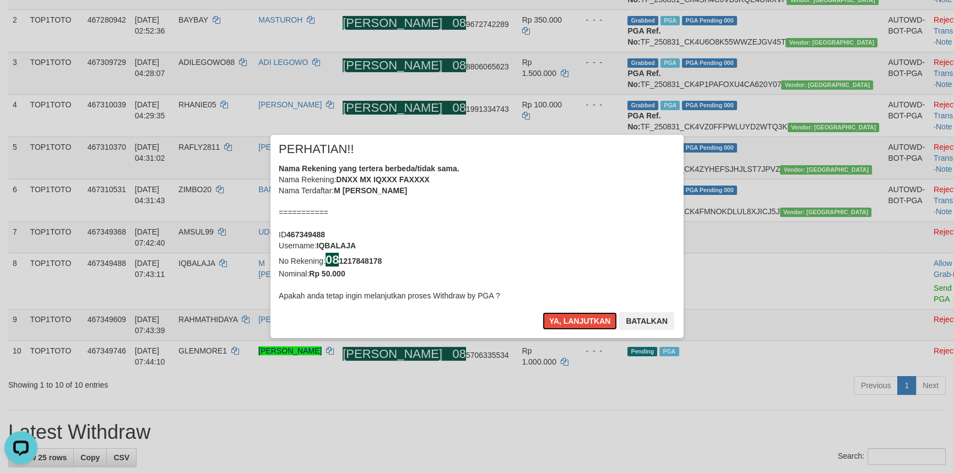
click at [570, 317] on button "Ya, lanjutkan" at bounding box center [580, 321] width 75 height 18
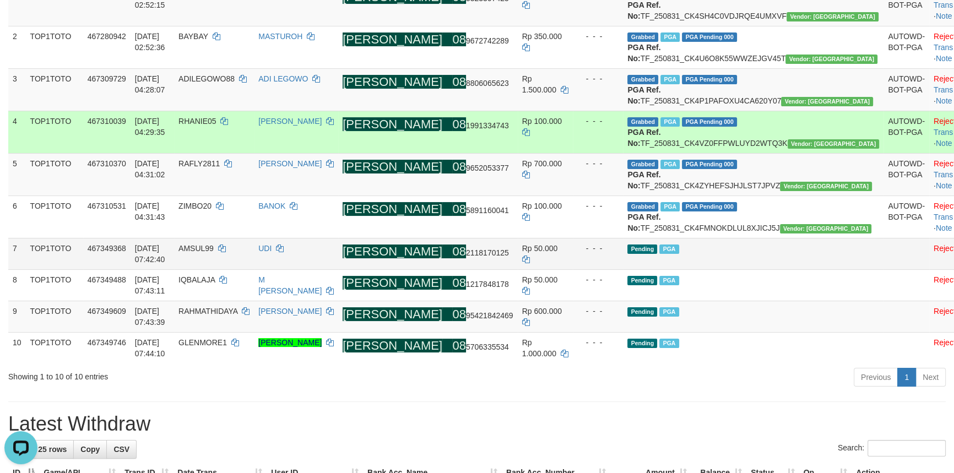
scroll to position [198, 0]
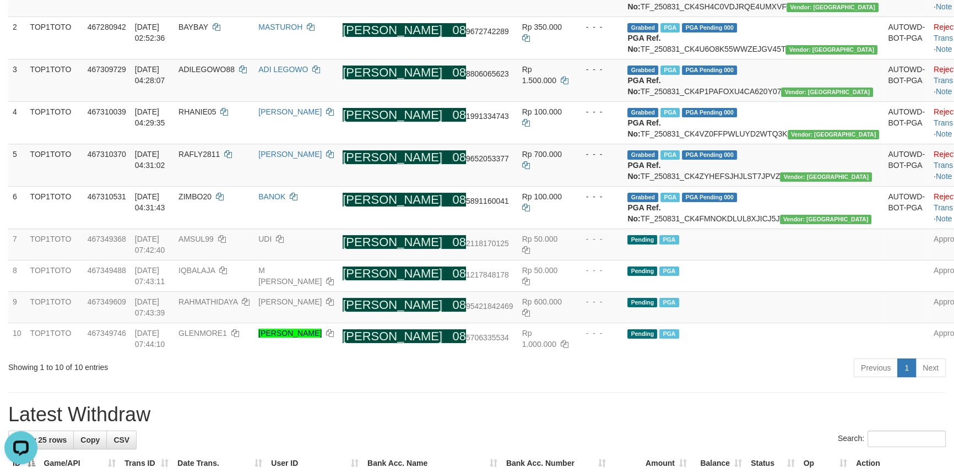
click at [553, 381] on div "Previous 1 Next" at bounding box center [676, 370] width 540 height 24
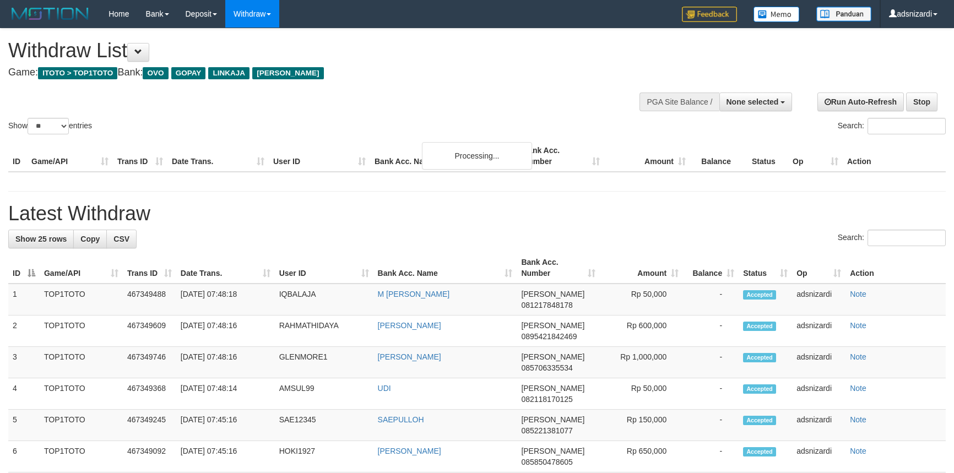
select select
select select "**"
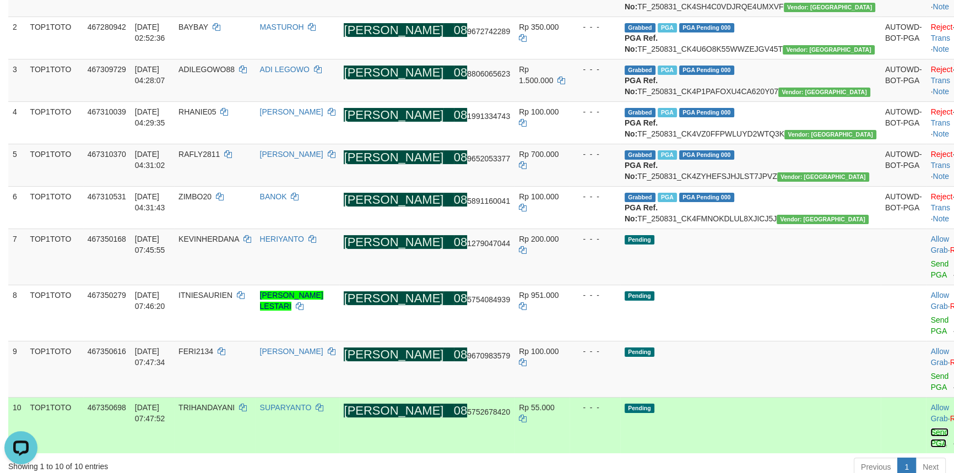
click at [931, 428] on link "Send PGA" at bounding box center [940, 438] width 18 height 20
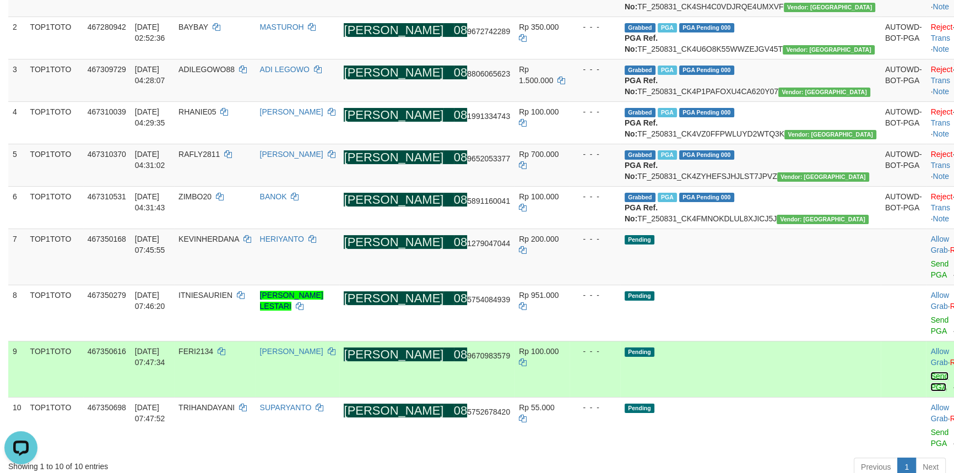
click at [931, 381] on link "Send PGA" at bounding box center [940, 382] width 18 height 20
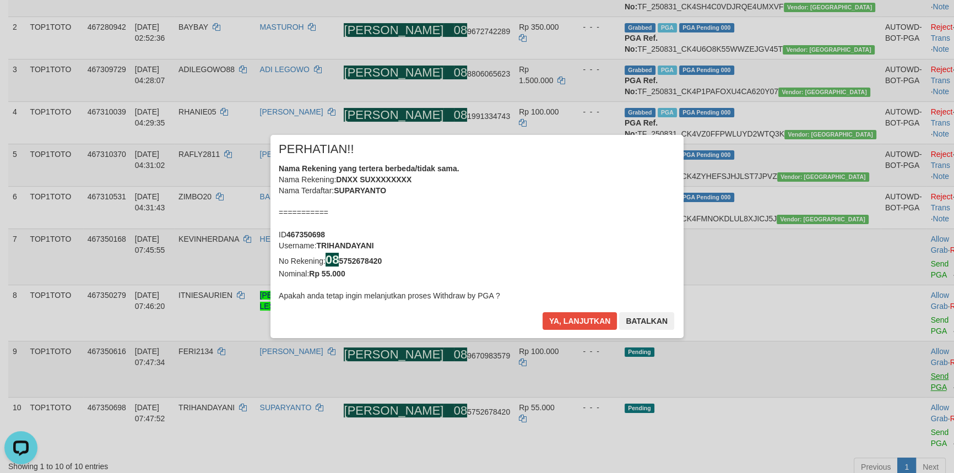
click at [882, 347] on div "× PERHATIAN!! Nama Rekening yang tertera berbeda/tidak sama. Nama Rekening: DNX…" at bounding box center [477, 237] width 954 height 248
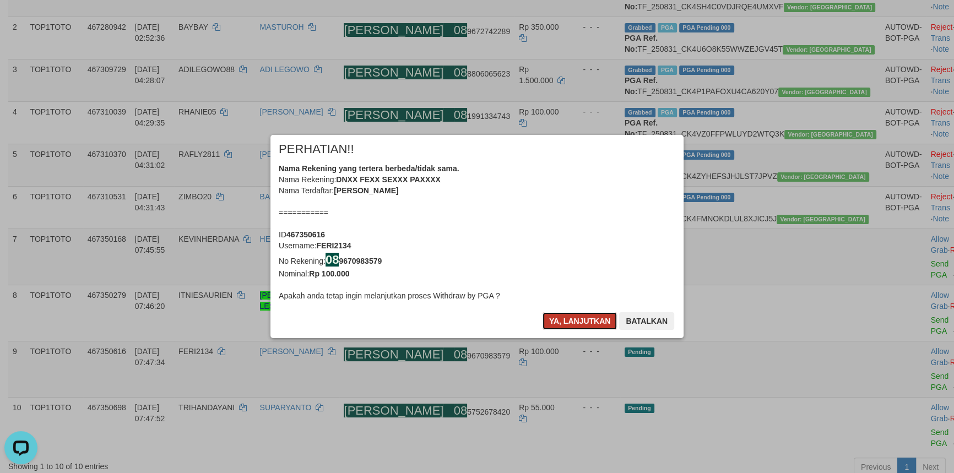
click at [570, 320] on button "Ya, lanjutkan" at bounding box center [580, 321] width 75 height 18
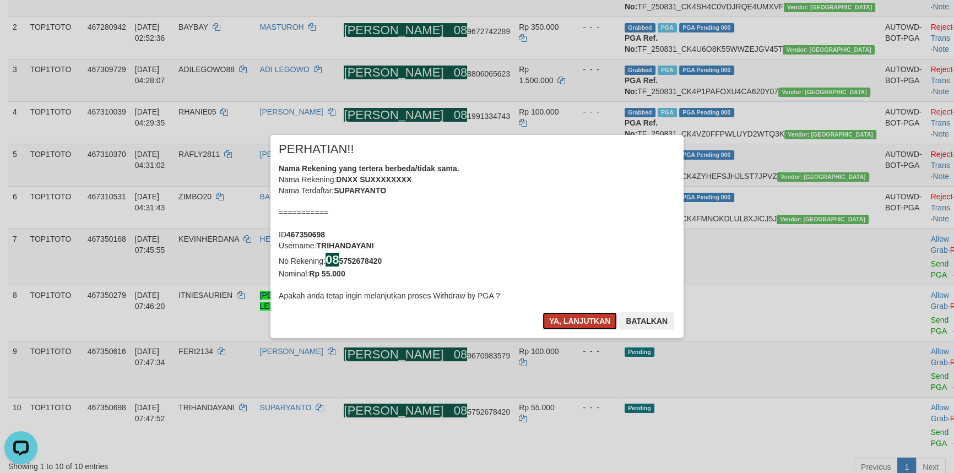
click at [571, 320] on button "Ya, lanjutkan" at bounding box center [580, 321] width 75 height 18
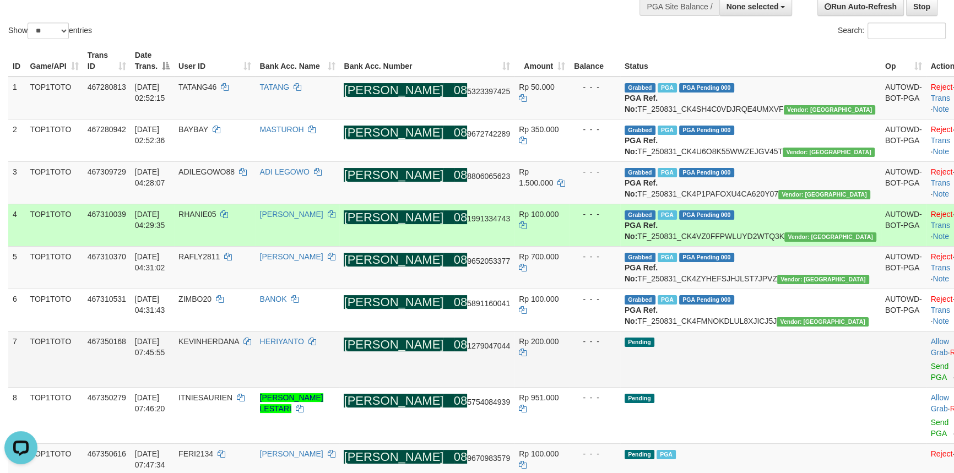
scroll to position [190, 0]
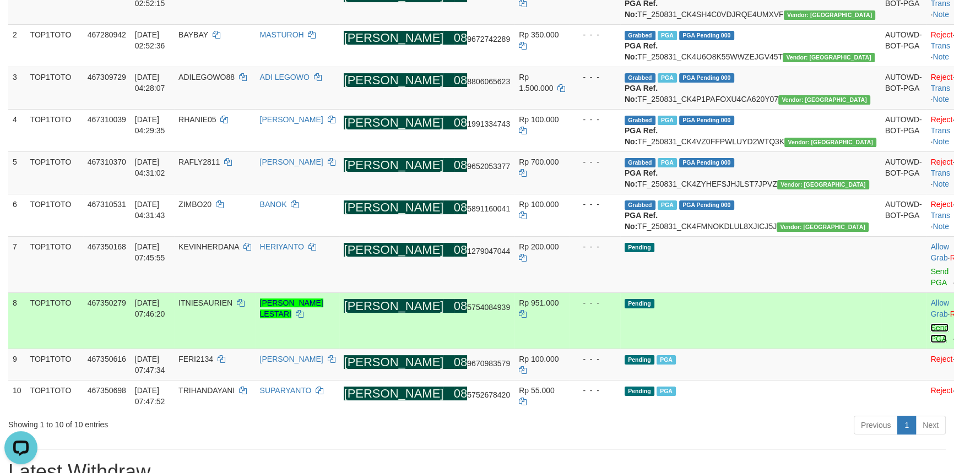
click at [931, 343] on link "Send PGA" at bounding box center [940, 333] width 18 height 20
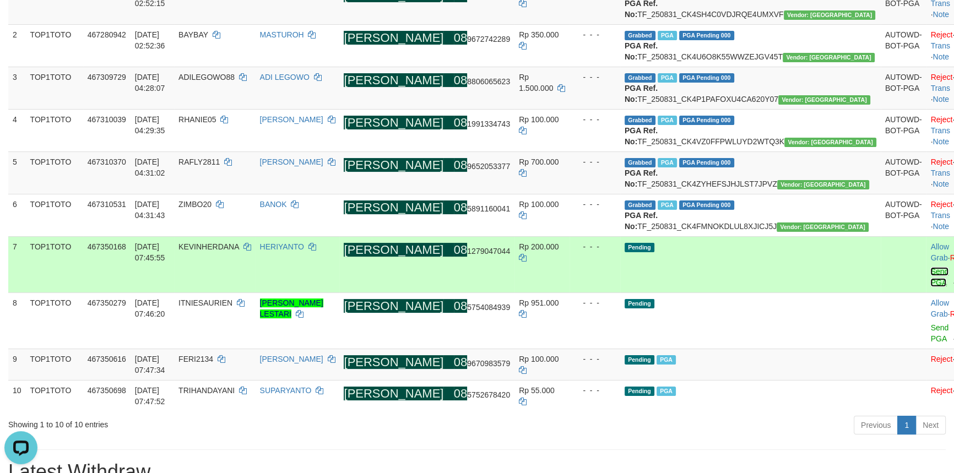
click at [931, 287] on link "Send PGA" at bounding box center [940, 277] width 18 height 20
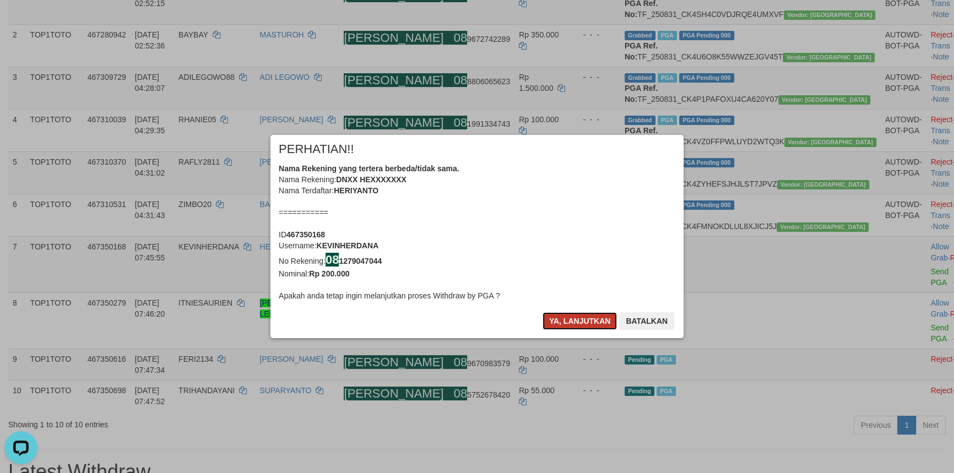
click at [568, 325] on button "Ya, lanjutkan" at bounding box center [580, 321] width 75 height 18
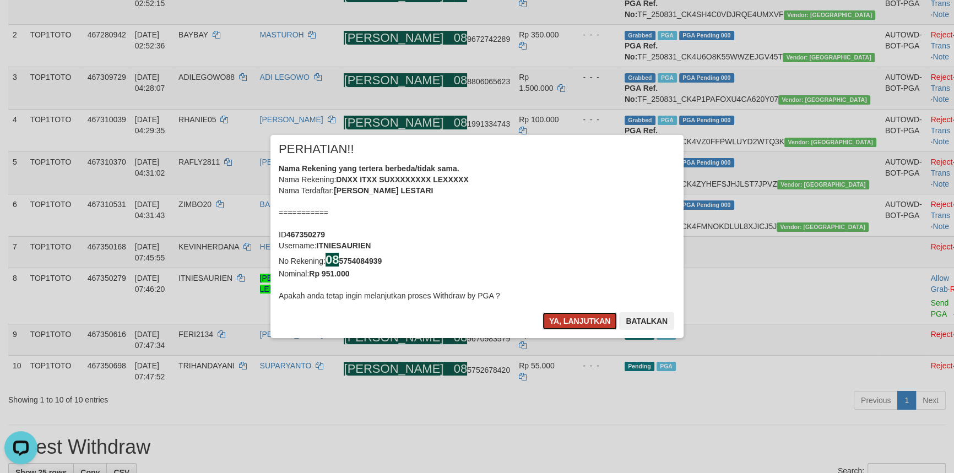
click at [572, 322] on button "Ya, lanjutkan" at bounding box center [580, 321] width 75 height 18
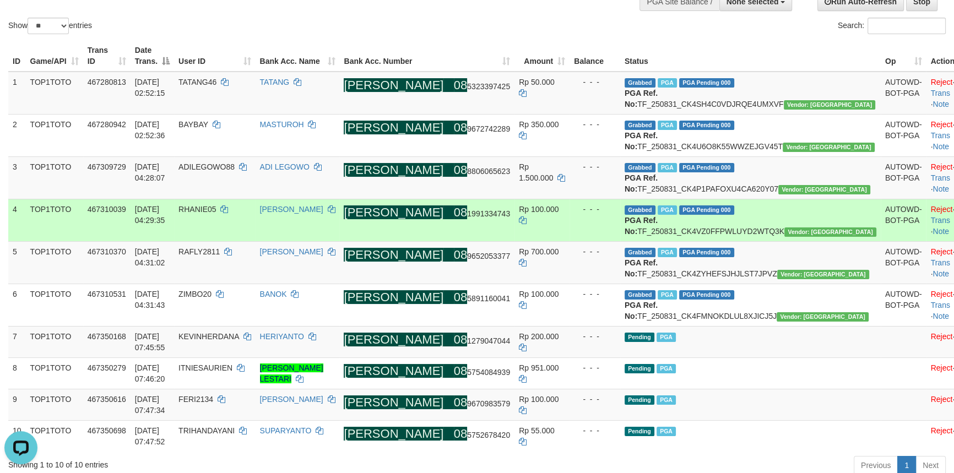
scroll to position [233, 0]
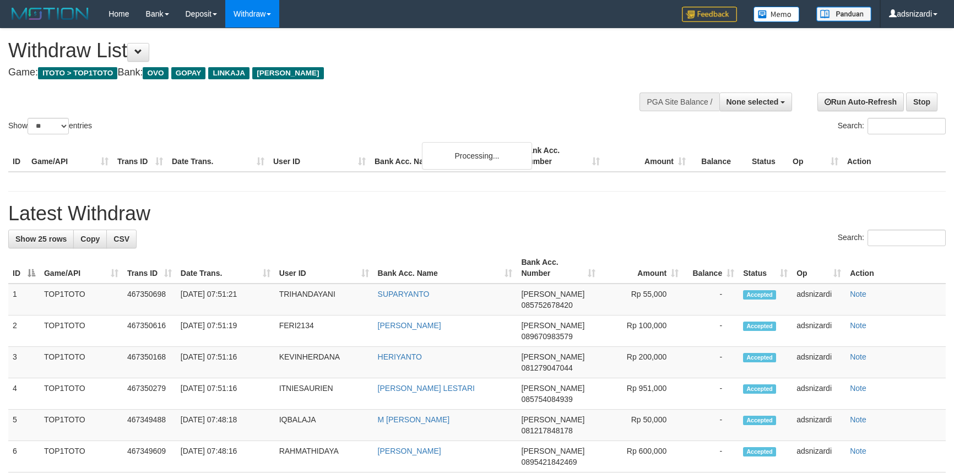
select select
select select "**"
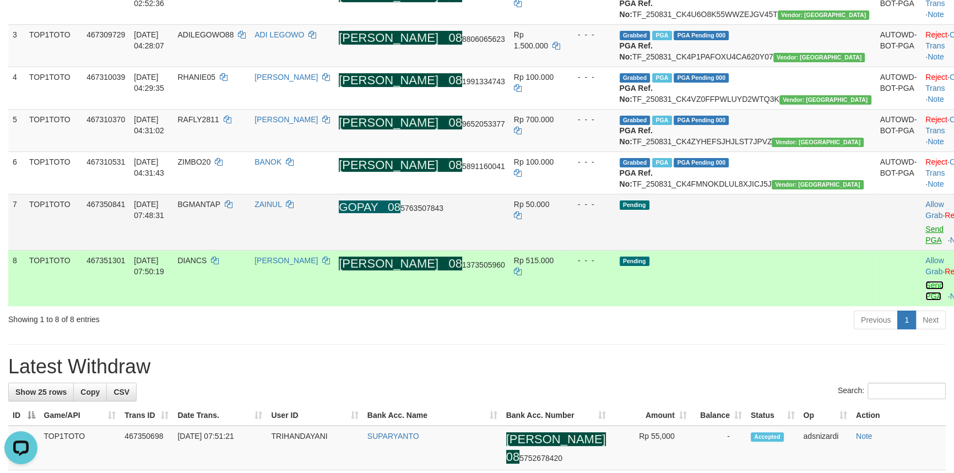
click at [926, 301] on link "Send PGA" at bounding box center [935, 291] width 18 height 20
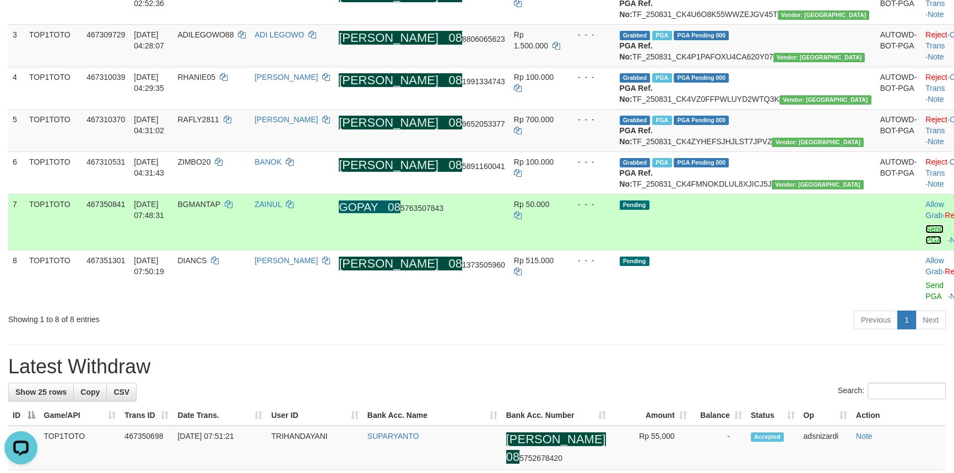
click at [926, 245] on link "Send PGA" at bounding box center [935, 235] width 18 height 20
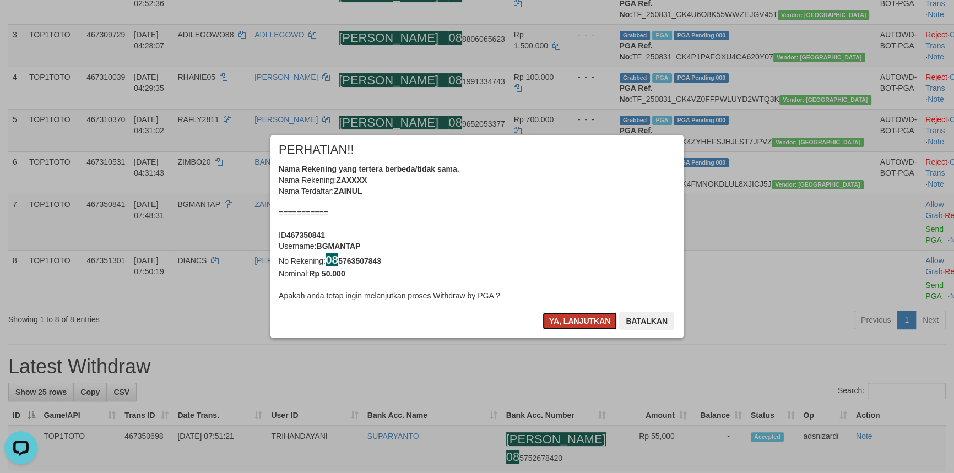
click at [566, 321] on button "Ya, lanjutkan" at bounding box center [580, 321] width 75 height 18
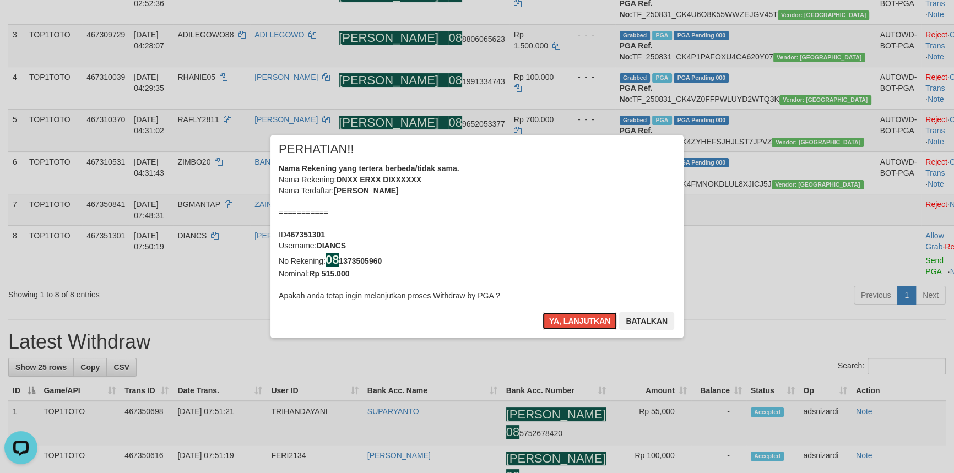
click at [566, 321] on button "Ya, lanjutkan" at bounding box center [580, 321] width 75 height 18
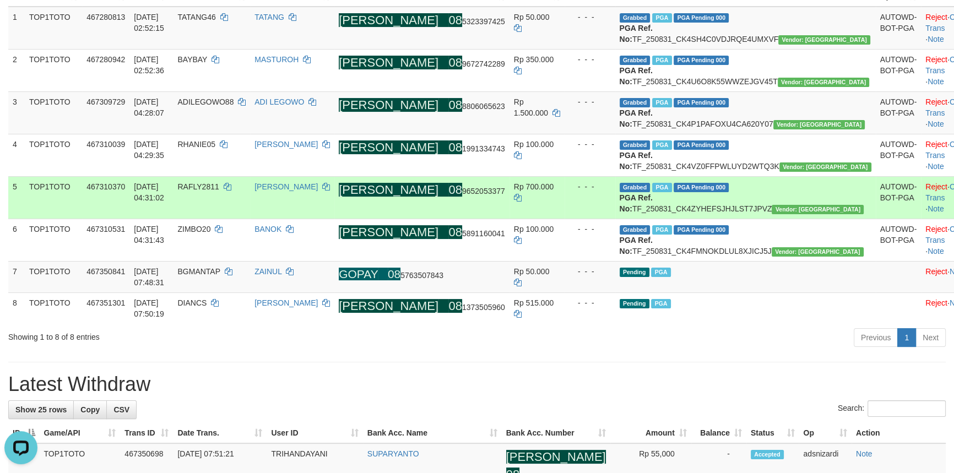
scroll to position [175, 0]
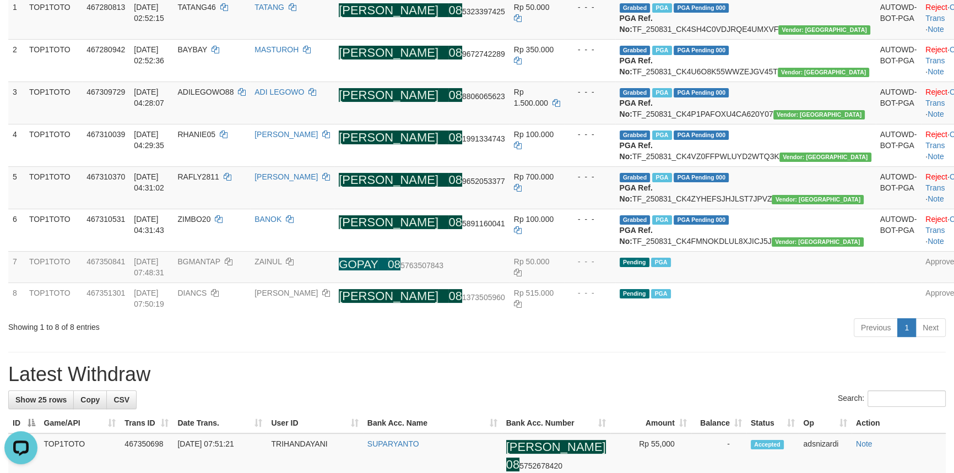
click at [570, 353] on hr at bounding box center [477, 352] width 938 height 1
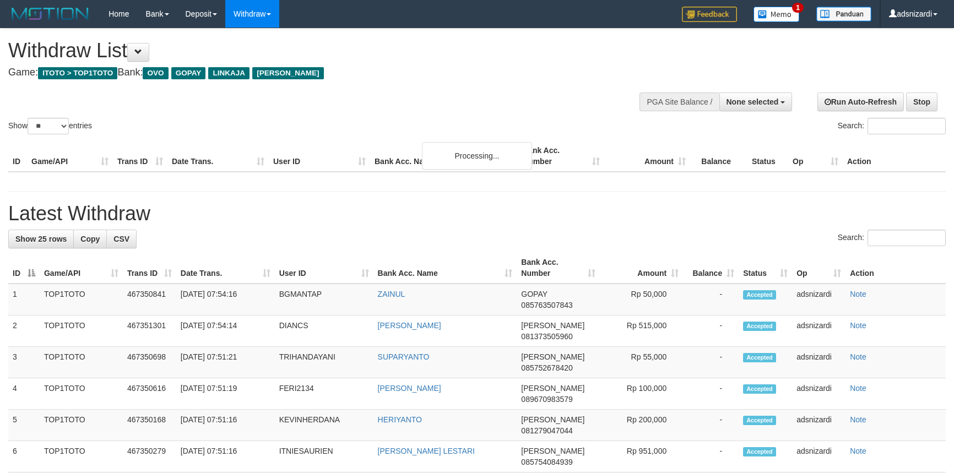
select select
select select "**"
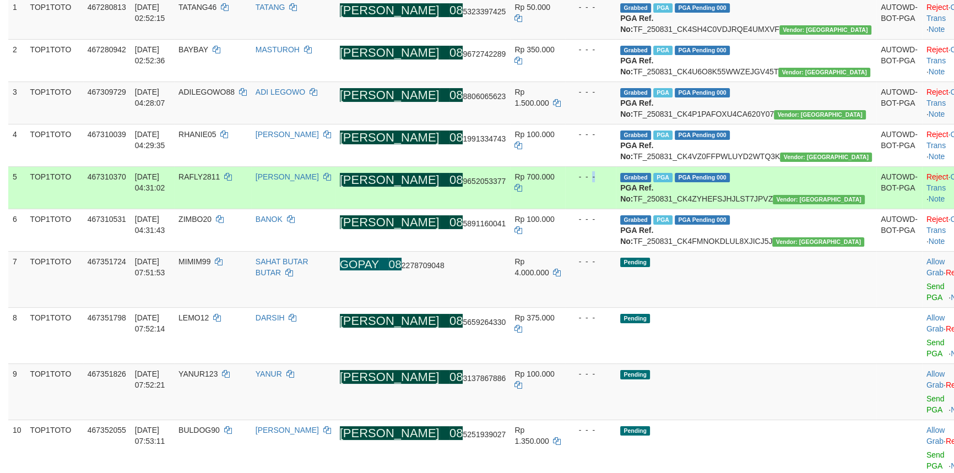
drag, startPoint x: 639, startPoint y: 261, endPoint x: 645, endPoint y: 259, distance: 5.8
click at [616, 209] on td "- - -" at bounding box center [590, 187] width 51 height 42
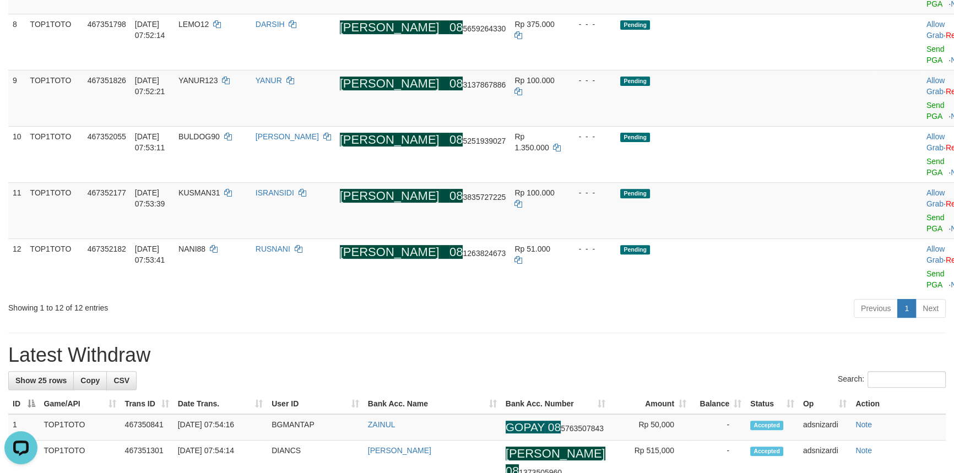
scroll to position [486, 0]
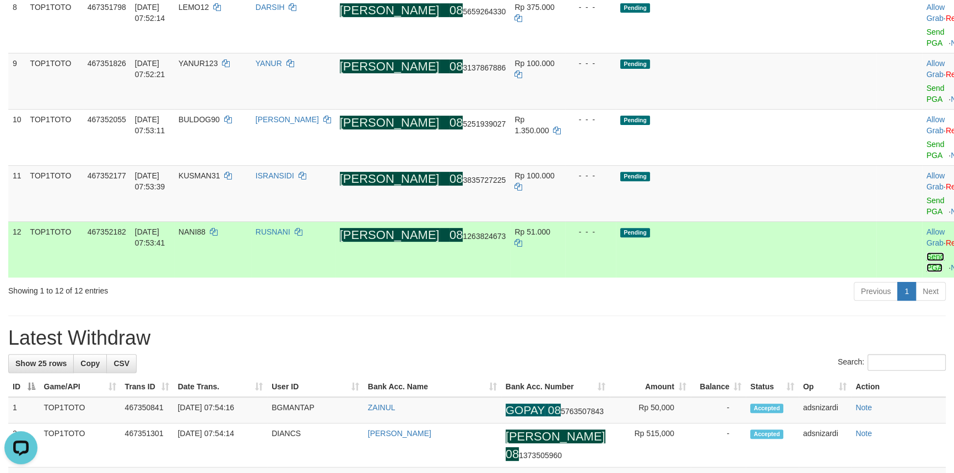
click at [927, 252] on link "Send PGA" at bounding box center [936, 262] width 18 height 20
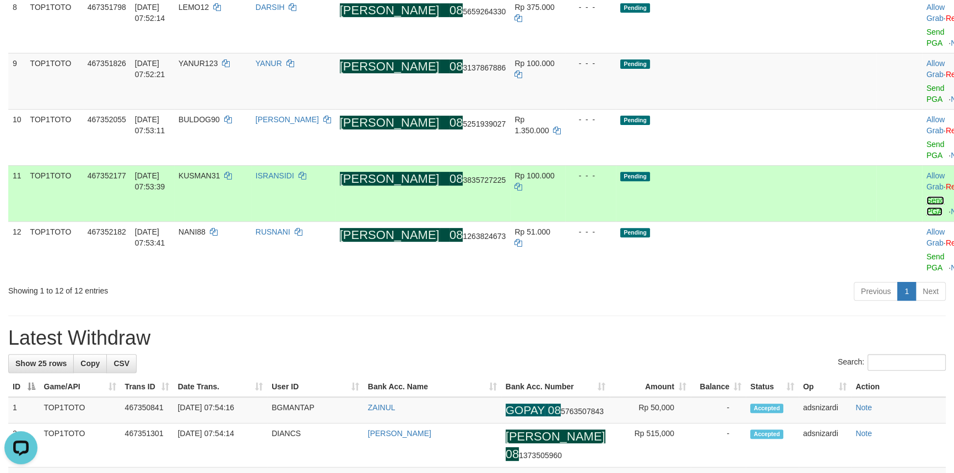
click at [927, 196] on link "Send PGA" at bounding box center [936, 206] width 18 height 20
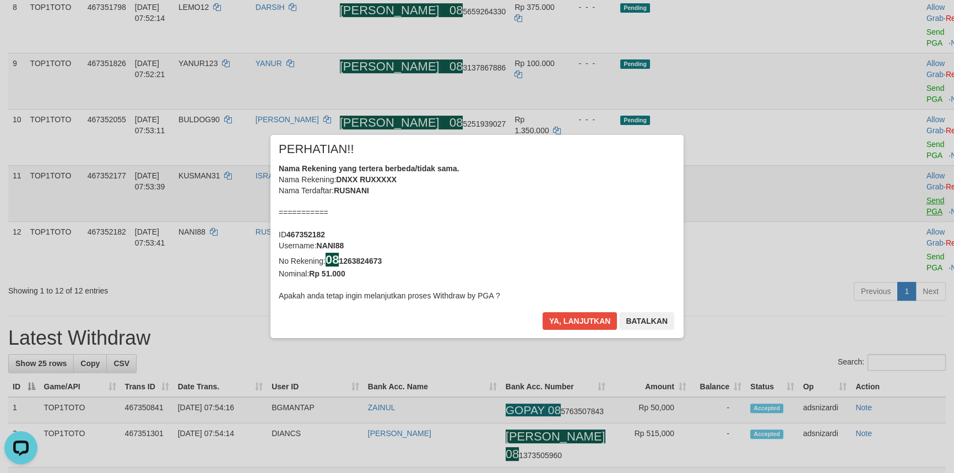
click at [887, 130] on div "× PERHATIAN!! Nama Rekening yang tertera berbeda/tidak sama. Nama Rekening: DNX…" at bounding box center [477, 237] width 954 height 248
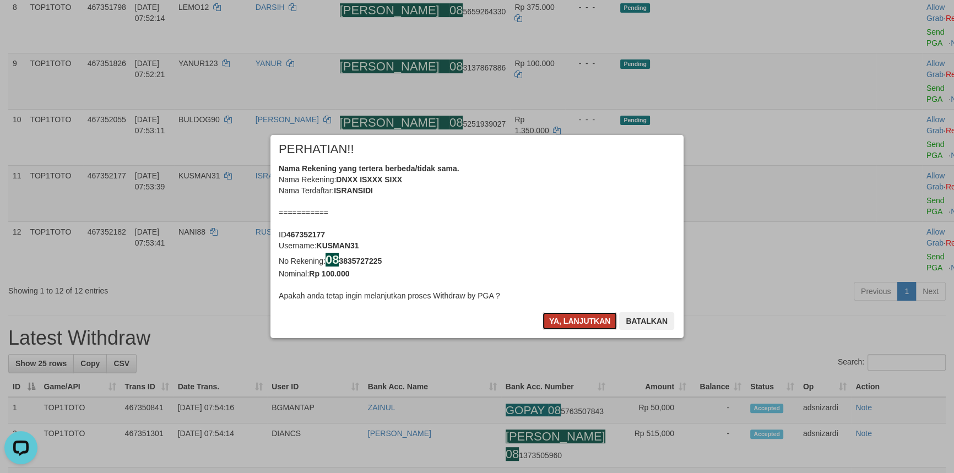
click at [568, 313] on button "Ya, lanjutkan" at bounding box center [580, 321] width 75 height 18
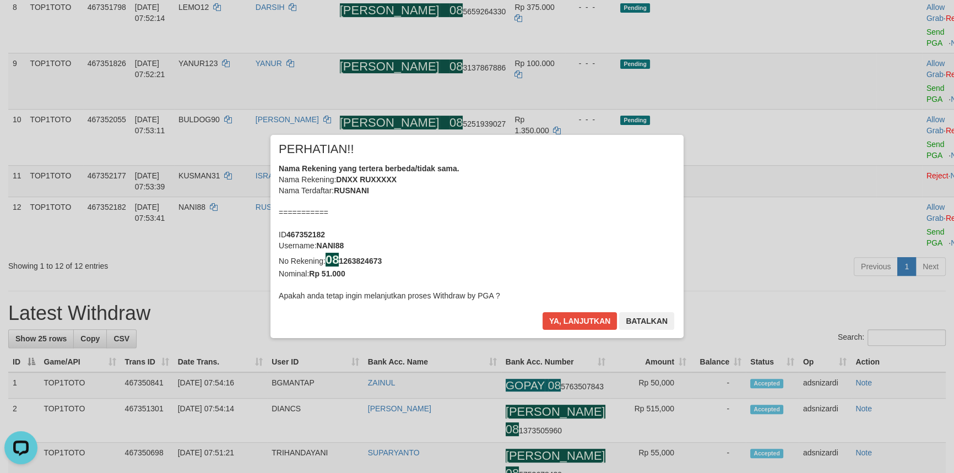
scroll to position [479, 0]
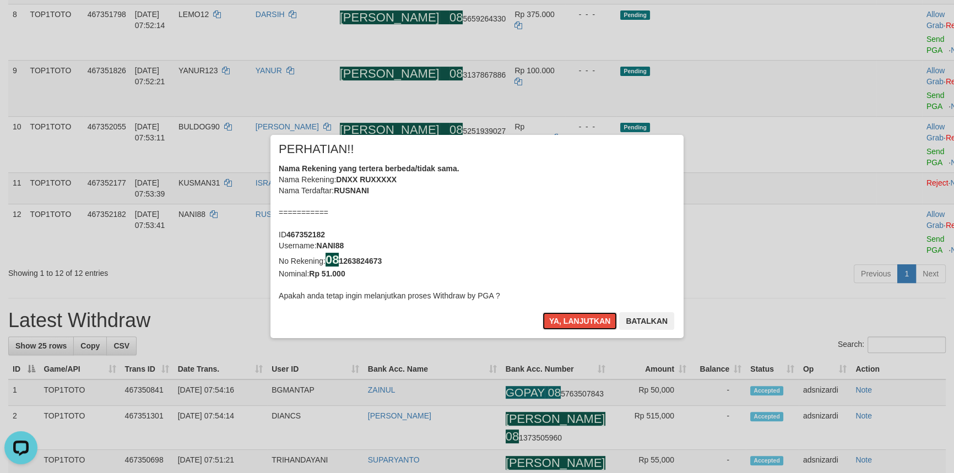
click at [568, 313] on button "Ya, lanjutkan" at bounding box center [580, 321] width 75 height 18
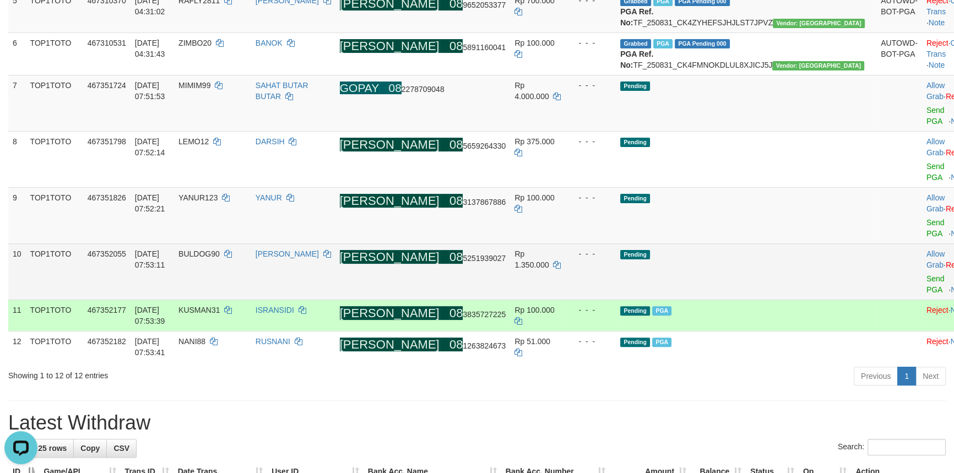
scroll to position [328, 0]
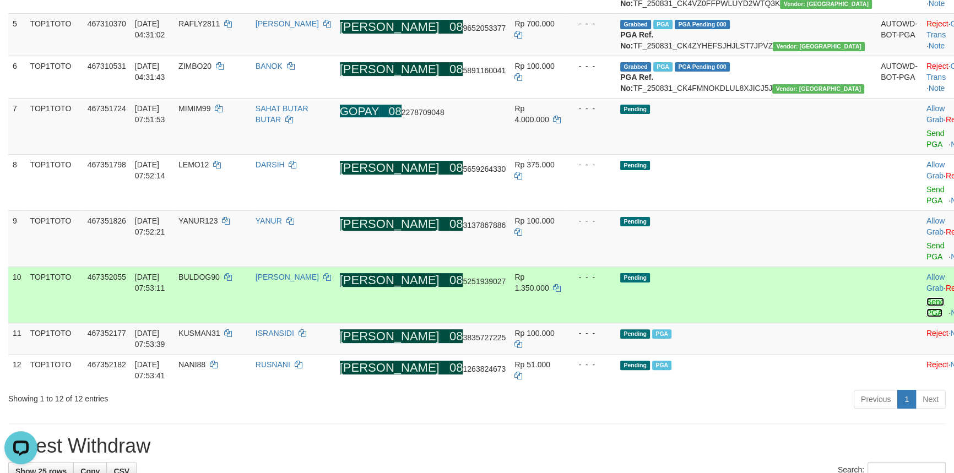
click at [927, 298] on link "Send PGA" at bounding box center [936, 308] width 18 height 20
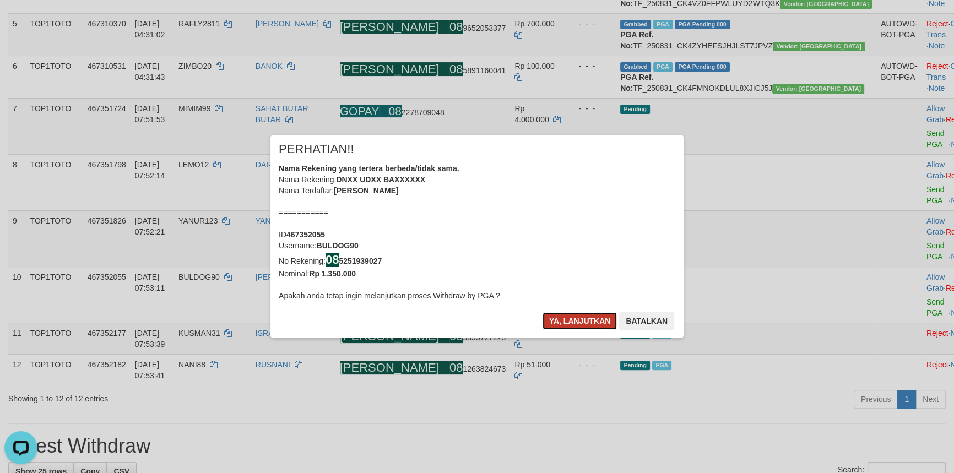
click at [582, 318] on button "Ya, lanjutkan" at bounding box center [580, 321] width 75 height 18
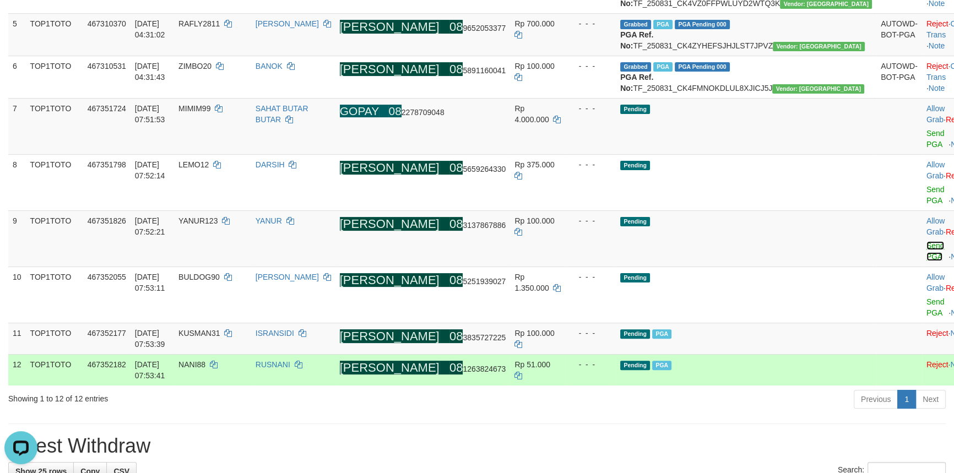
scroll to position [321, 0]
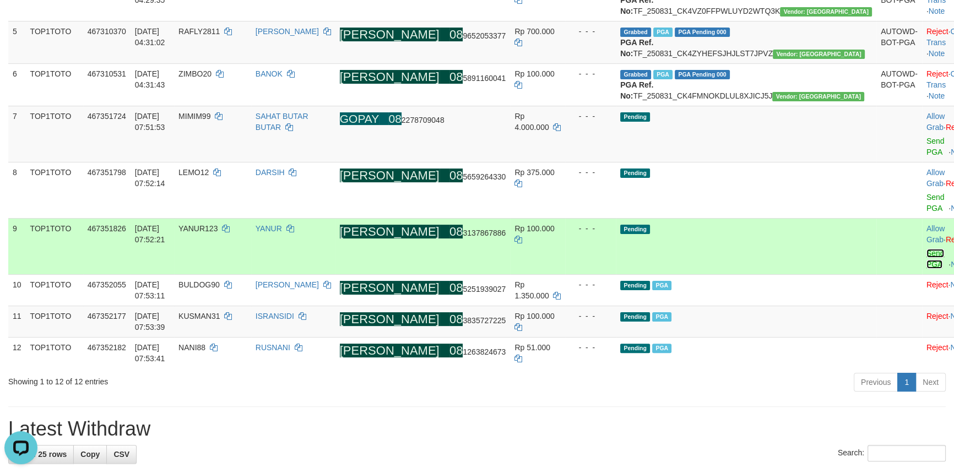
click at [927, 263] on link "Send PGA" at bounding box center [936, 259] width 18 height 20
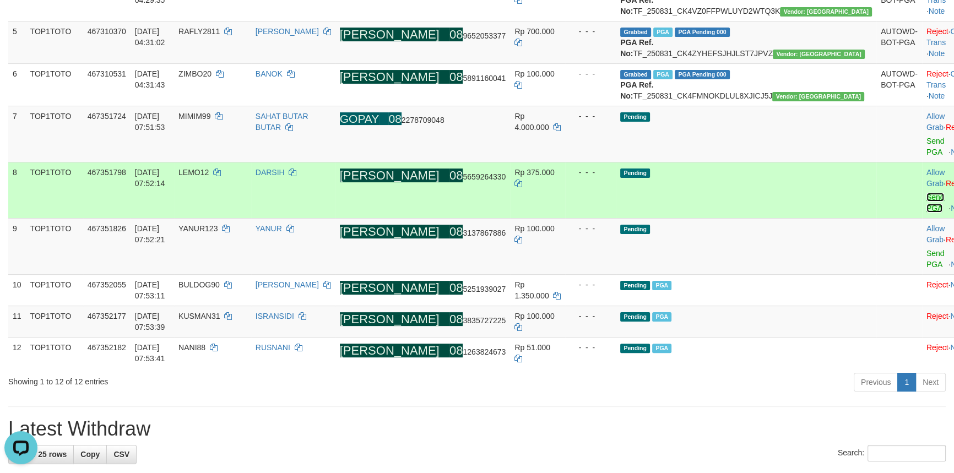
click at [927, 213] on link "Send PGA" at bounding box center [936, 203] width 18 height 20
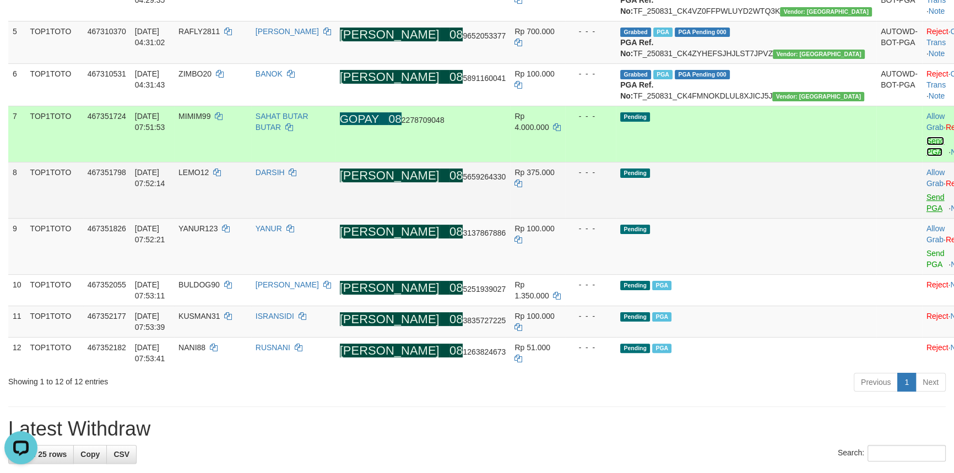
click at [927, 156] on link "Send PGA" at bounding box center [936, 147] width 18 height 20
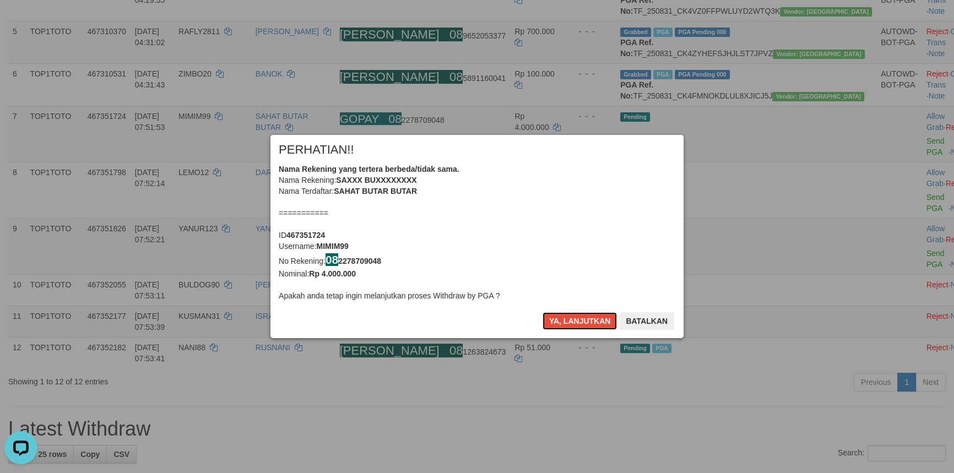
click at [566, 315] on button "Ya, lanjutkan" at bounding box center [580, 321] width 75 height 18
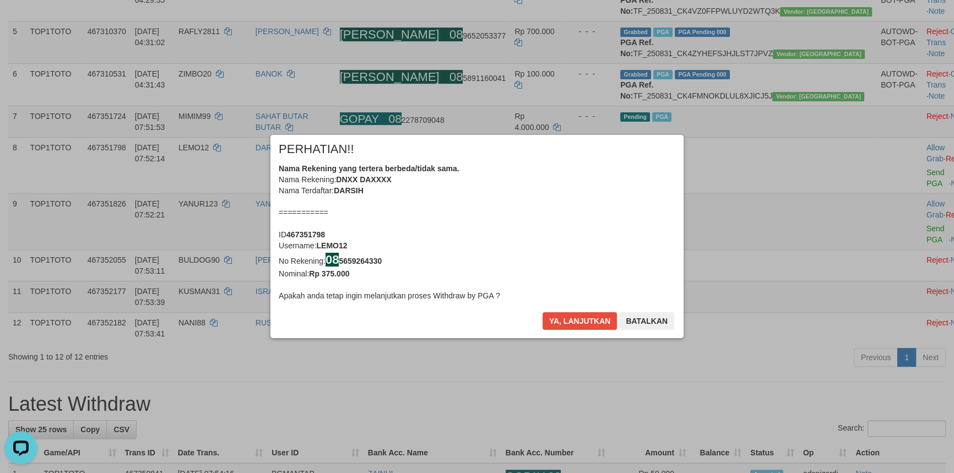
scroll to position [313, 0]
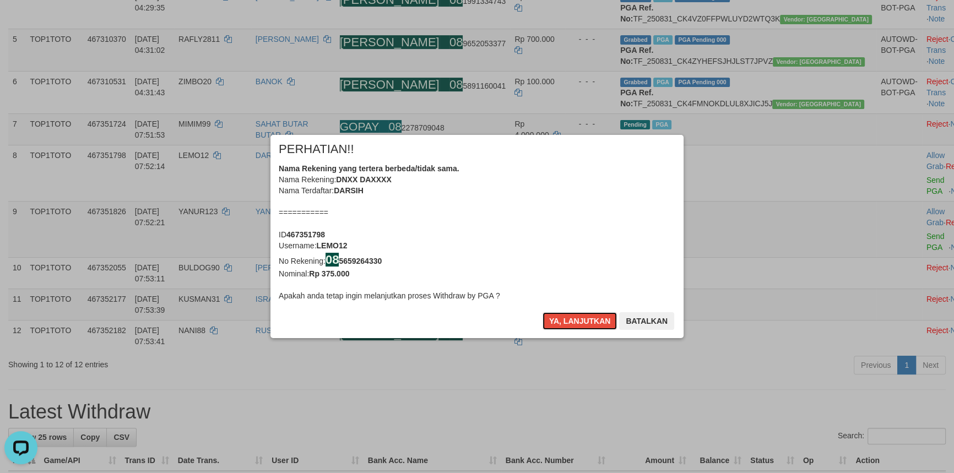
click at [566, 315] on button "Ya, lanjutkan" at bounding box center [580, 321] width 75 height 18
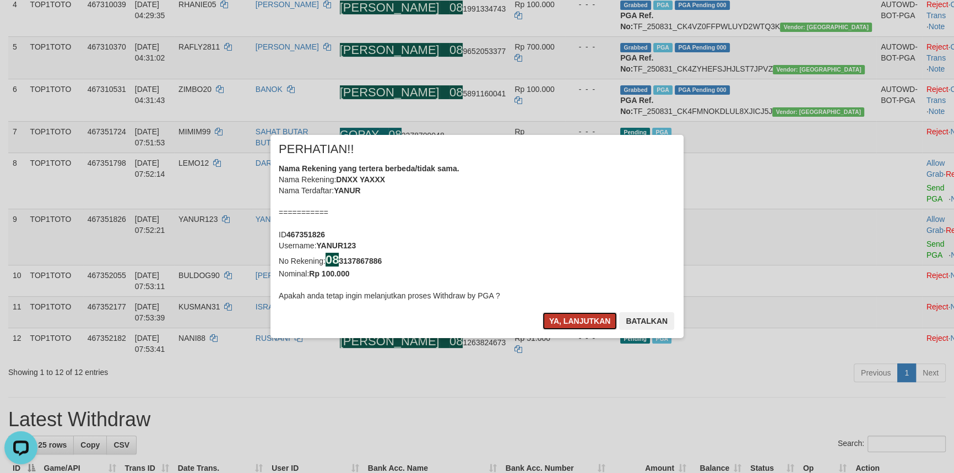
click at [566, 315] on button "Ya, lanjutkan" at bounding box center [580, 321] width 75 height 18
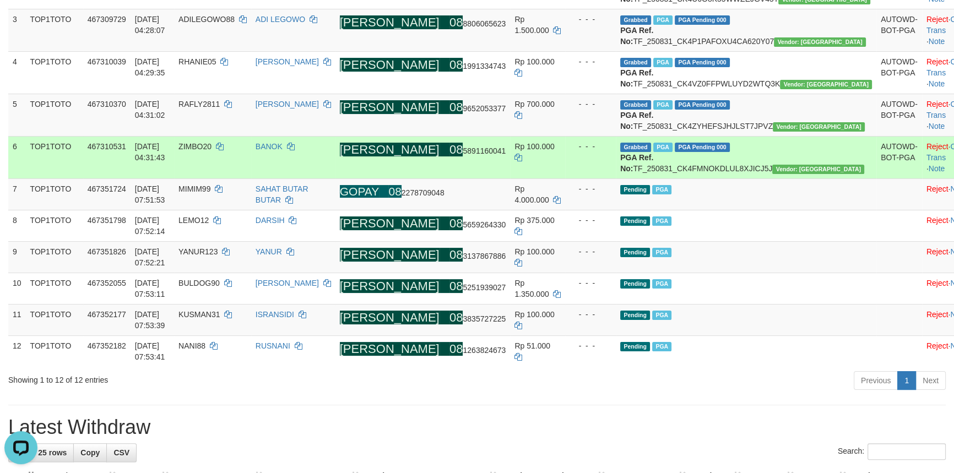
scroll to position [298, 0]
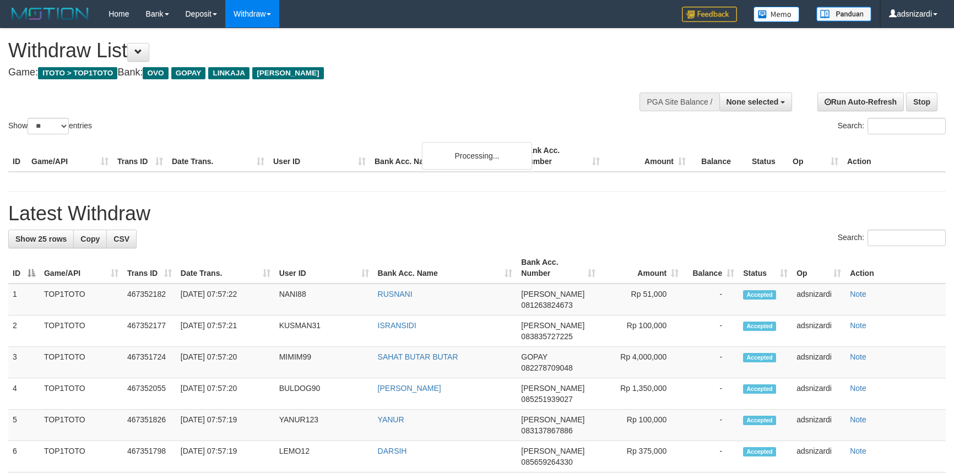
select select
select select "**"
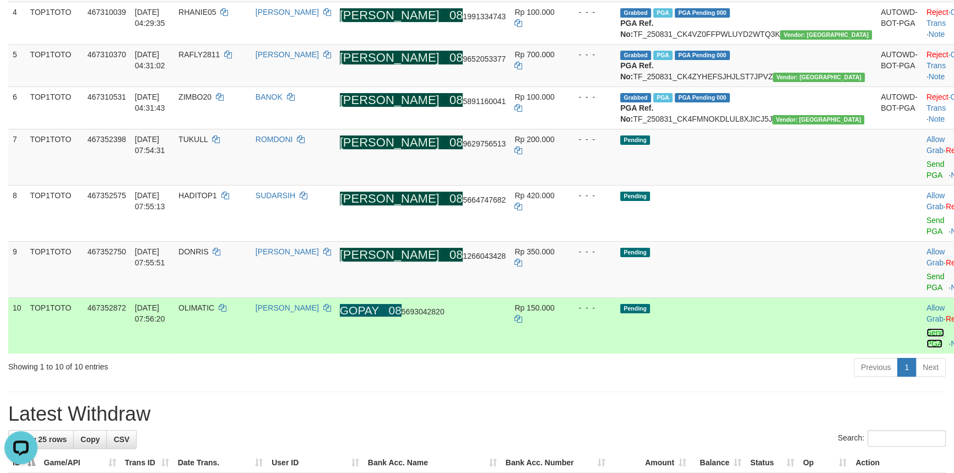
click at [927, 328] on link "Send PGA" at bounding box center [936, 338] width 18 height 20
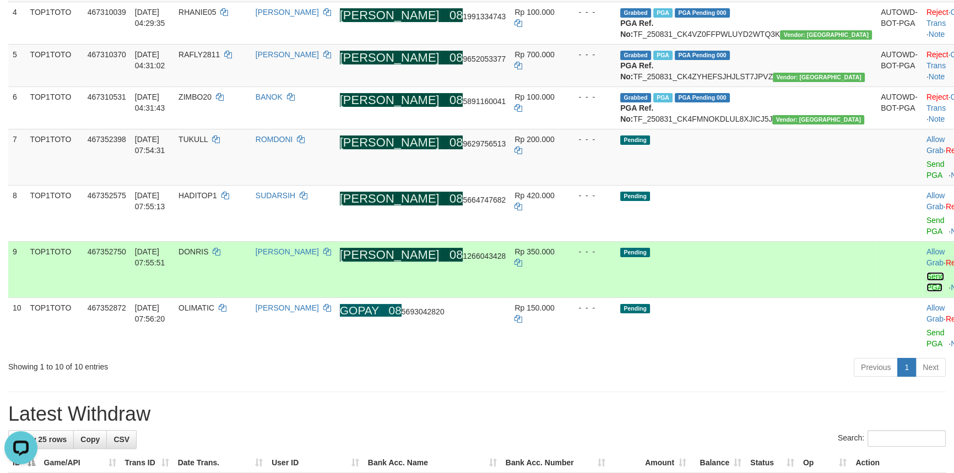
click at [927, 282] on link "Send PGA" at bounding box center [936, 282] width 18 height 20
click at [927, 236] on link "Send PGA" at bounding box center [936, 226] width 18 height 20
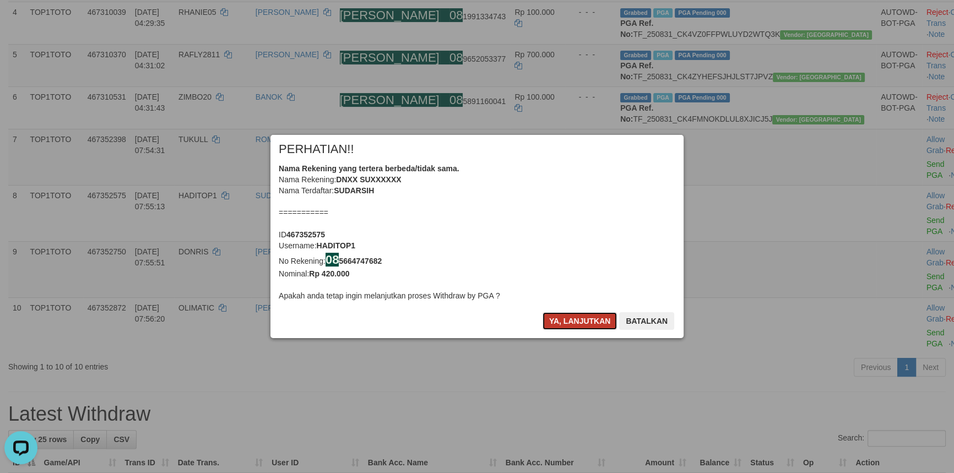
click at [581, 322] on button "Ya, lanjutkan" at bounding box center [580, 321] width 75 height 18
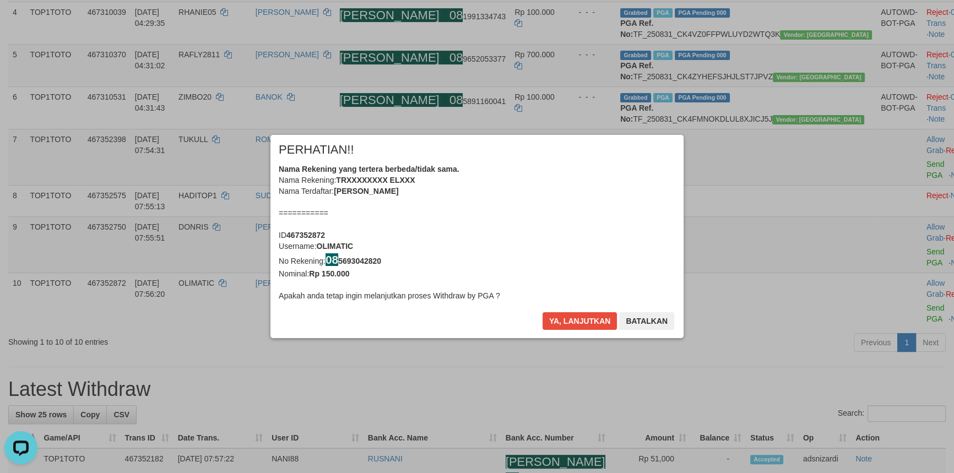
scroll to position [295, 0]
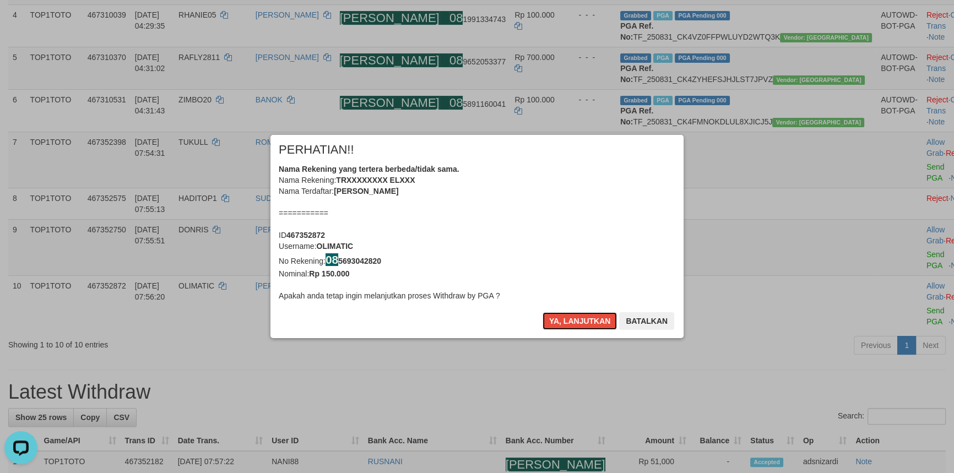
click at [581, 322] on button "Ya, lanjutkan" at bounding box center [580, 321] width 75 height 18
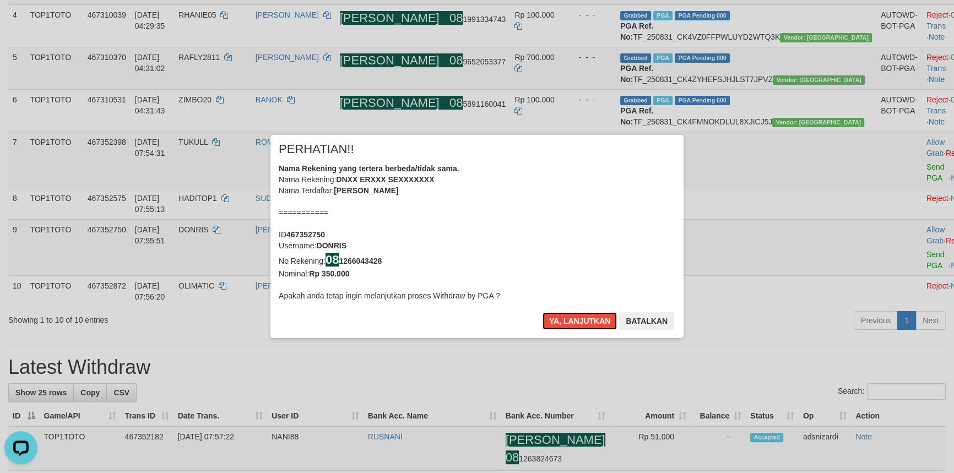
click at [581, 322] on button "Ya, lanjutkan" at bounding box center [580, 321] width 75 height 18
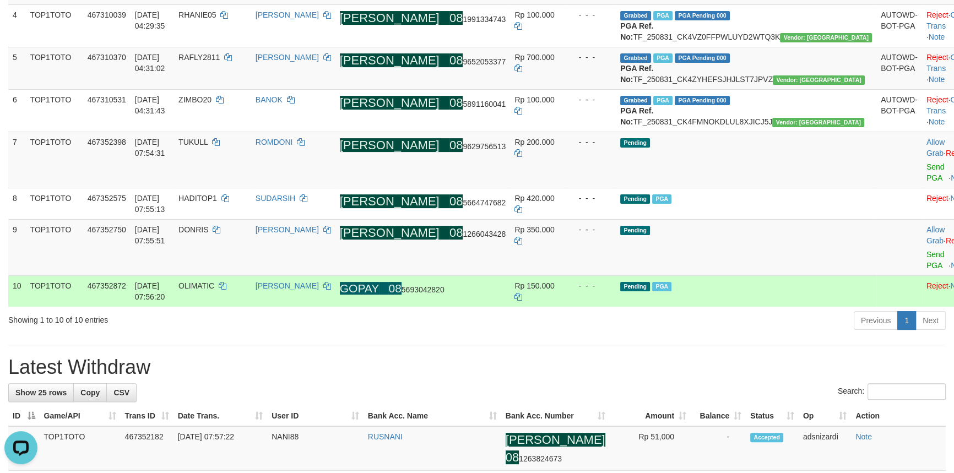
scroll to position [292, 0]
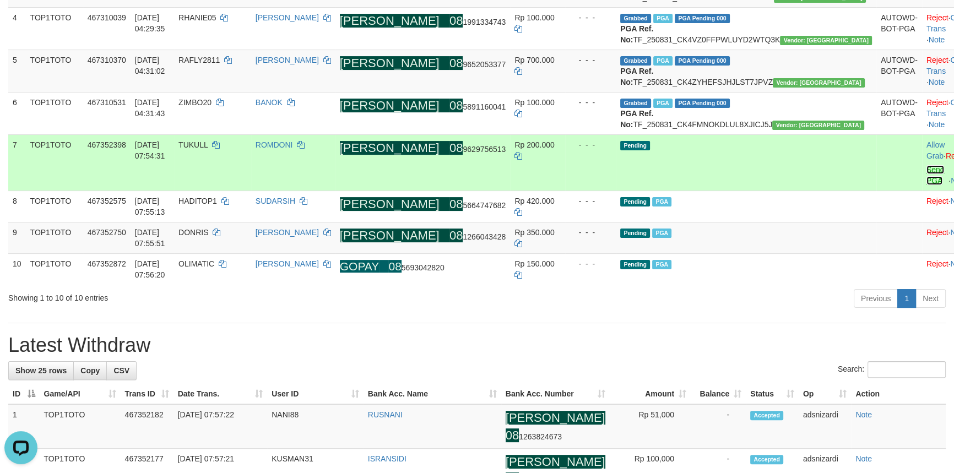
click at [927, 185] on link "Send PGA" at bounding box center [936, 175] width 18 height 20
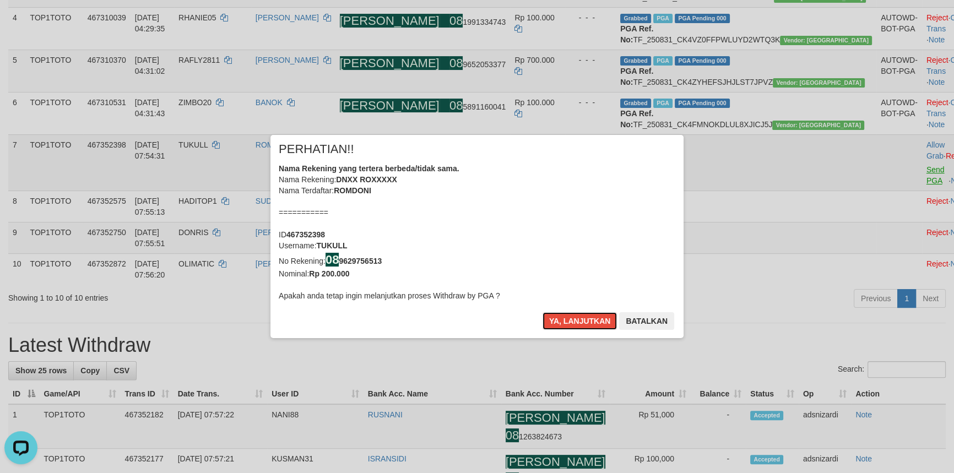
click at [543, 312] on button "Ya, lanjutkan" at bounding box center [580, 321] width 75 height 18
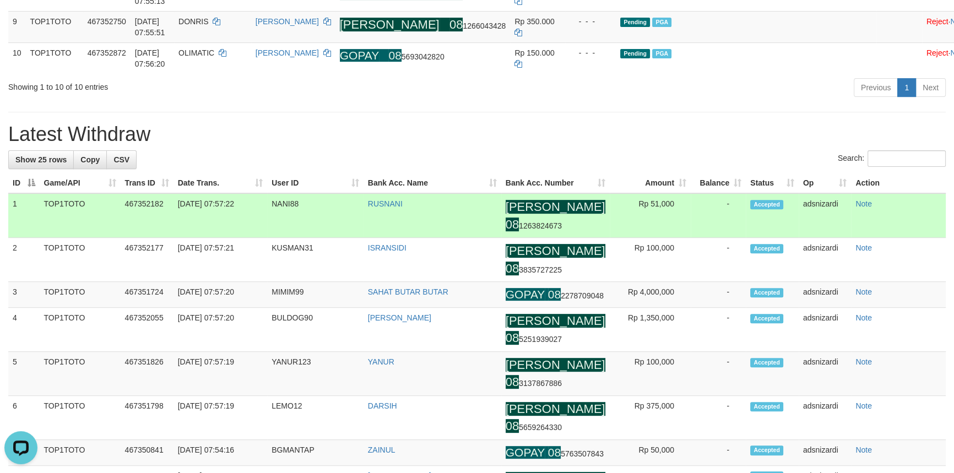
scroll to position [490, 0]
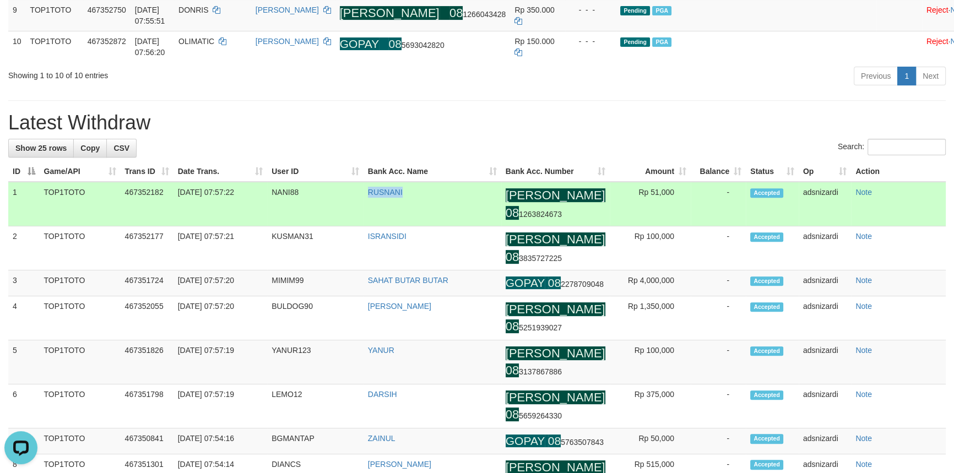
drag, startPoint x: 377, startPoint y: 271, endPoint x: 412, endPoint y: 275, distance: 35.0
click at [412, 226] on td "RUSNANI" at bounding box center [433, 204] width 138 height 44
copy link "RUSNANI"
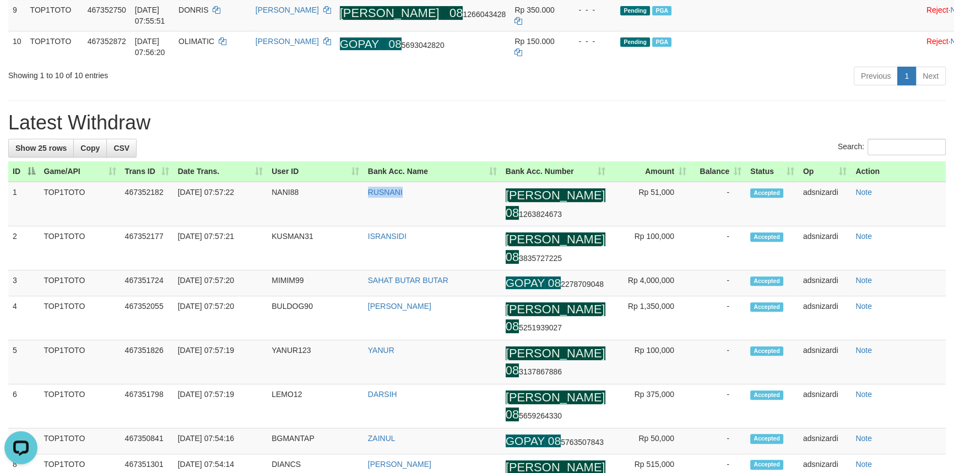
scroll to position [339, 0]
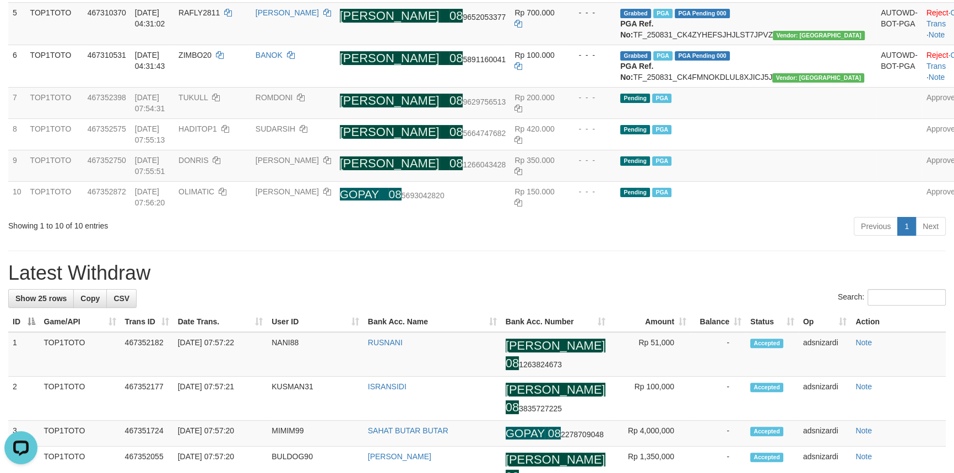
click at [555, 240] on div "Previous 1 Next" at bounding box center [676, 228] width 540 height 24
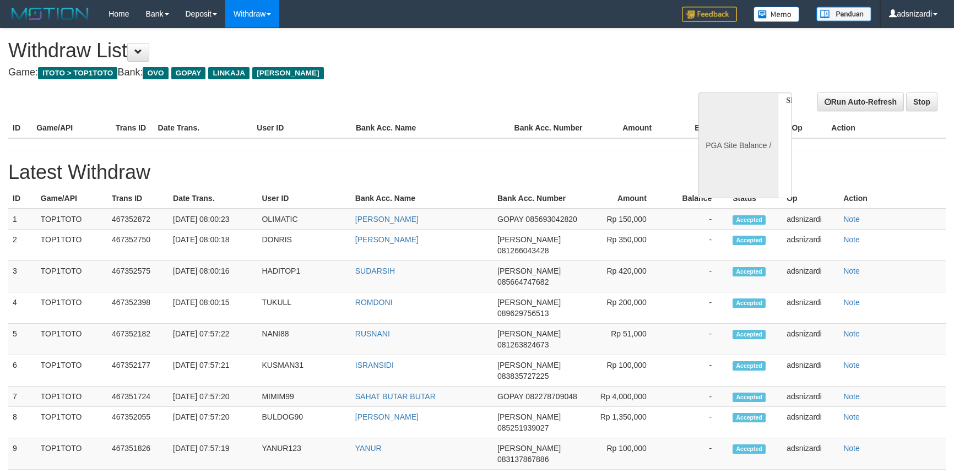
select select
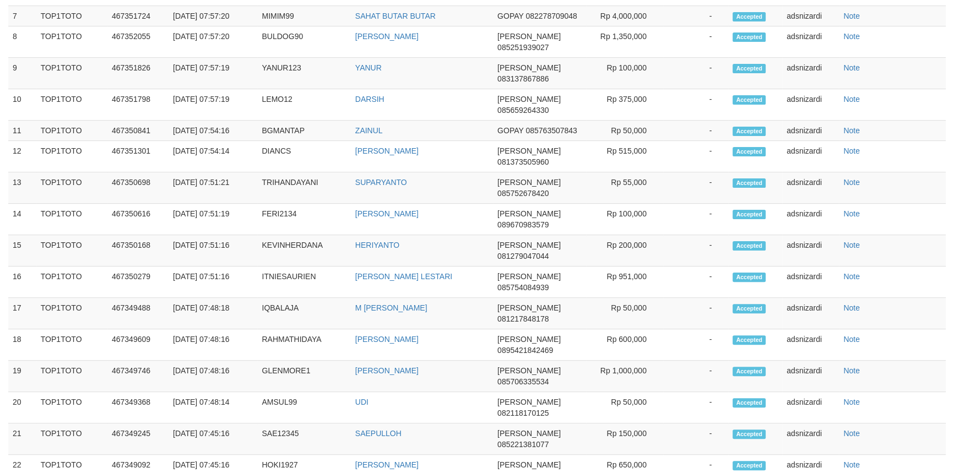
select select "**"
select select
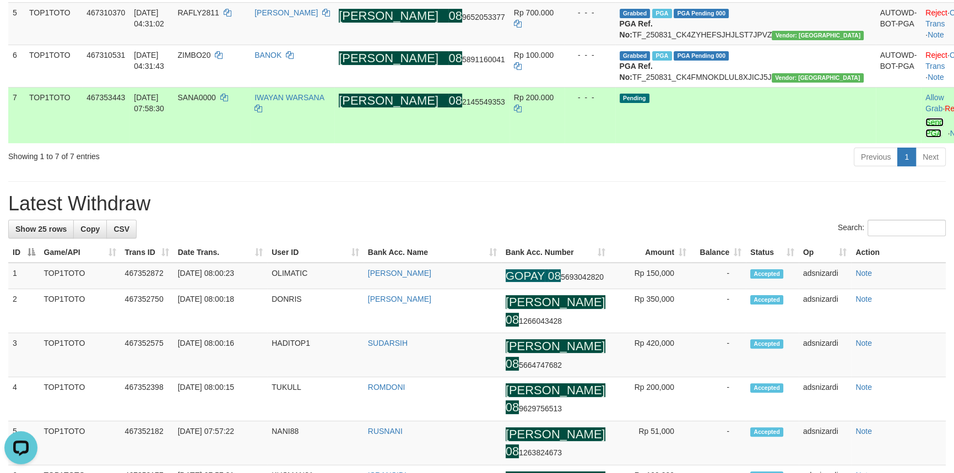
click at [926, 138] on link "Send PGA" at bounding box center [935, 128] width 18 height 20
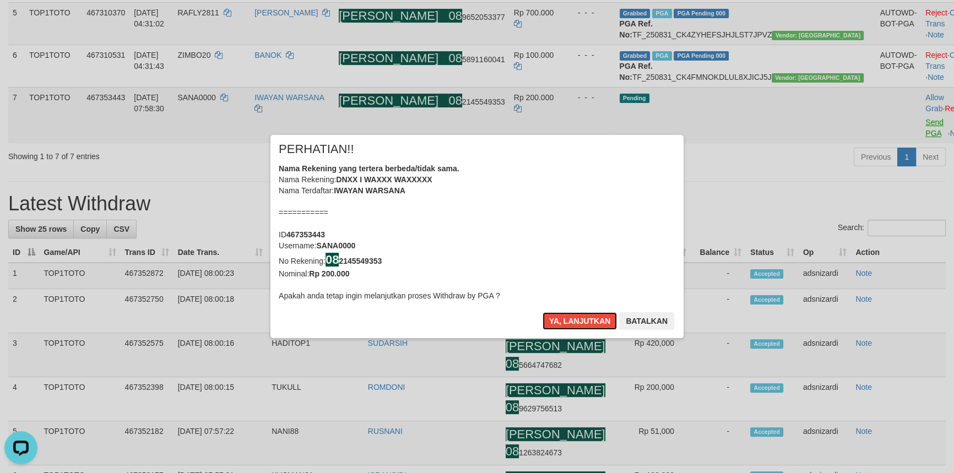
click at [543, 312] on button "Ya, lanjutkan" at bounding box center [580, 321] width 75 height 18
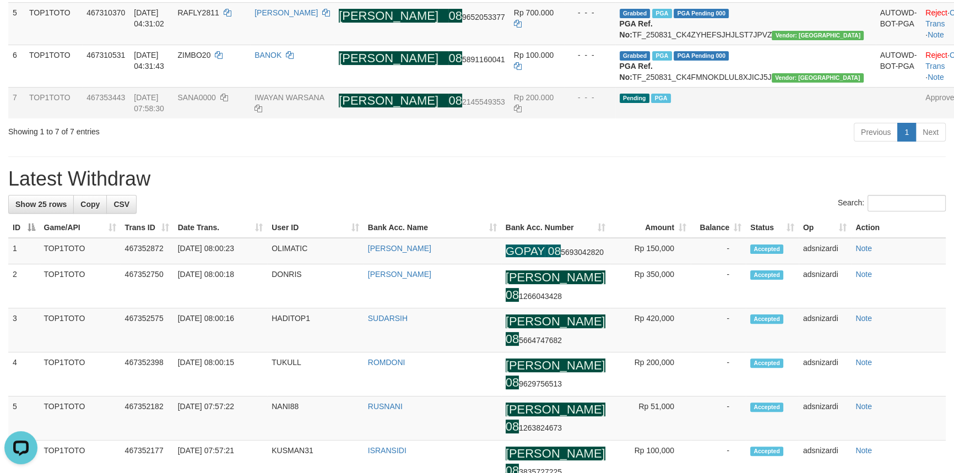
click at [542, 145] on div "Previous 1 Next" at bounding box center [676, 134] width 540 height 24
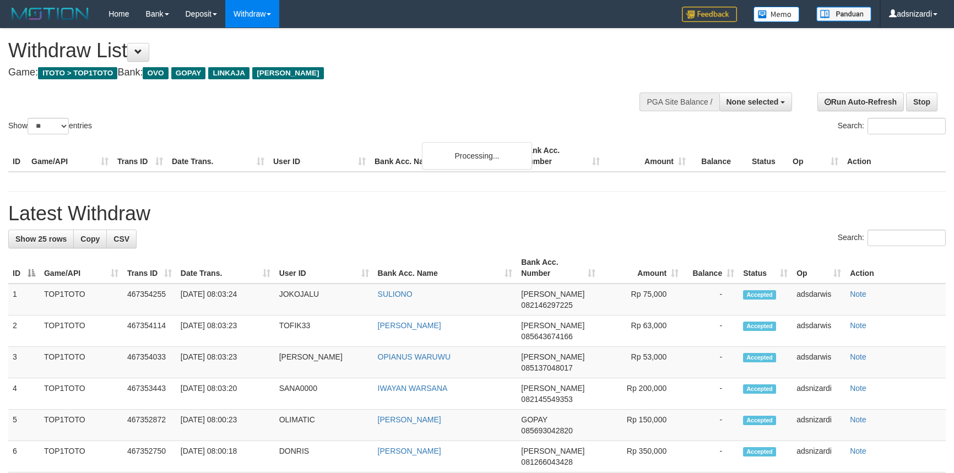
select select
select select "**"
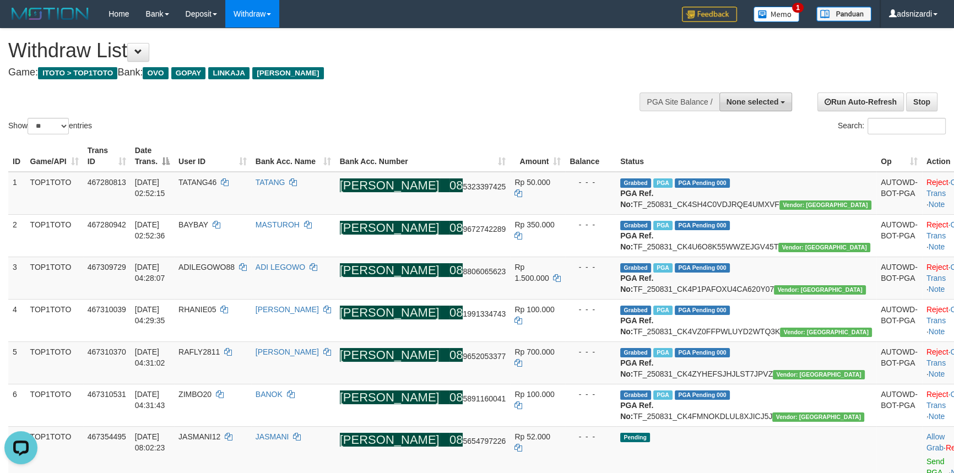
click at [766, 105] on button "None selected" at bounding box center [756, 102] width 73 height 19
click at [748, 164] on label "[ITOTO] TOP1TOTO" at bounding box center [740, 157] width 104 height 14
select select "***"
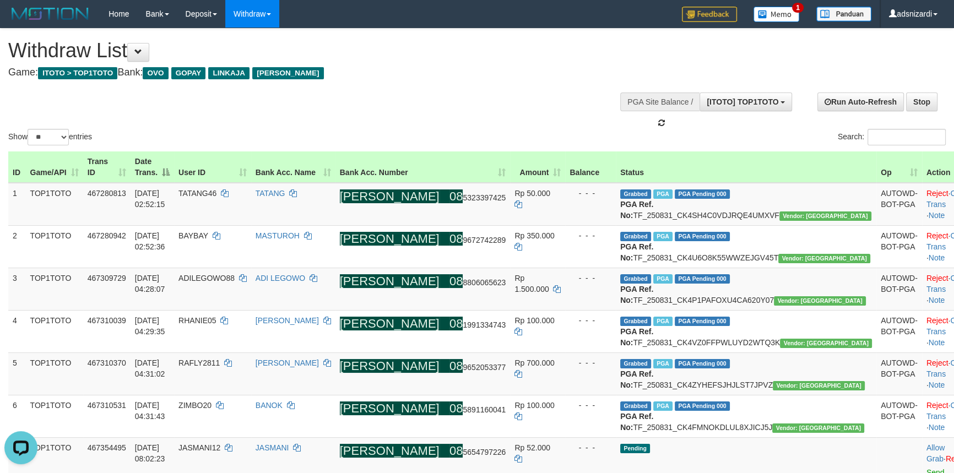
scroll to position [10, 0]
